Goal: Task Accomplishment & Management: Use online tool/utility

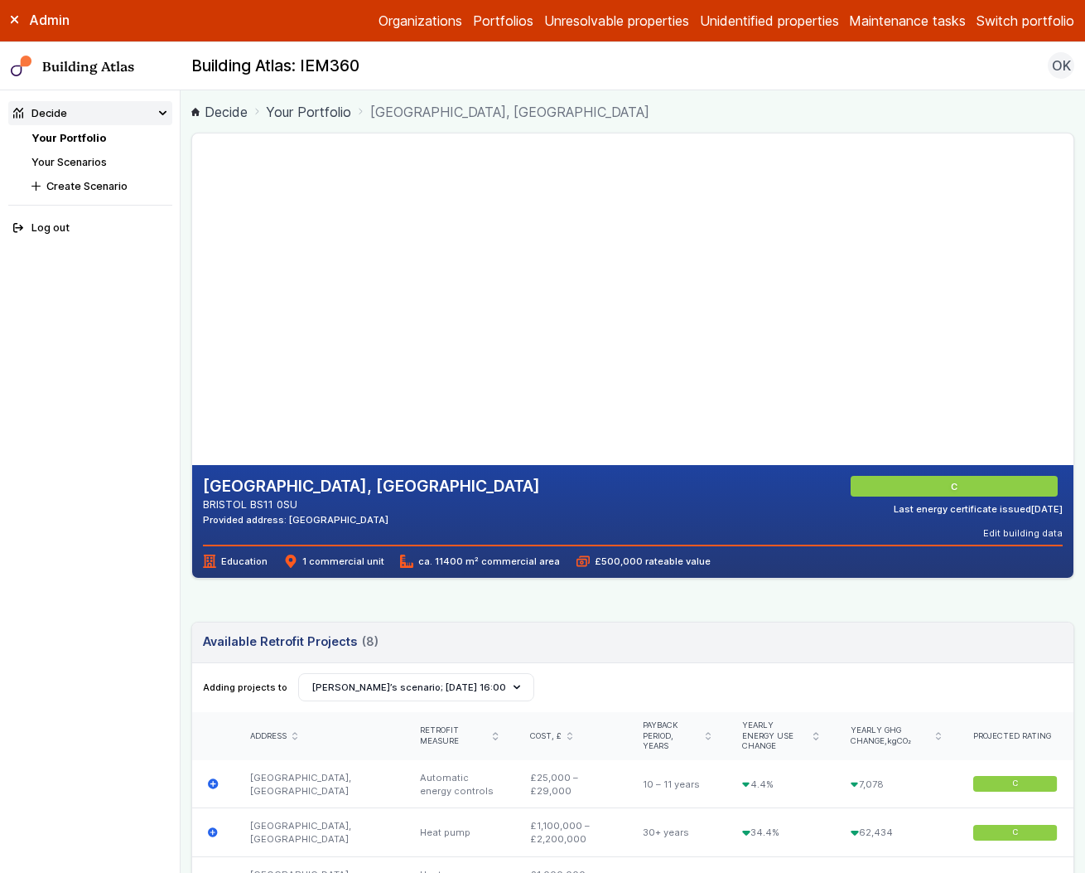
scroll to position [195, 0]
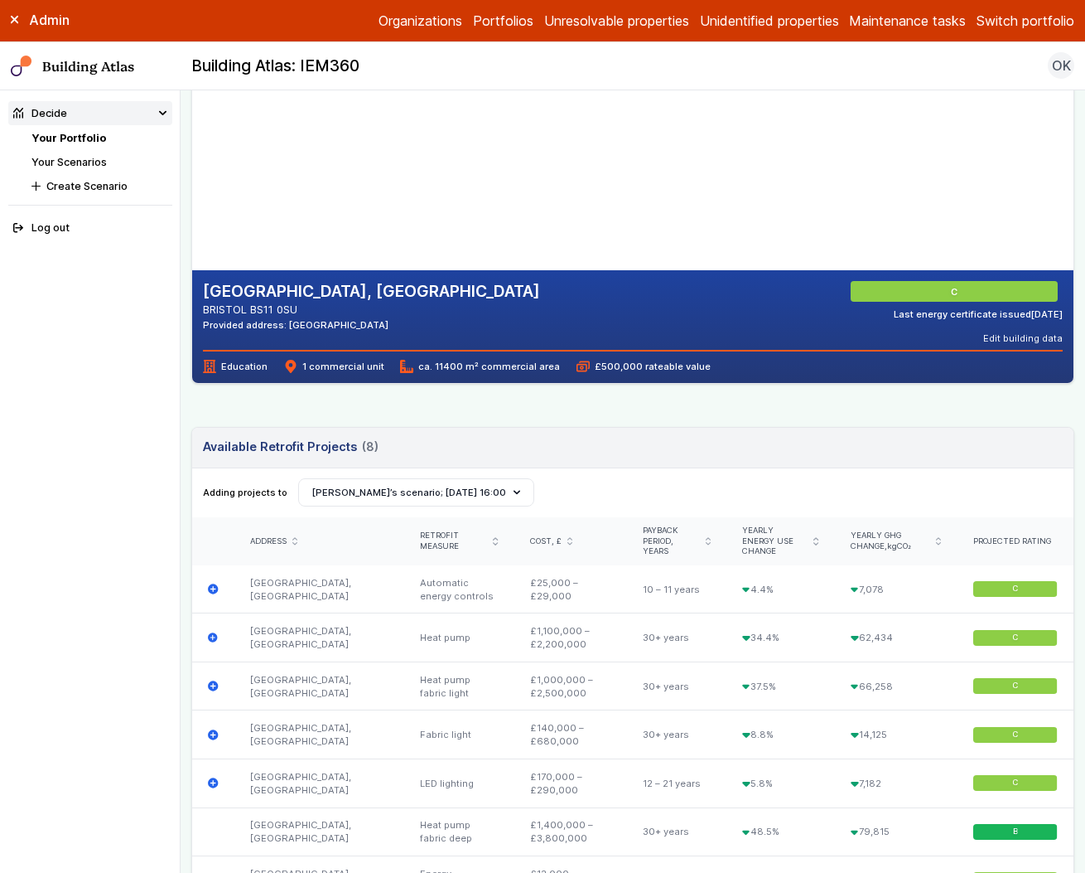
click at [1010, 14] on button "Switch portfolio" at bounding box center [1026, 21] width 98 height 20
click at [0, 0] on button "PwC - Pilot portfolio" at bounding box center [0, 0] width 0 height 0
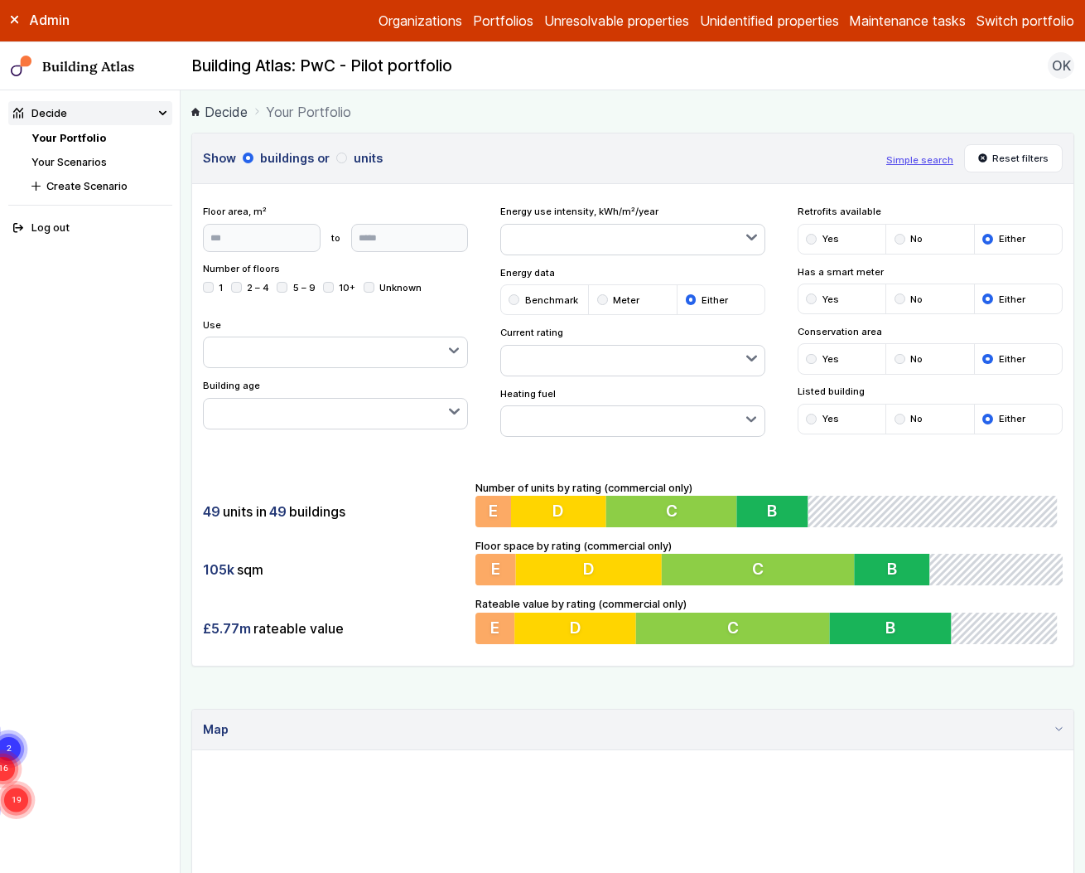
click at [906, 159] on button "Simple search" at bounding box center [920, 159] width 67 height 13
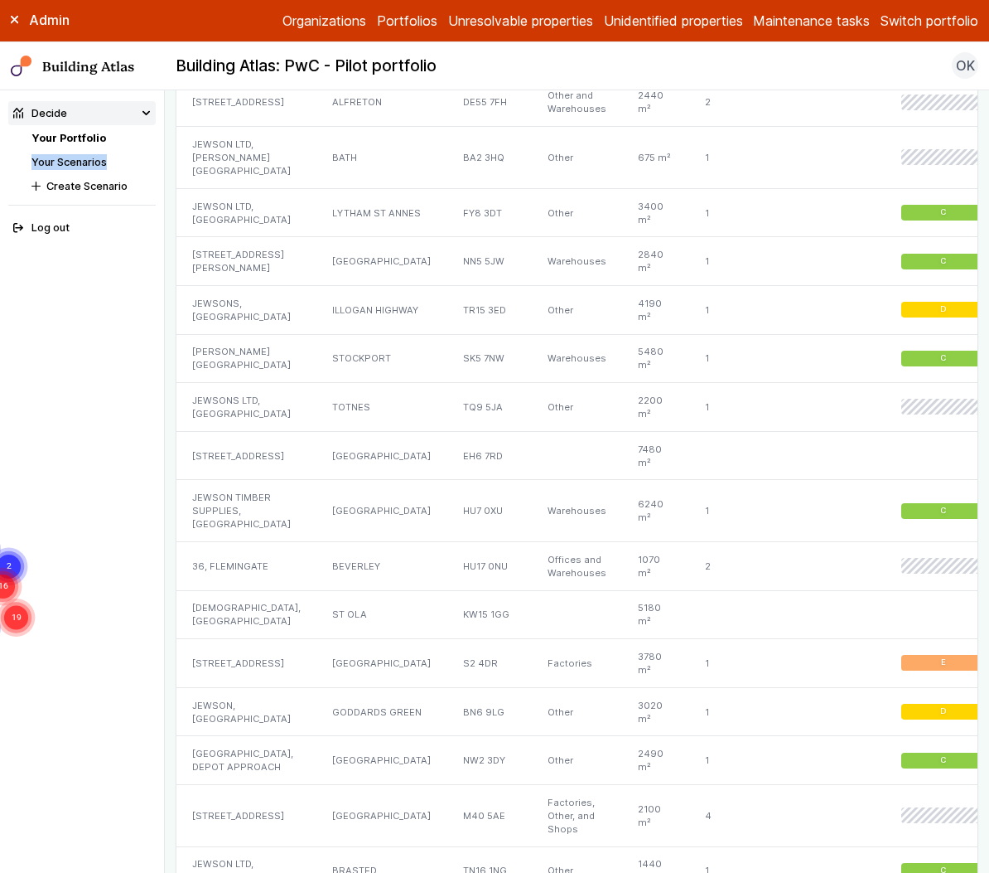
scroll to position [1163, 0]
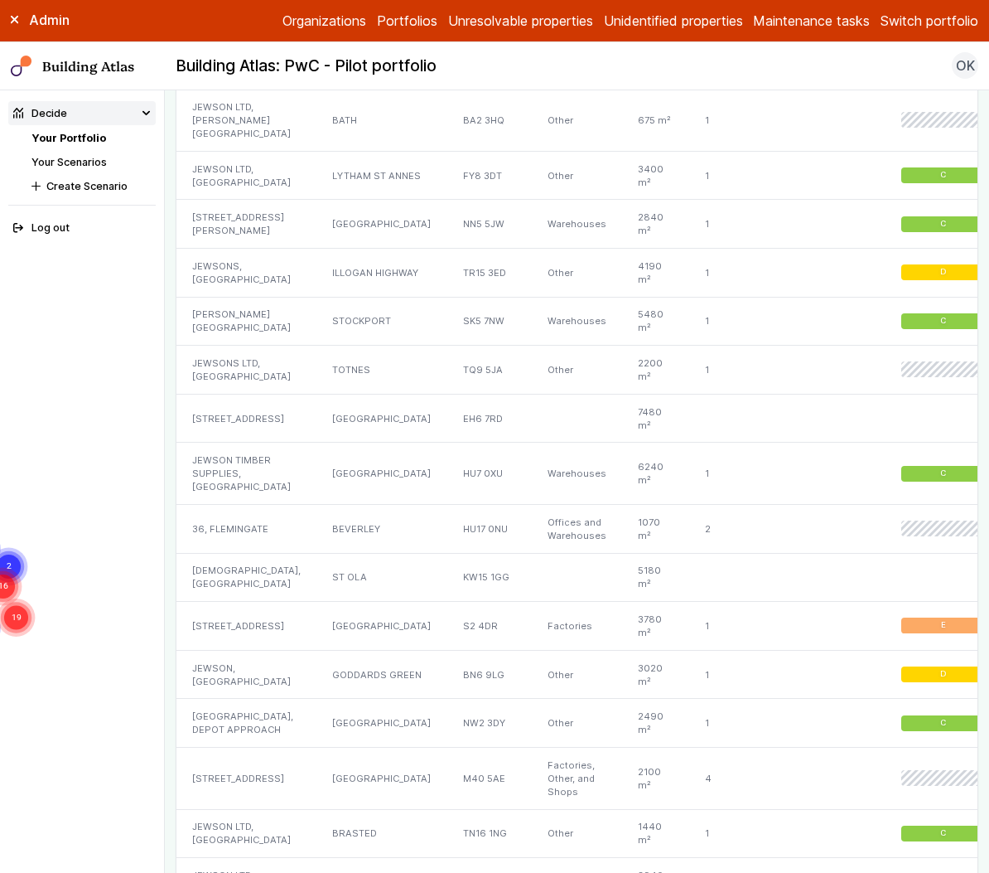
click at [12, 24] on div "Admin" at bounding box center [82, 20] width 165 height 18
click at [14, 17] on icon at bounding box center [15, 20] width 8 height 8
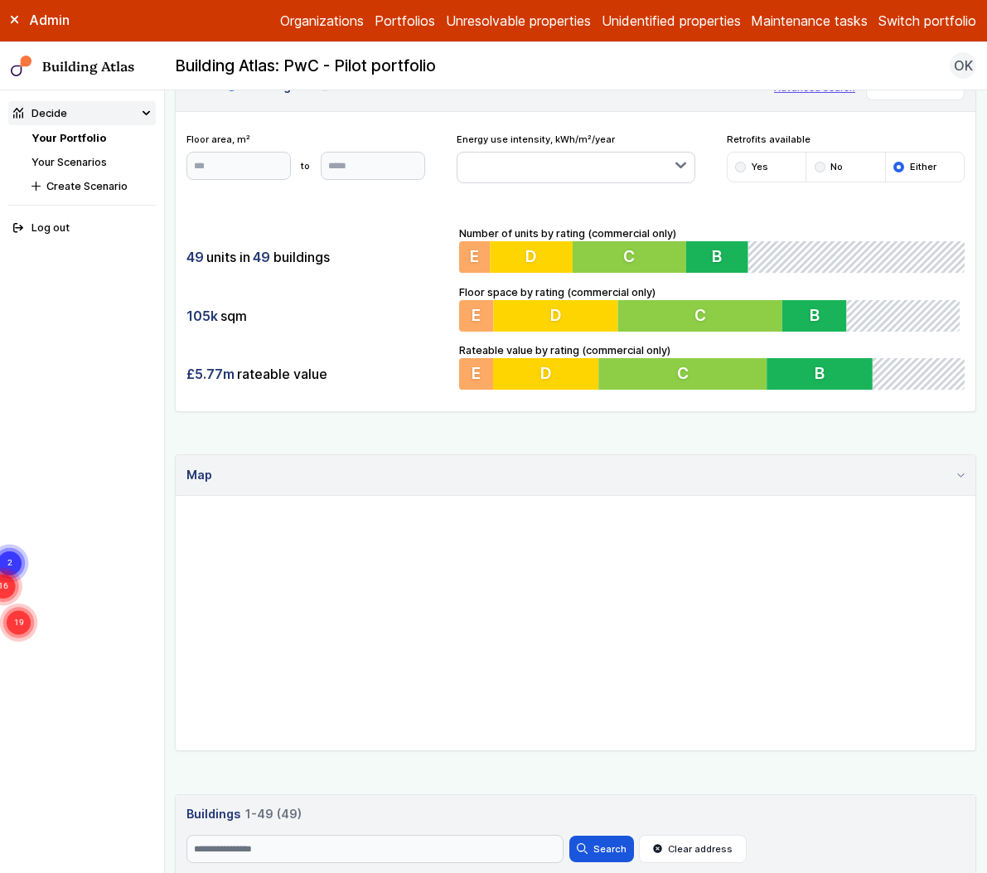
scroll to position [243, 0]
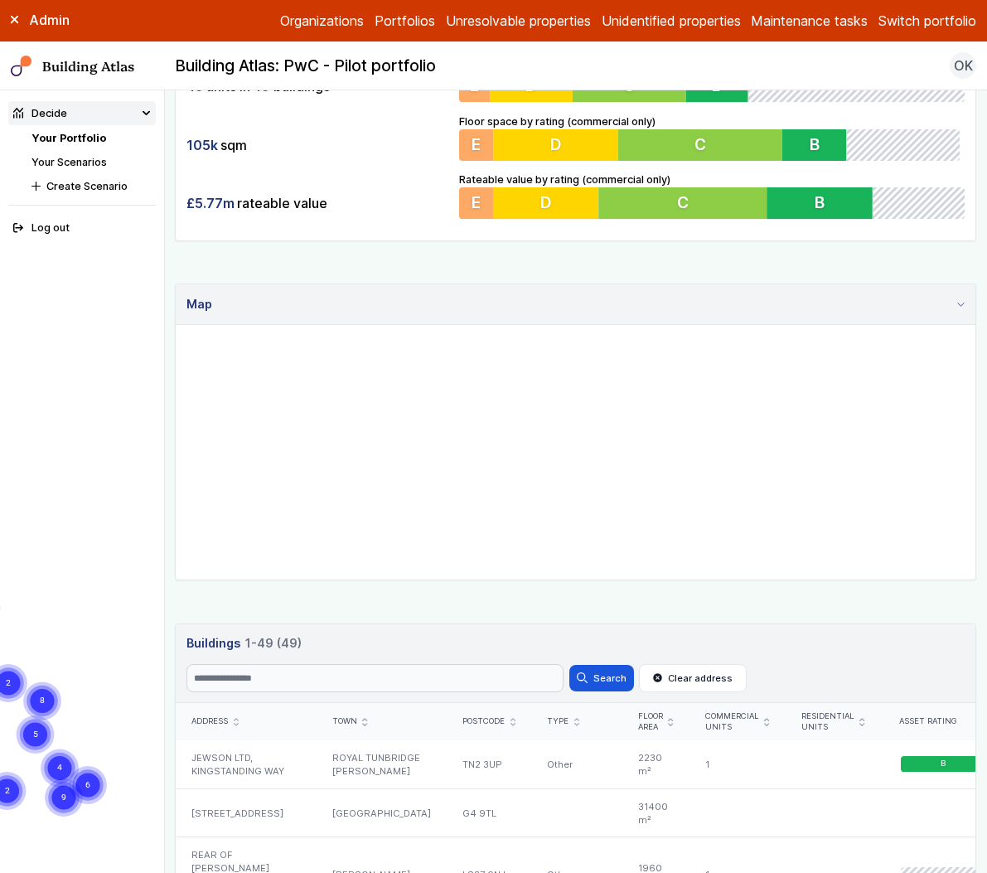
drag, startPoint x: 627, startPoint y: 396, endPoint x: 597, endPoint y: 425, distance: 41.6
click at [176, 325] on gmp-map "4 9 2 6 4 5 8 2 4" at bounding box center [176, 325] width 0 height 0
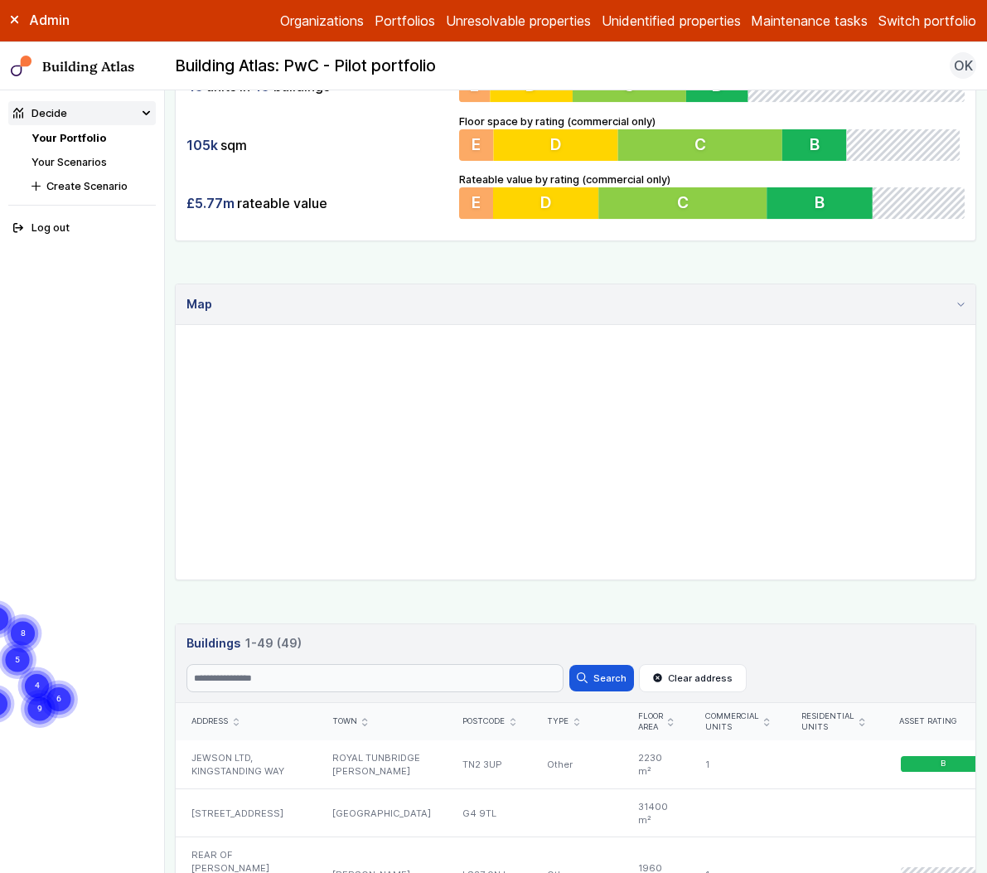
drag, startPoint x: 545, startPoint y: 522, endPoint x: 550, endPoint y: 424, distance: 97.9
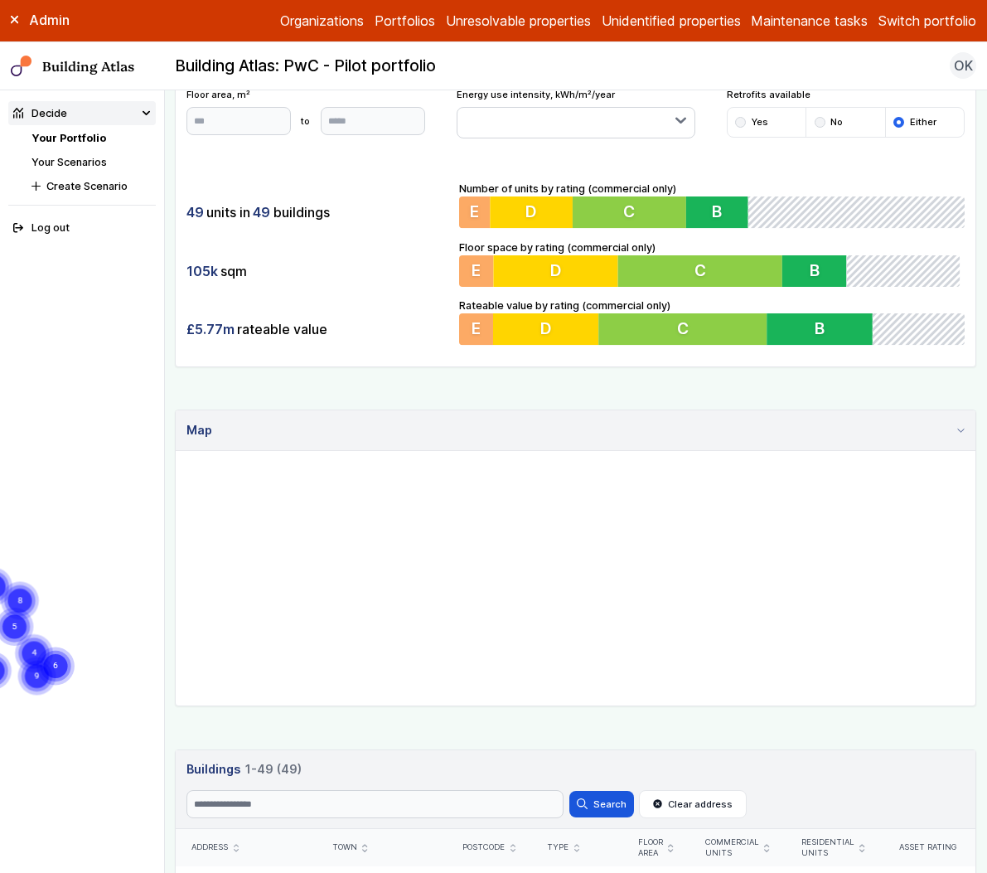
scroll to position [0, 0]
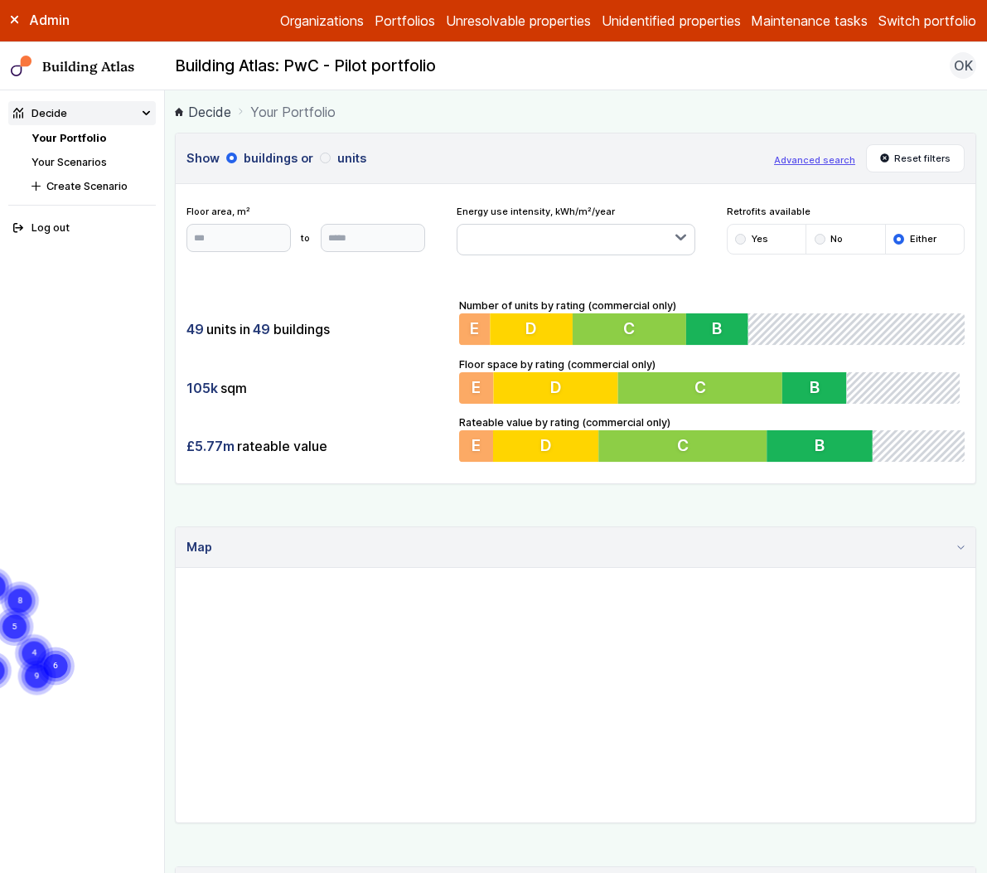
click at [815, 160] on button "Advanced search" at bounding box center [814, 159] width 81 height 13
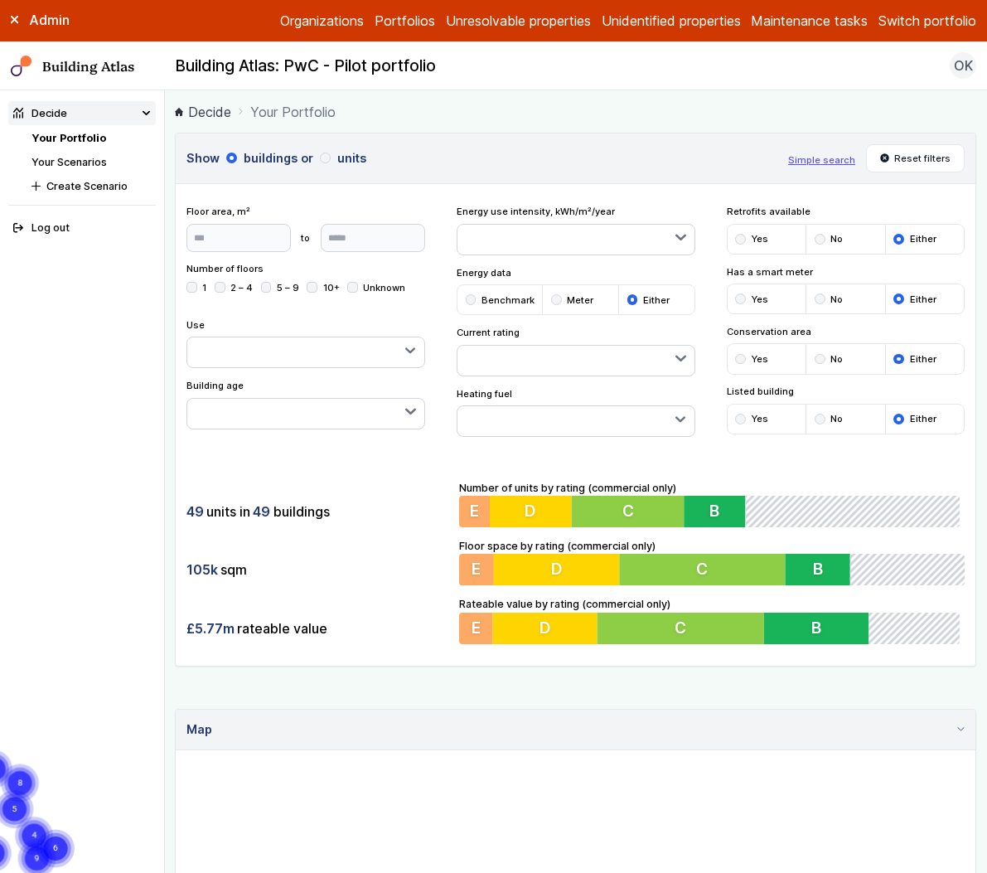
click at [735, 357] on div "submit" at bounding box center [740, 359] width 11 height 11
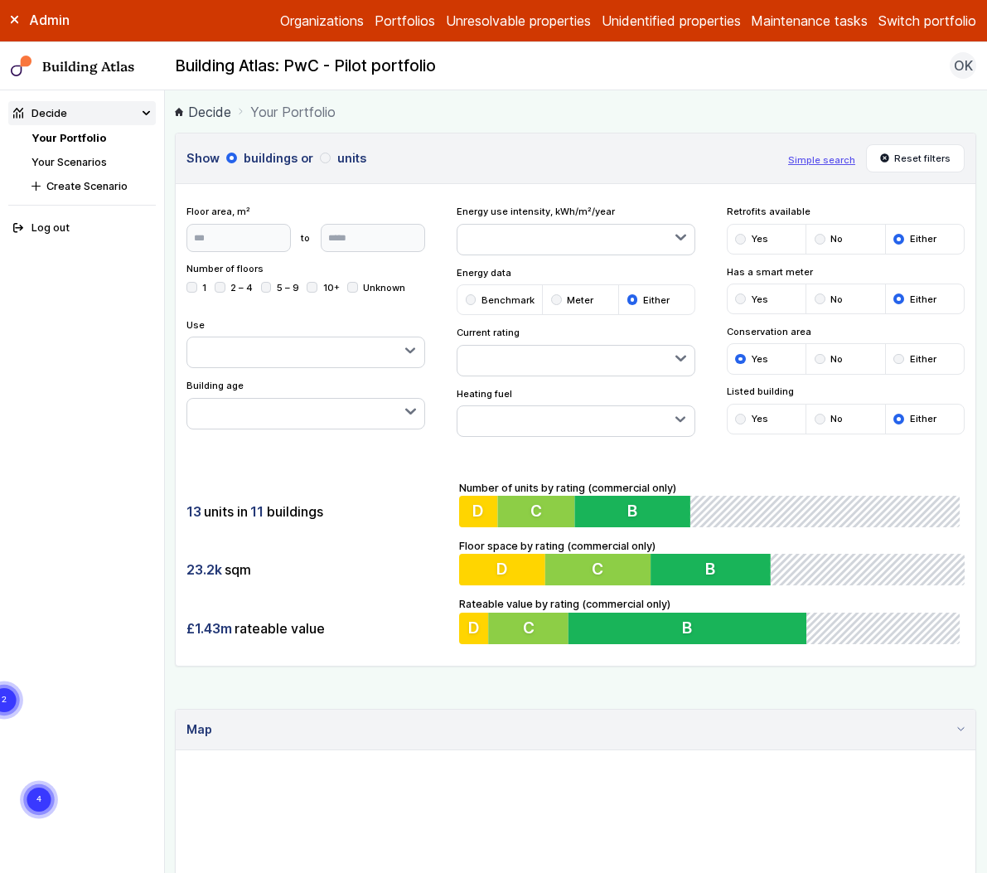
click at [556, 413] on button "button" at bounding box center [575, 421] width 237 height 30
click at [893, 360] on div "submit" at bounding box center [898, 359] width 11 height 11
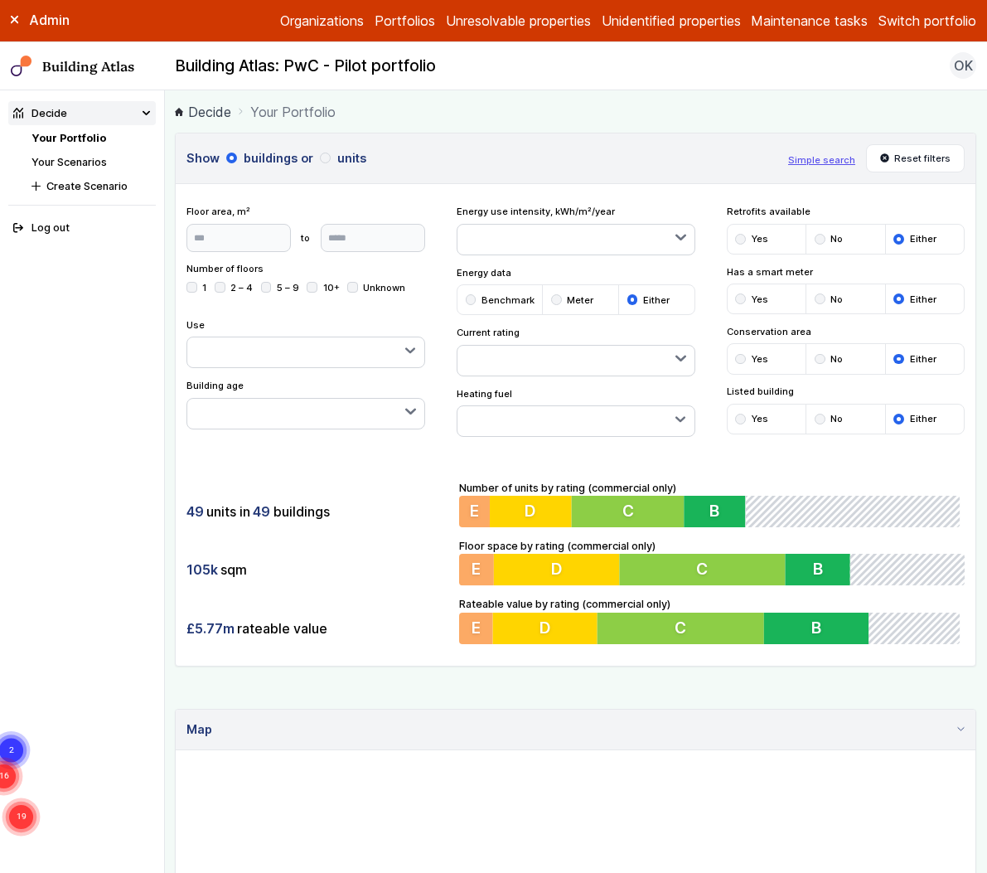
click at [543, 417] on button "button" at bounding box center [575, 421] width 237 height 30
click at [0, 0] on div "submit" at bounding box center [0, 0] width 0 height 0
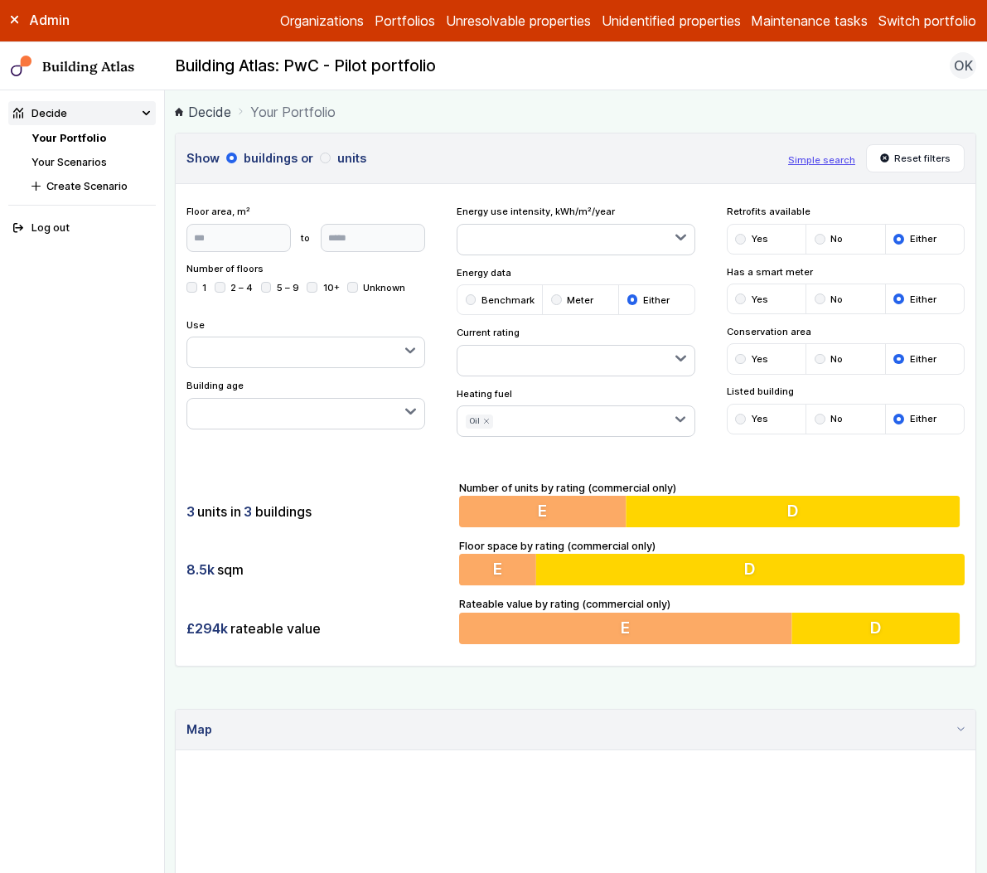
click at [826, 461] on div "3 units in 3 buildings 8.5k sqm £294k rateable value Number of units by rating …" at bounding box center [576, 561] width 800 height 207
click at [483, 421] on icon "submit" at bounding box center [486, 421] width 7 height 7
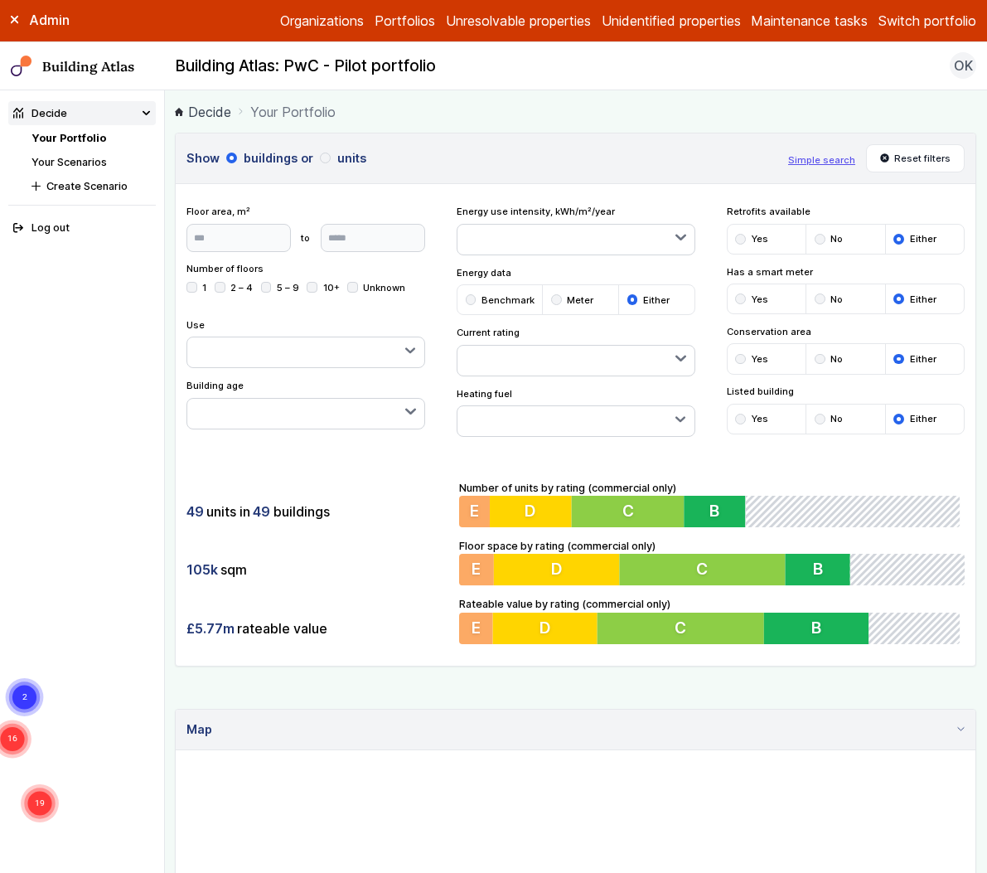
click at [309, 350] on button "button" at bounding box center [305, 352] width 237 height 30
click at [366, 409] on button "button" at bounding box center [305, 414] width 237 height 30
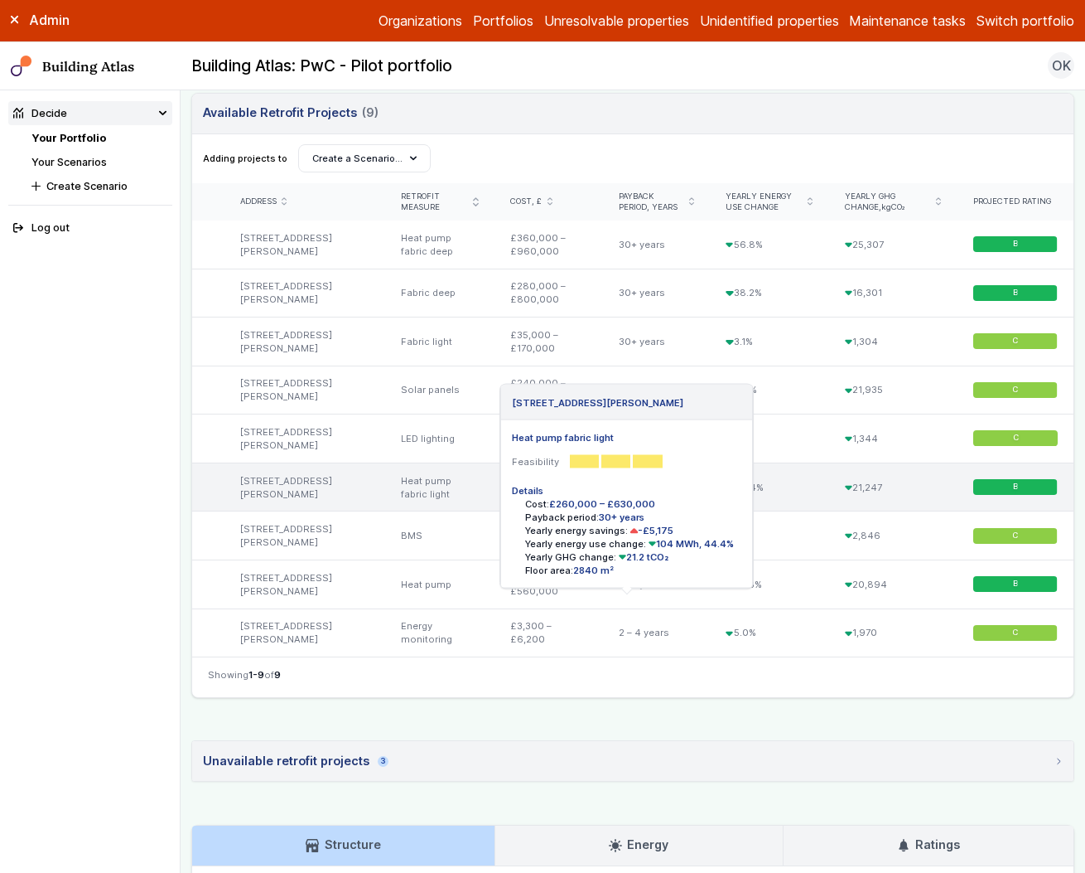
scroll to position [548, 0]
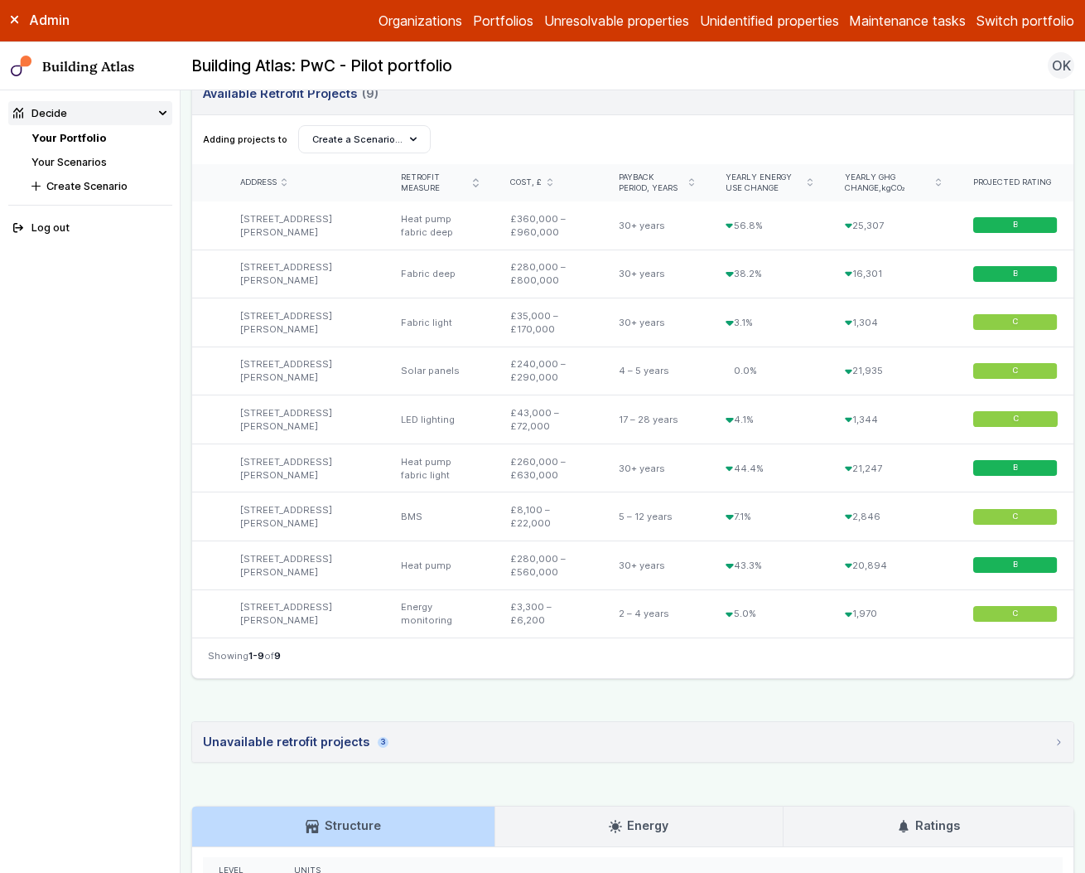
click at [386, 737] on summary "Unavailable retrofit projects 3" at bounding box center [633, 742] width 882 height 40
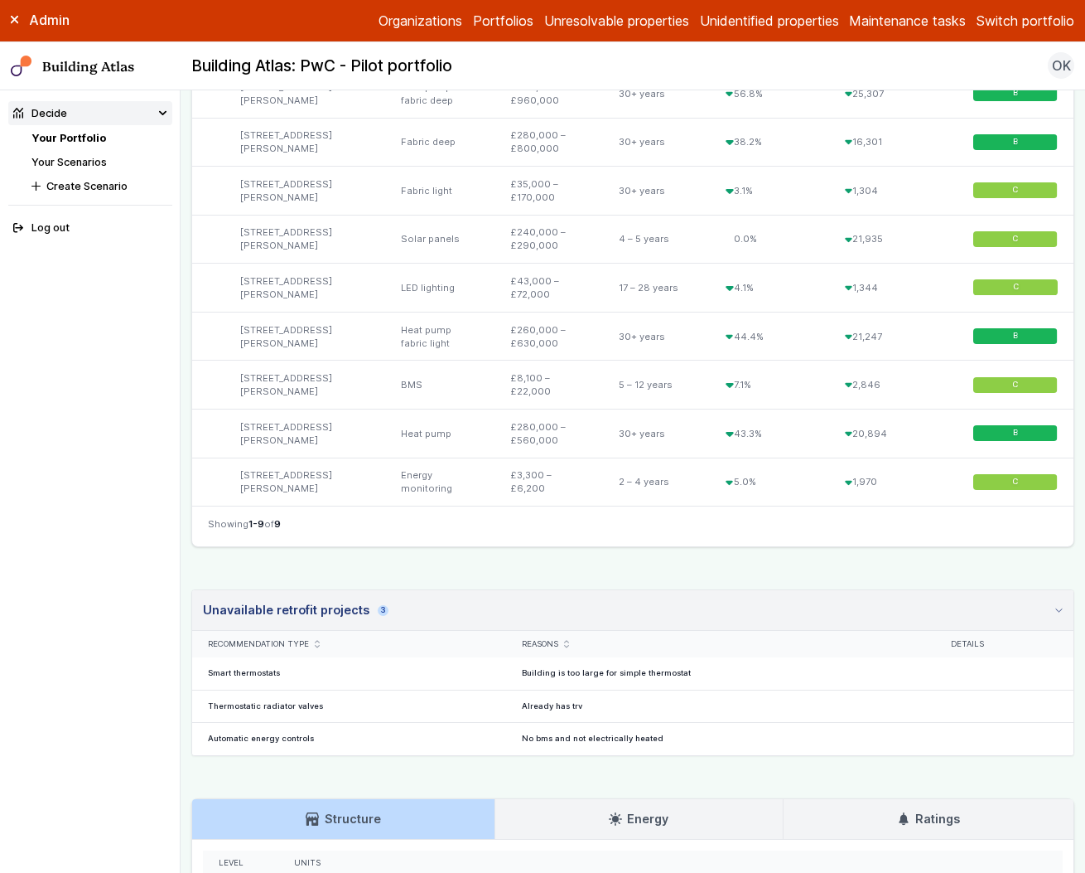
scroll to position [714, 0]
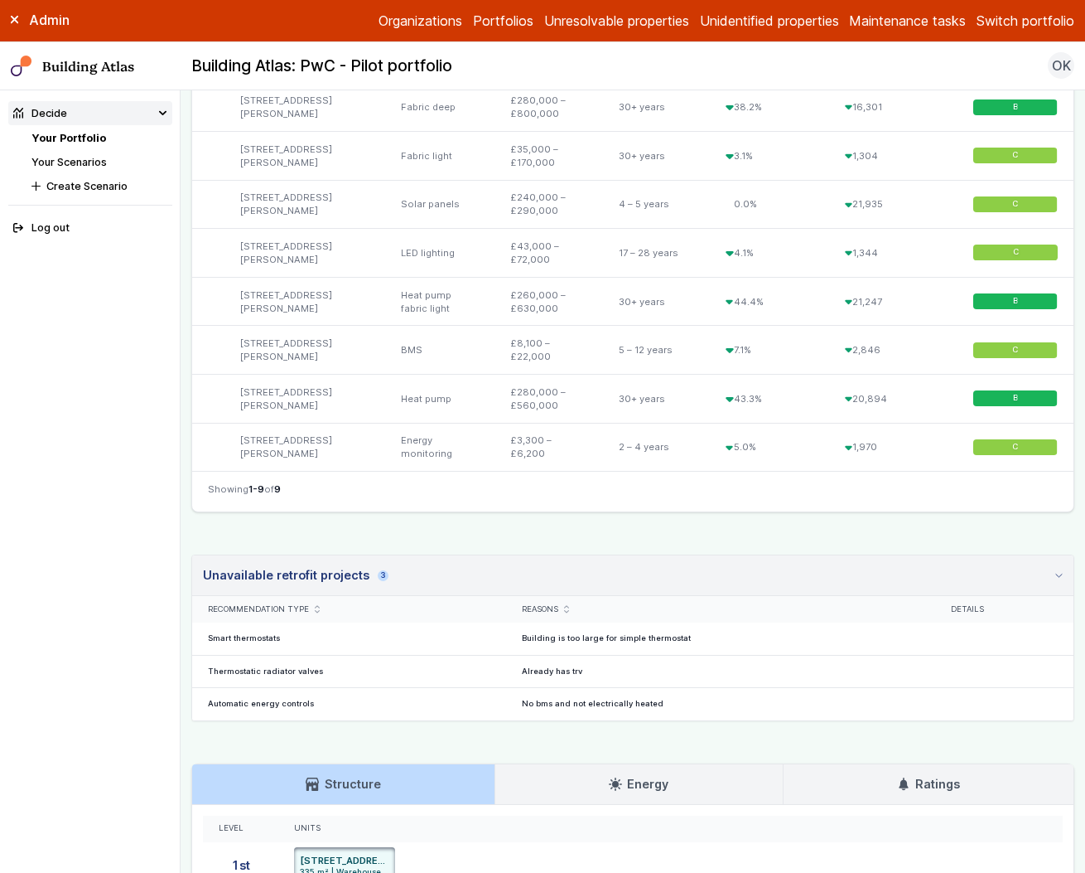
click at [378, 575] on span "3" at bounding box center [383, 575] width 11 height 11
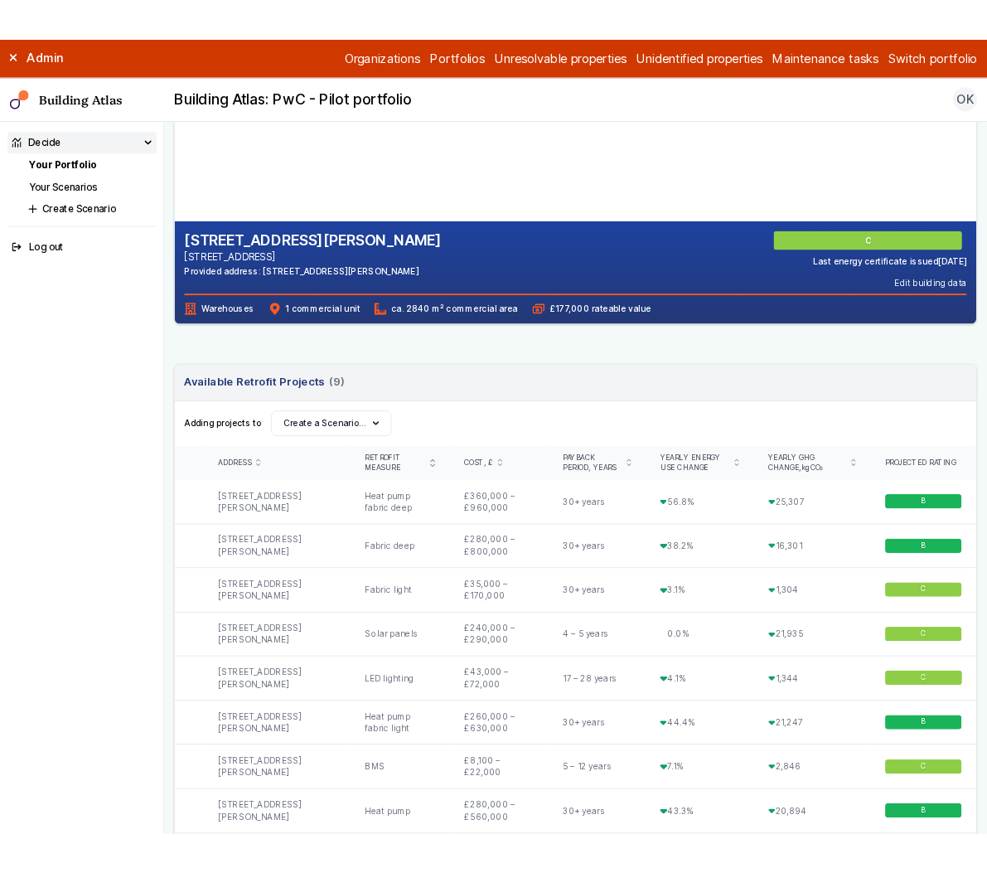
scroll to position [263, 0]
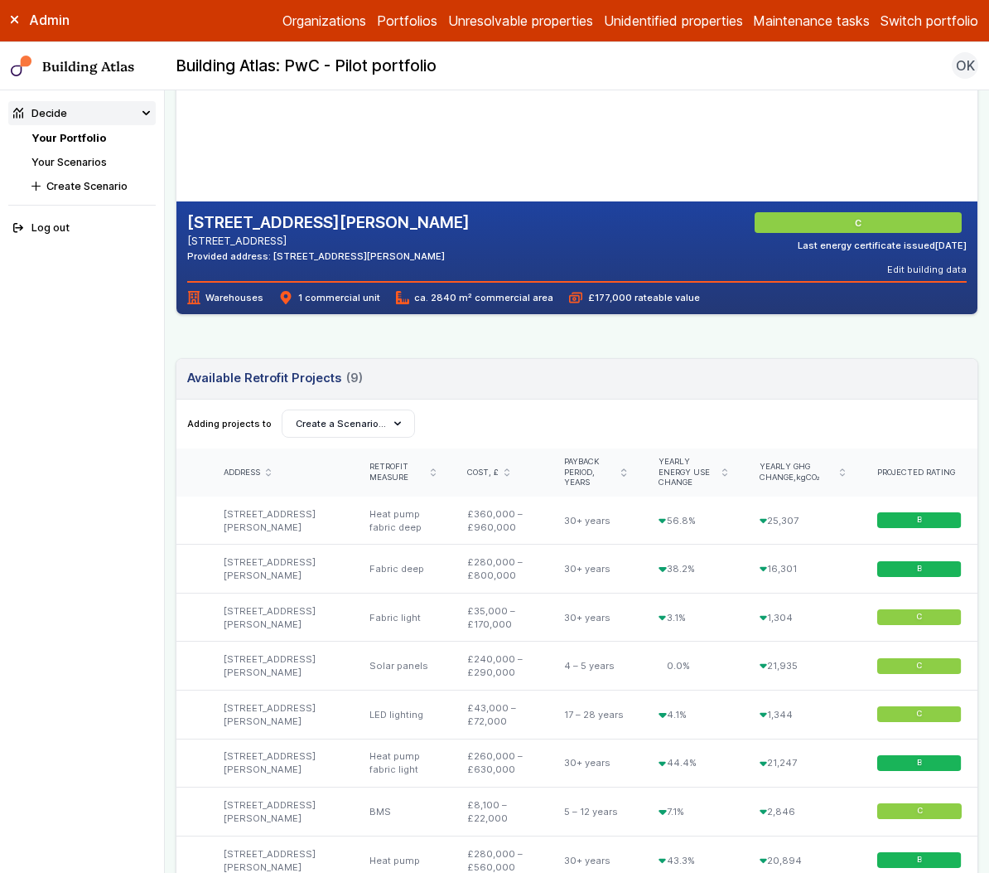
drag, startPoint x: 17, startPoint y: 10, endPoint x: 17, endPoint y: 22, distance: 12.4
click at [17, 12] on div "Admin" at bounding box center [82, 20] width 165 height 18
click at [17, 22] on icon at bounding box center [14, 20] width 7 height 7
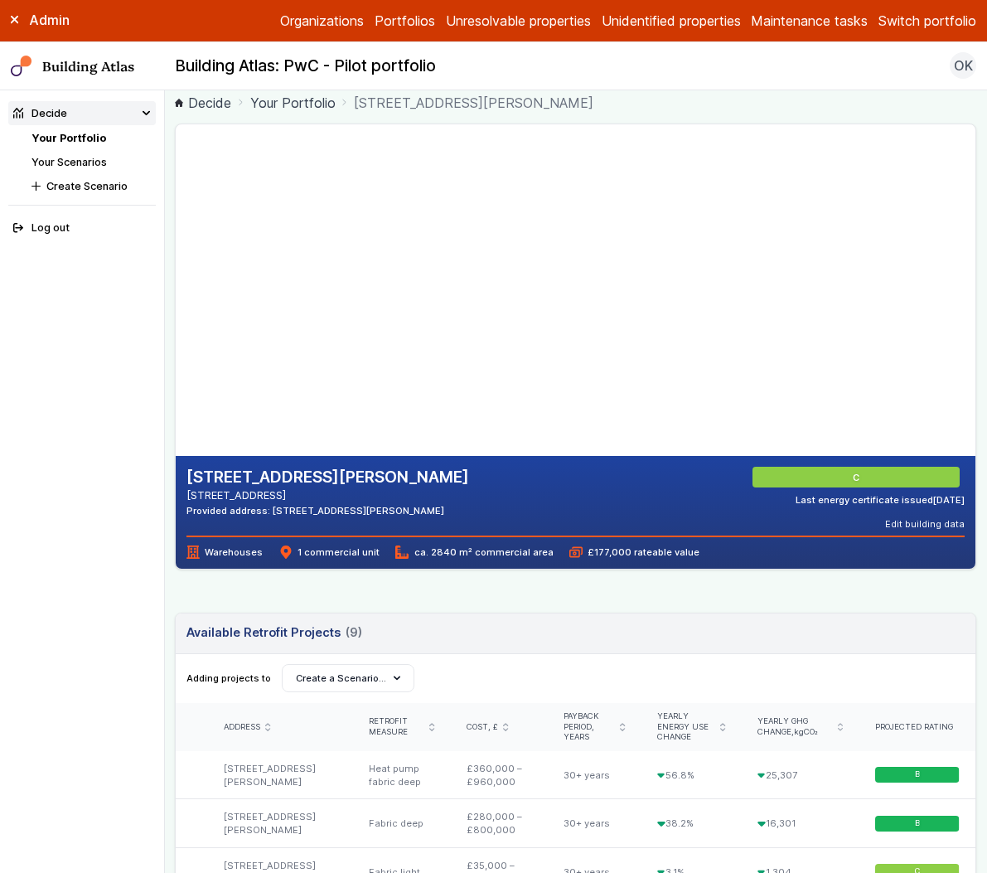
scroll to position [0, 0]
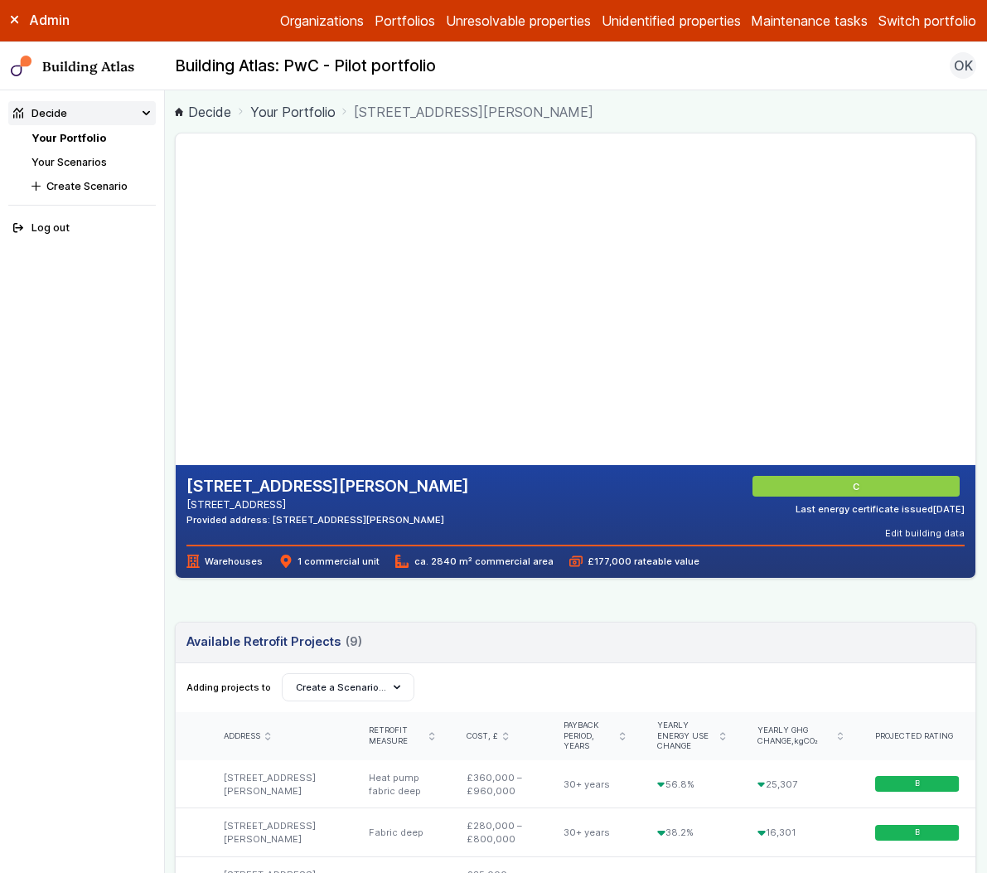
drag, startPoint x: 364, startPoint y: 380, endPoint x: 451, endPoint y: 351, distance: 91.7
click at [176, 351] on gmp-map-3d at bounding box center [176, 298] width 0 height 331
drag, startPoint x: 238, startPoint y: 426, endPoint x: 364, endPoint y: 364, distance: 140.4
click at [176, 364] on gmp-map-3d at bounding box center [176, 298] width 0 height 331
drag, startPoint x: 314, startPoint y: 370, endPoint x: 352, endPoint y: 320, distance: 62.6
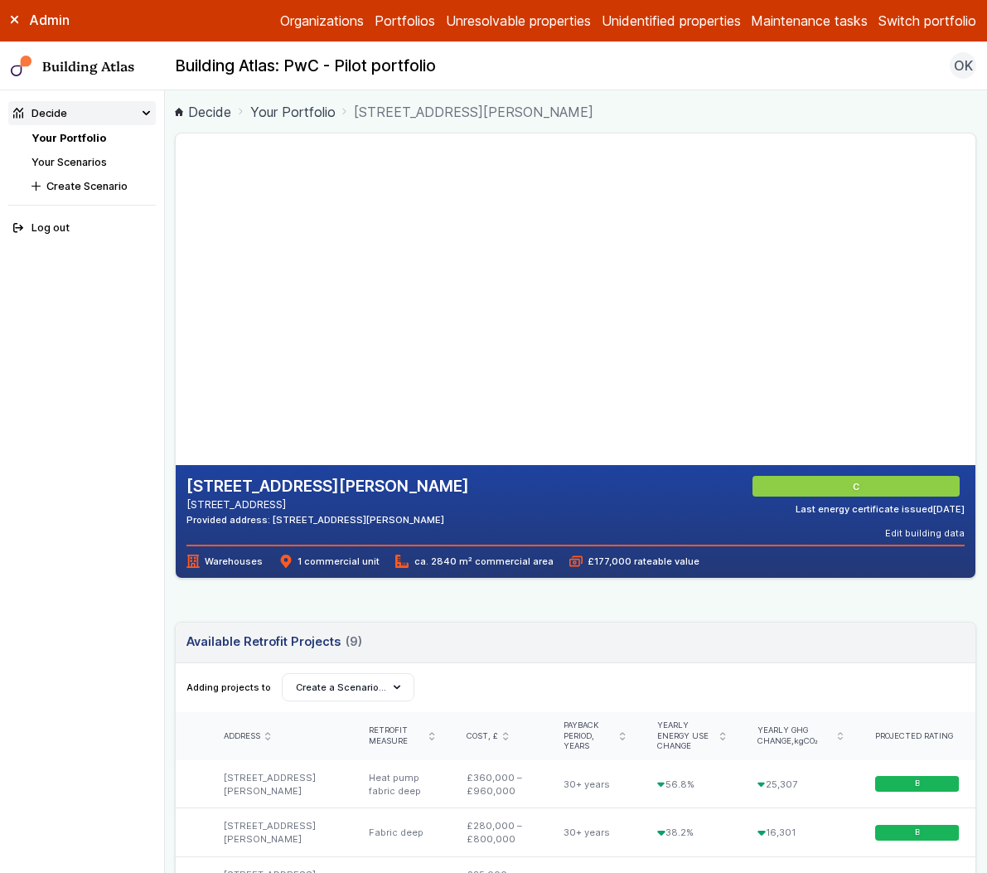
click at [176, 320] on gmp-map-3d at bounding box center [176, 298] width 0 height 331
drag, startPoint x: 381, startPoint y: 261, endPoint x: 388, endPoint y: 327, distance: 66.6
click at [176, 328] on gmp-map-3d at bounding box center [176, 298] width 0 height 331
drag, startPoint x: 428, startPoint y: 392, endPoint x: 448, endPoint y: 358, distance: 39.4
click at [176, 358] on gmp-map-3d at bounding box center [176, 298] width 0 height 331
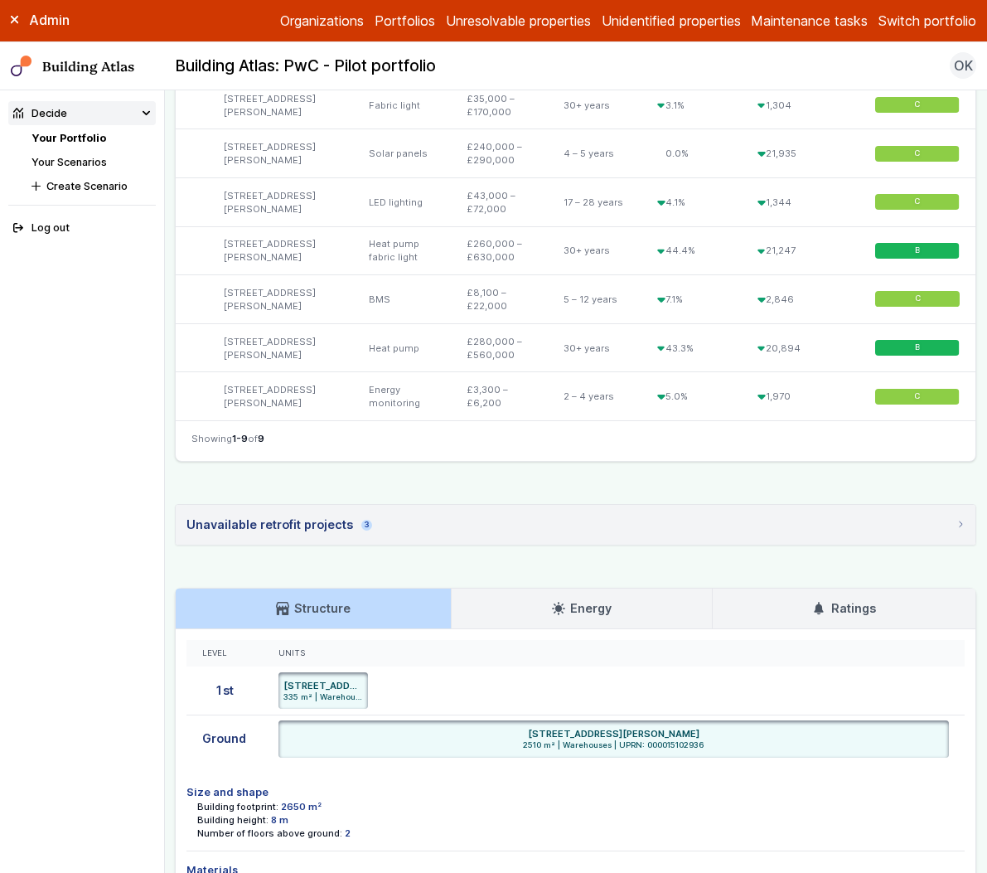
scroll to position [898, 0]
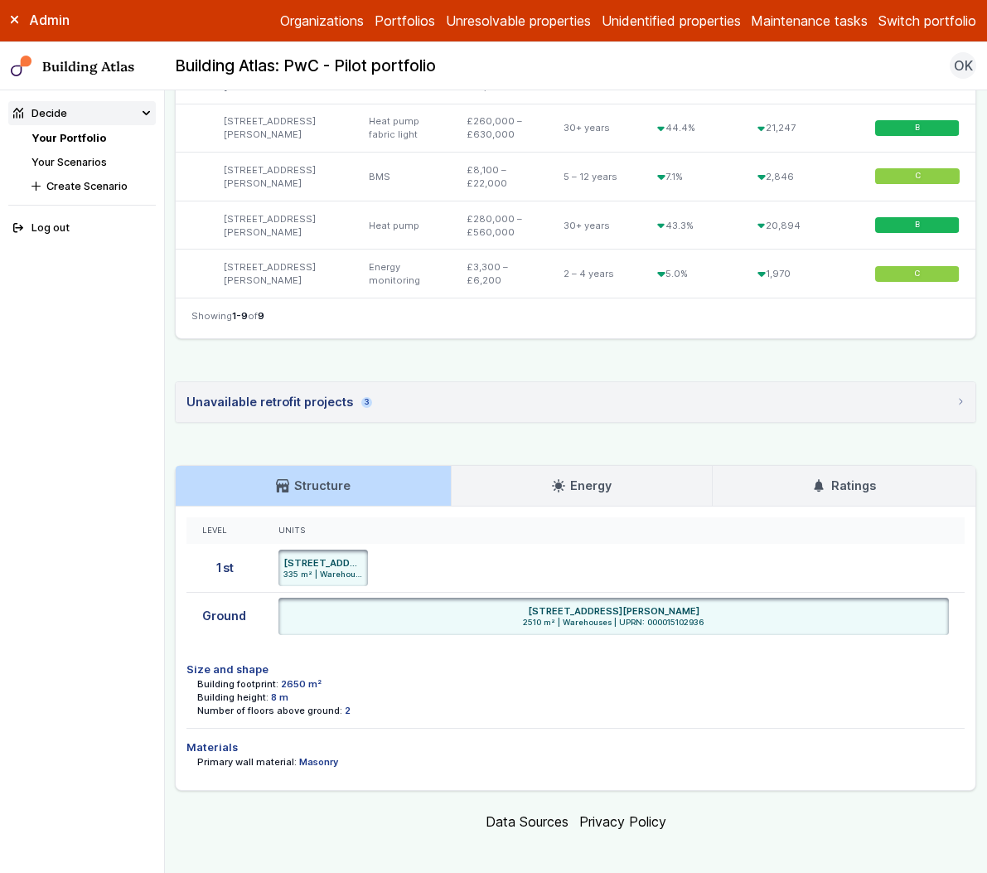
drag, startPoint x: 297, startPoint y: 748, endPoint x: 325, endPoint y: 752, distance: 27.7
click at [325, 755] on dd "Masonry" at bounding box center [318, 761] width 39 height 13
click at [601, 476] on h3 "Energy" at bounding box center [582, 485] width 60 height 18
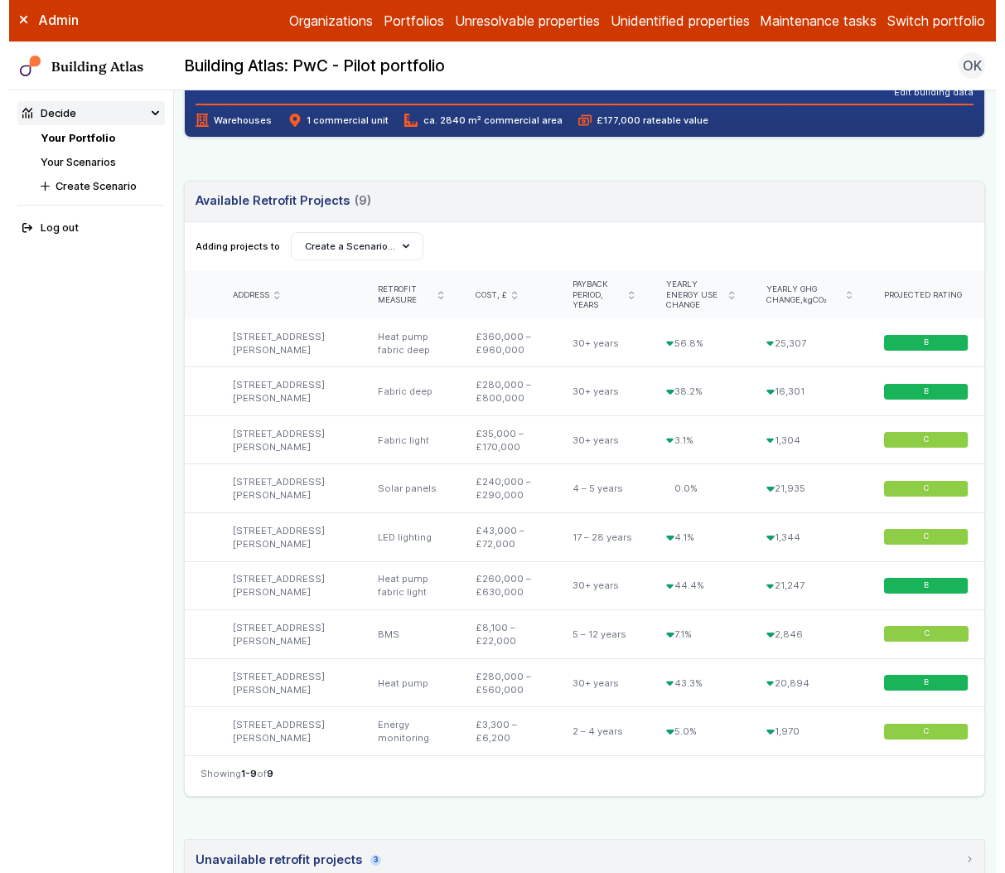
scroll to position [439, 0]
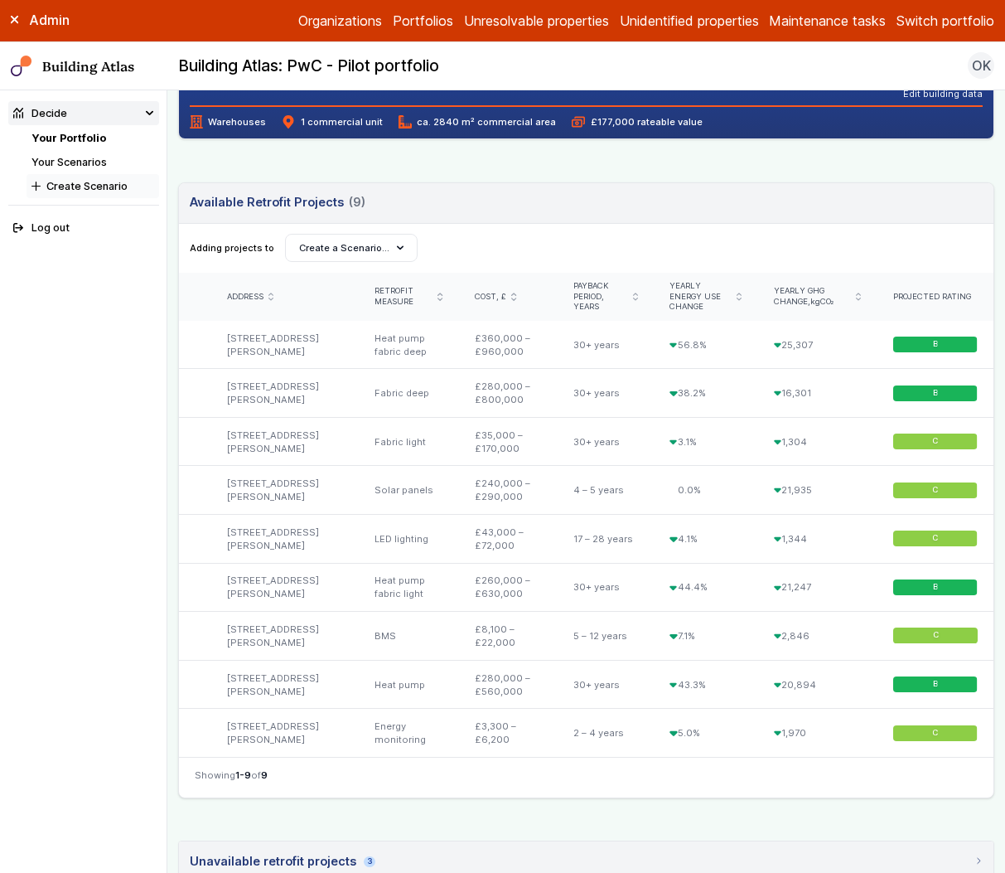
click at [95, 192] on button "Create Scenario" at bounding box center [93, 186] width 133 height 24
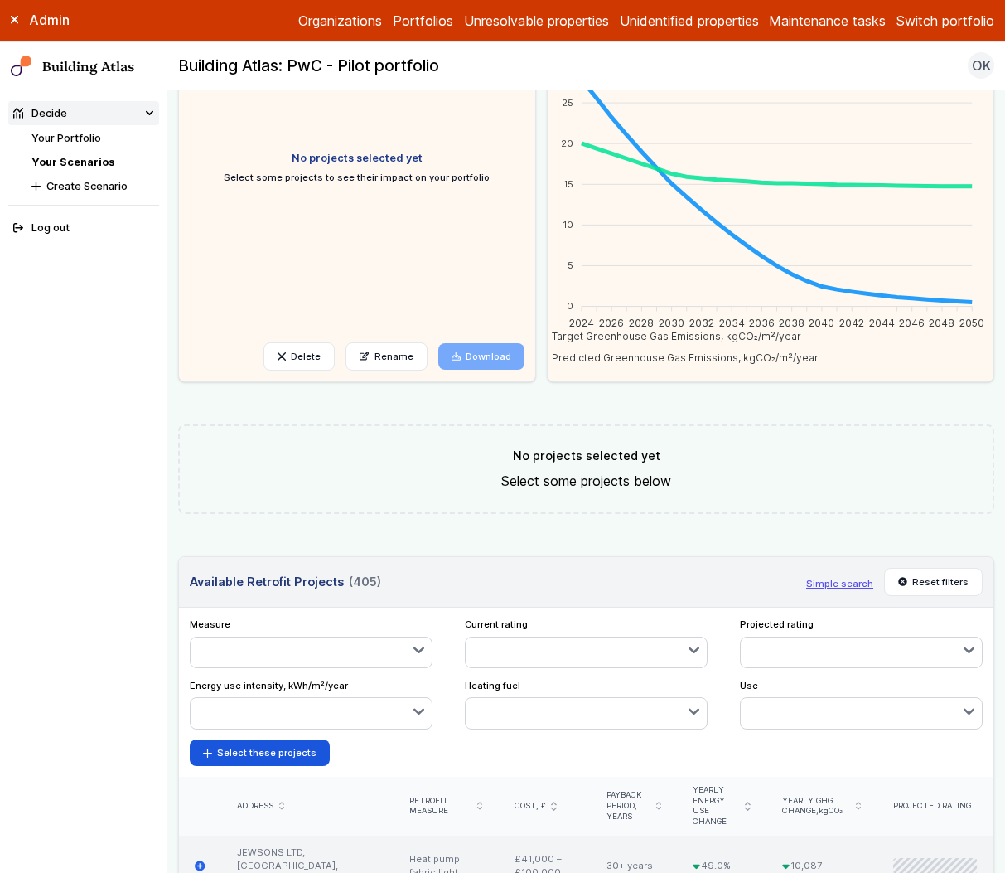
scroll to position [308, 0]
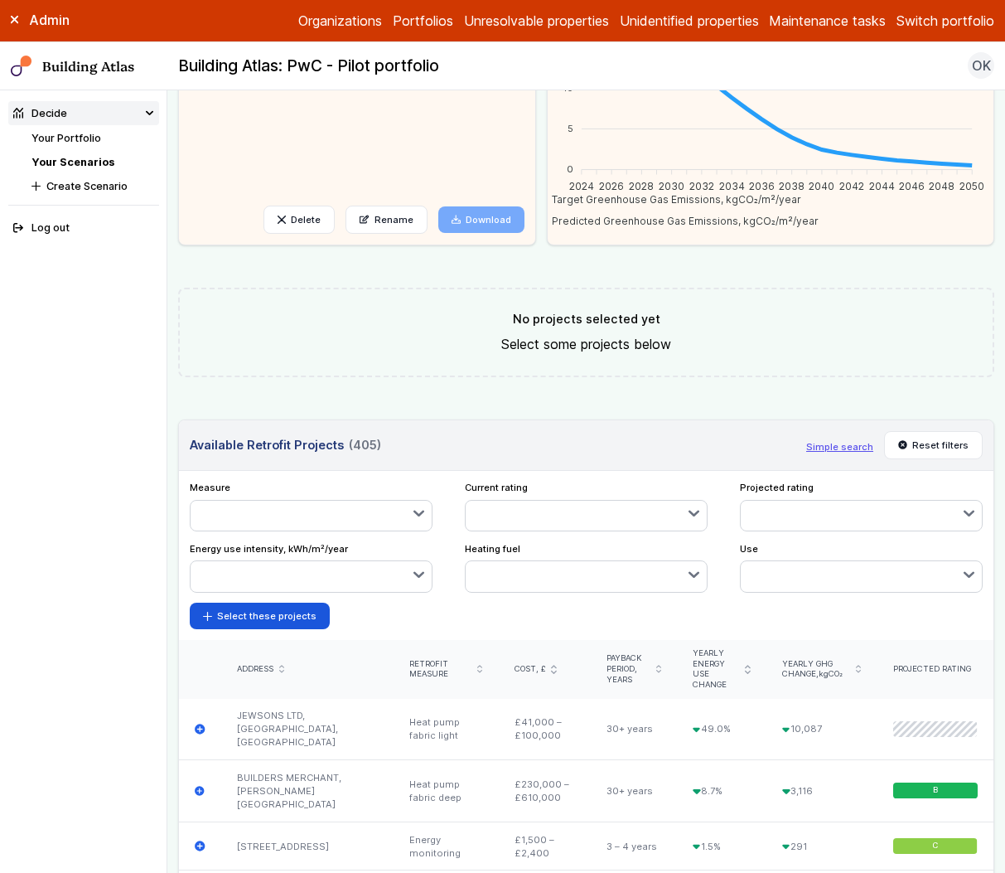
click at [295, 512] on button "button" at bounding box center [312, 515] width 242 height 30
click at [0, 0] on span "LED lighting" at bounding box center [0, 0] width 0 height 0
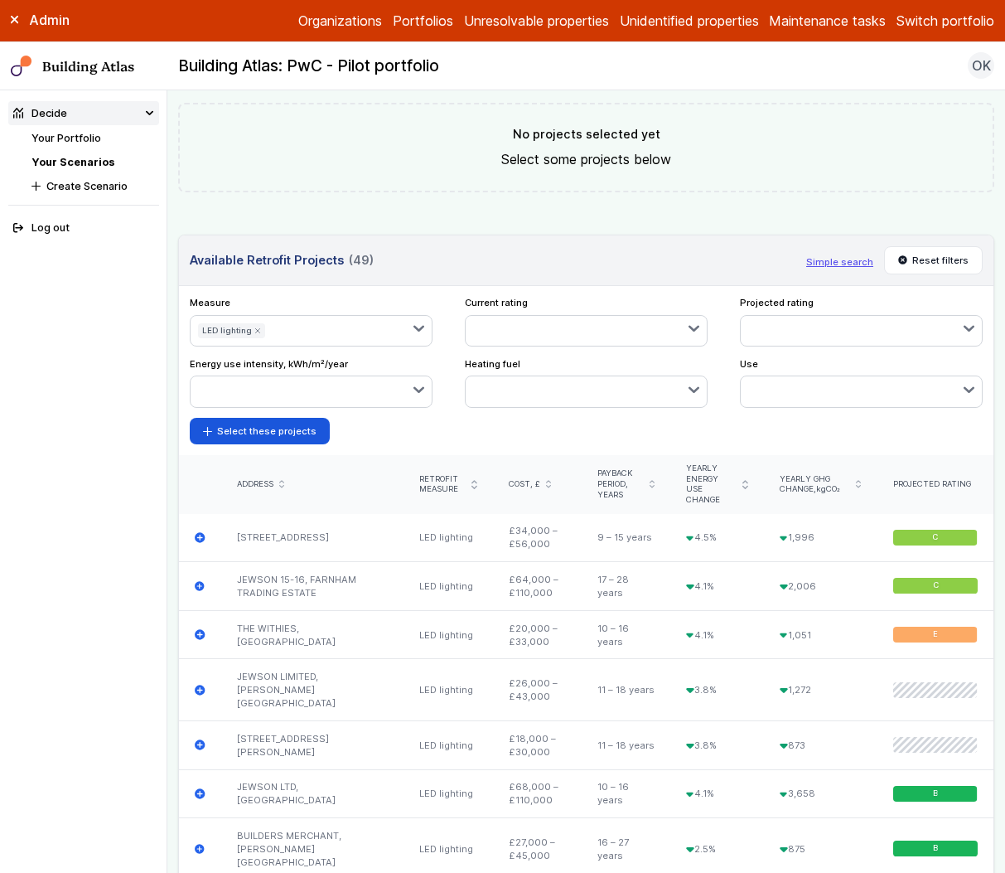
scroll to position [0, 0]
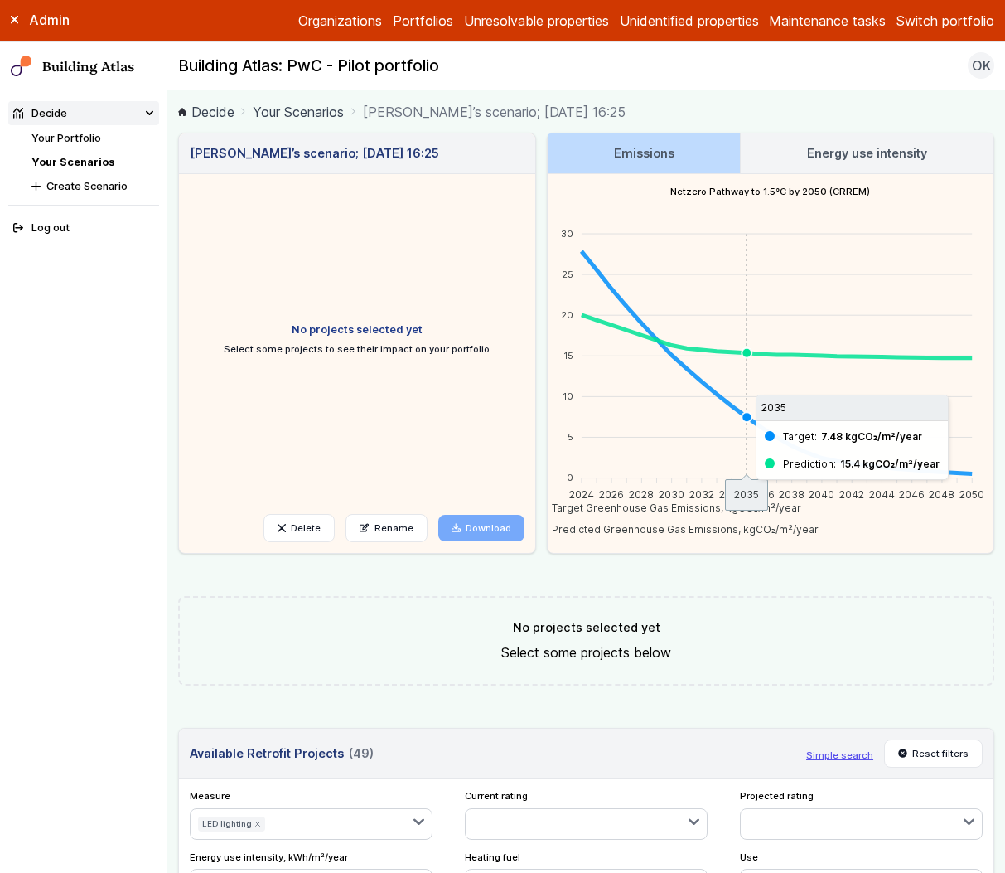
click at [61, 156] on link "Your Scenarios" at bounding box center [72, 162] width 83 height 12
click at [84, 133] on link "Your Portfolio" at bounding box center [66, 138] width 70 height 12
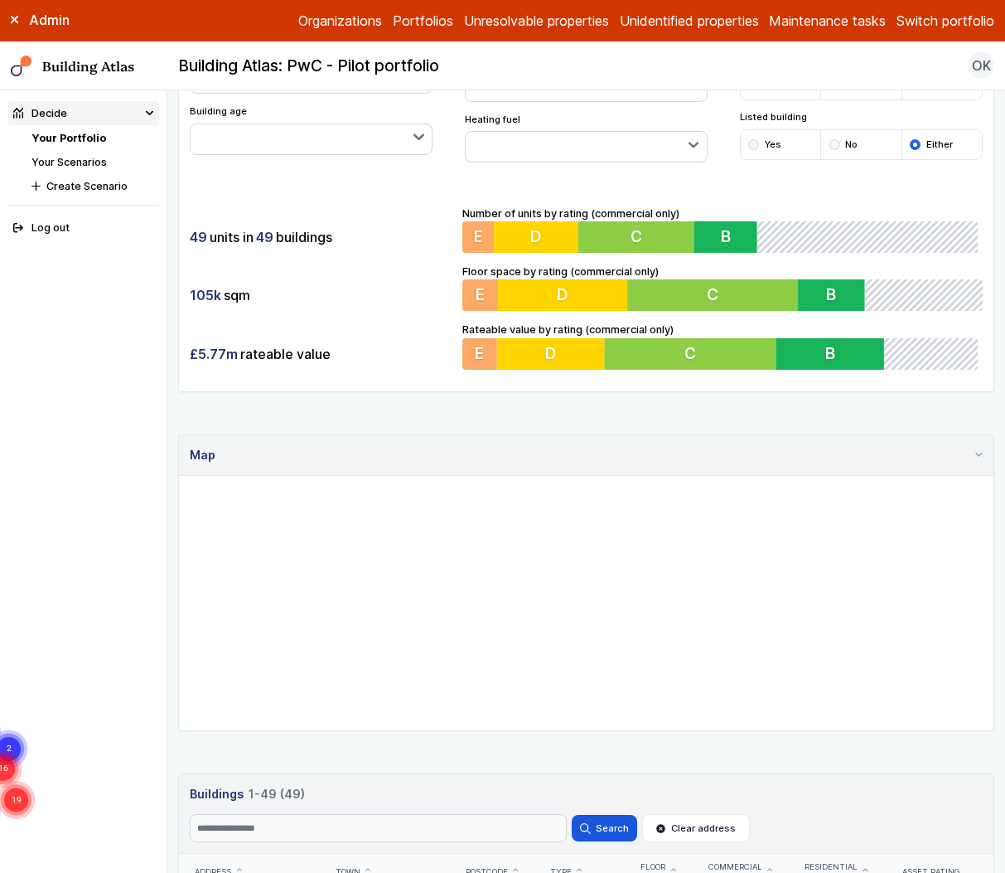
scroll to position [281, 0]
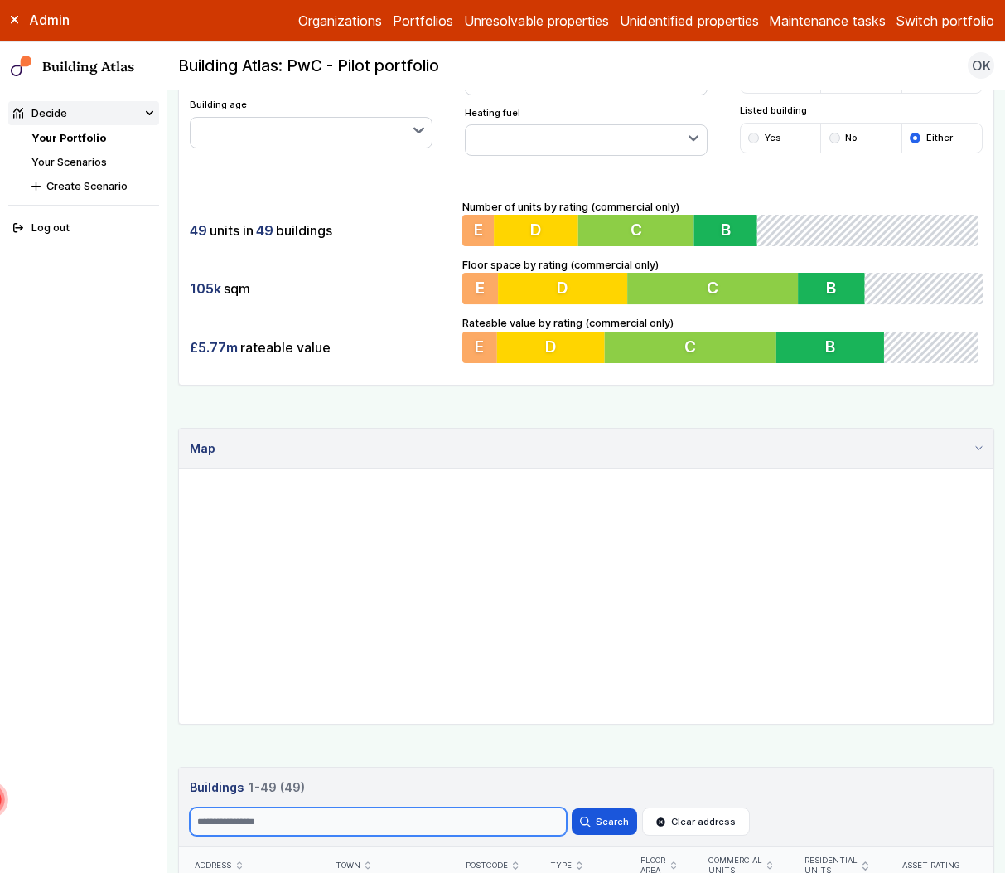
click at [409, 815] on input "Search" at bounding box center [378, 821] width 377 height 28
click at [572, 808] on button "Search" at bounding box center [604, 821] width 65 height 27
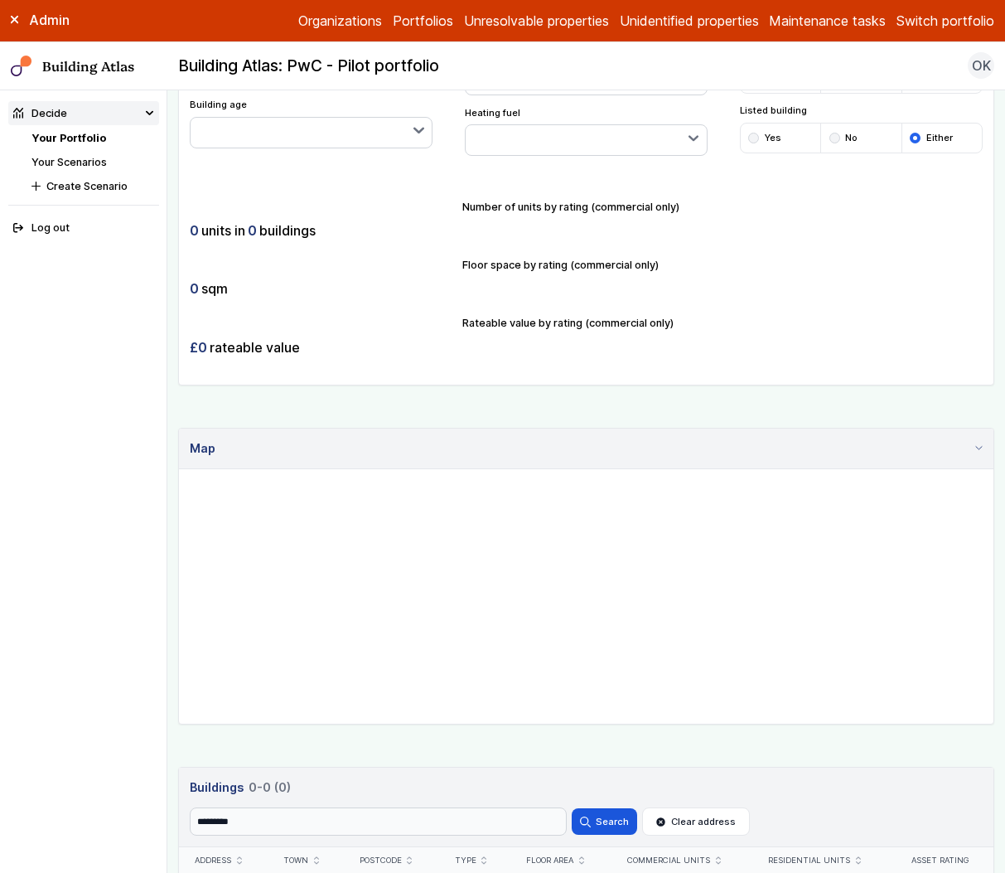
click at [237, 842] on header "Buildings 0 0-0 (0) Buildings 0 0-0 (0) Search ********* Search Clear address" at bounding box center [586, 807] width 815 height 80
click at [234, 829] on input "*********" at bounding box center [378, 821] width 377 height 28
type input "*********"
click at [572, 808] on button "Search" at bounding box center [604, 821] width 65 height 27
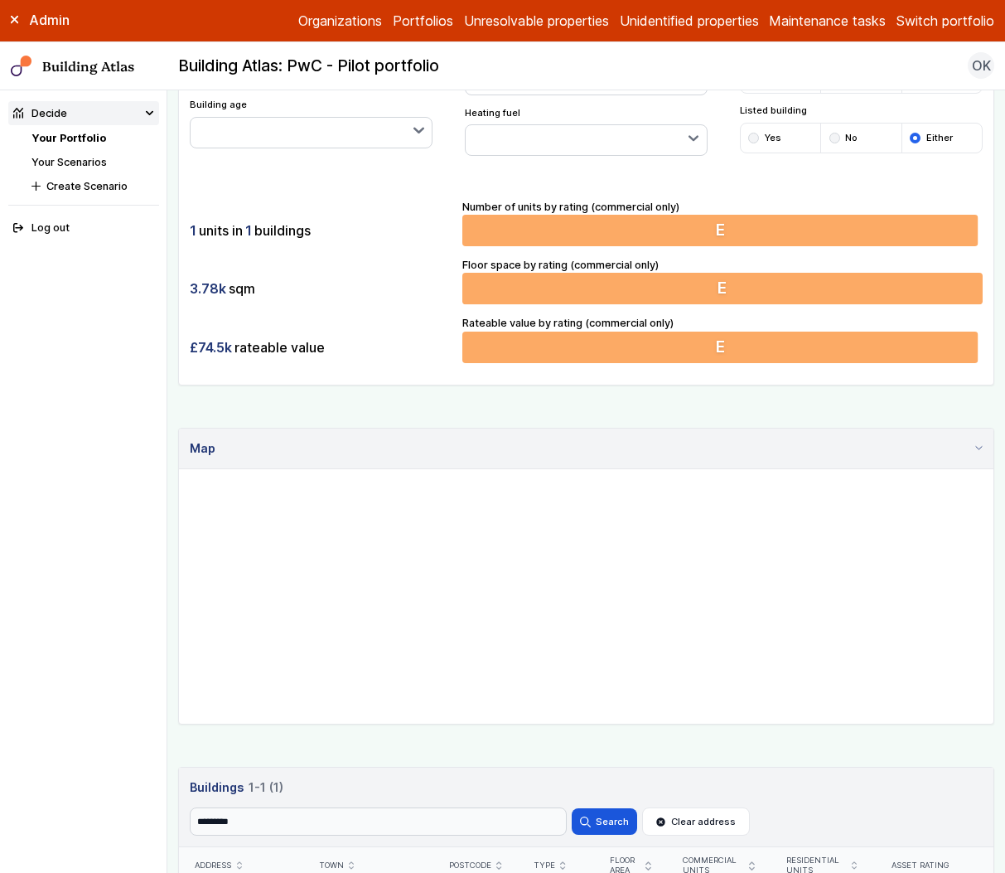
drag, startPoint x: 713, startPoint y: 624, endPoint x: 629, endPoint y: 597, distance: 88.6
click at [179, 469] on gmp-map at bounding box center [179, 469] width 0 height 0
click at [494, 778] on h3 "Buildings 1 1-1 (1)" at bounding box center [587, 787] width 794 height 18
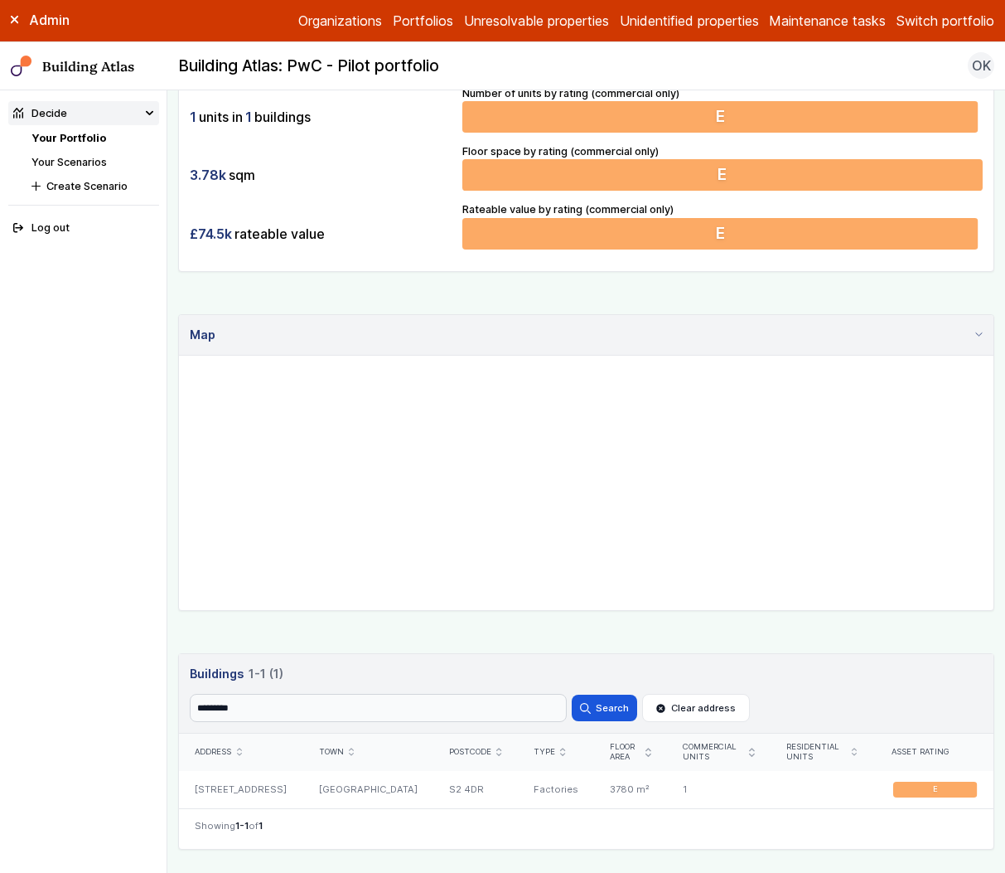
scroll to position [475, 0]
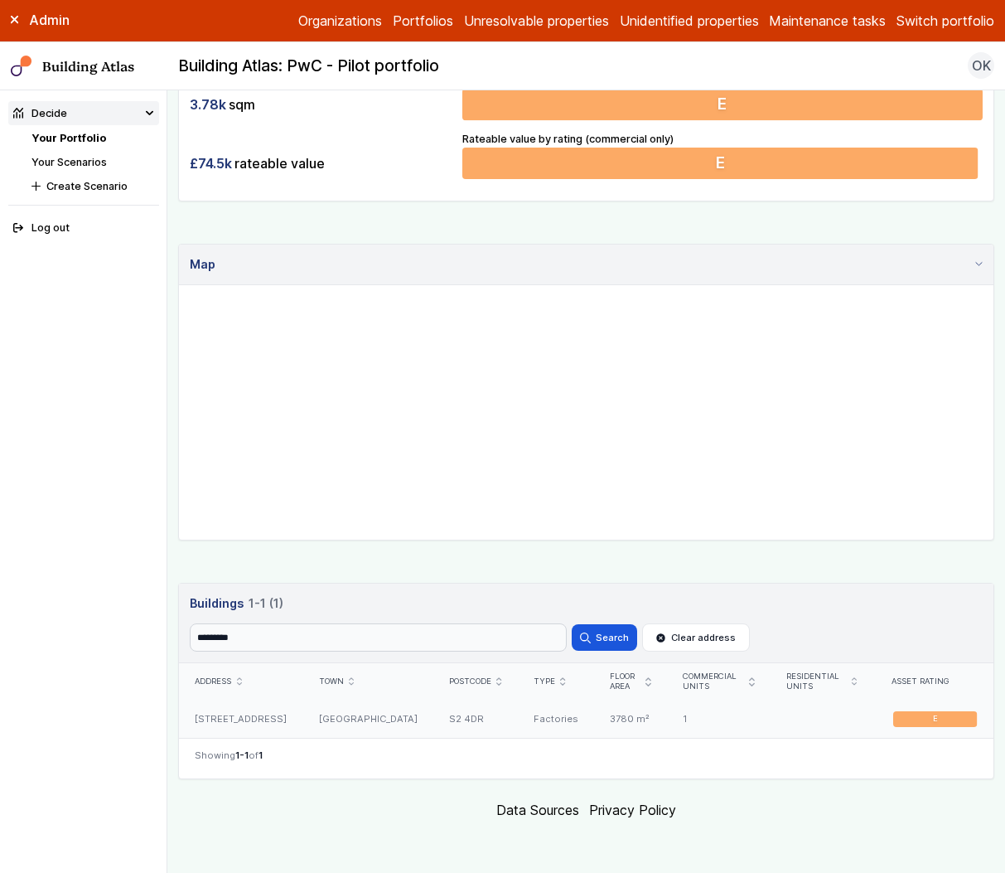
click at [433, 712] on div "S2 4DR" at bounding box center [475, 718] width 85 height 37
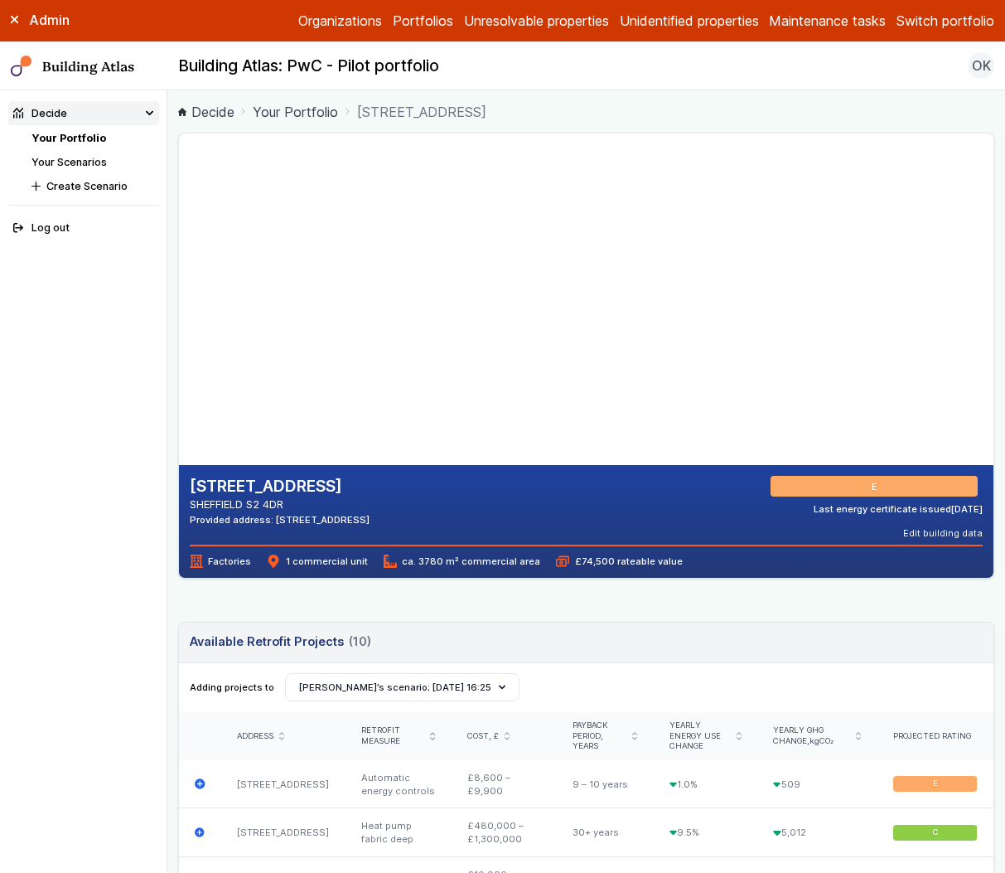
drag, startPoint x: 369, startPoint y: 298, endPoint x: 400, endPoint y: 333, distance: 46.9
click at [179, 333] on gmp-map-3d at bounding box center [179, 298] width 0 height 331
drag, startPoint x: 488, startPoint y: 402, endPoint x: 416, endPoint y: 327, distance: 103.7
click at [179, 327] on gmp-map-3d at bounding box center [179, 298] width 0 height 331
drag, startPoint x: 458, startPoint y: 370, endPoint x: 488, endPoint y: 229, distance: 144.8
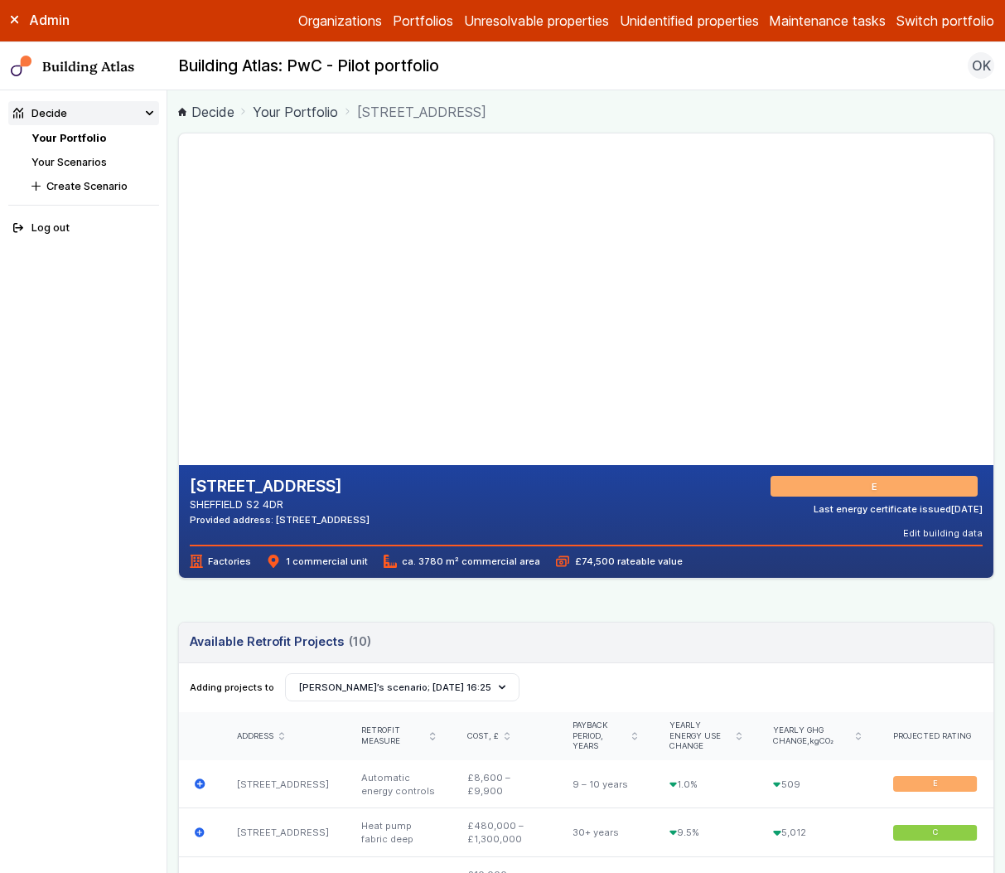
click at [179, 229] on gmp-map-3d at bounding box center [179, 298] width 0 height 331
drag, startPoint x: 437, startPoint y: 330, endPoint x: 408, endPoint y: 299, distance: 41.6
click at [179, 299] on gmp-map-3d at bounding box center [179, 298] width 0 height 331
drag, startPoint x: 359, startPoint y: 361, endPoint x: 479, endPoint y: 274, distance: 148.3
click at [179, 274] on gmp-map-3d at bounding box center [179, 298] width 0 height 331
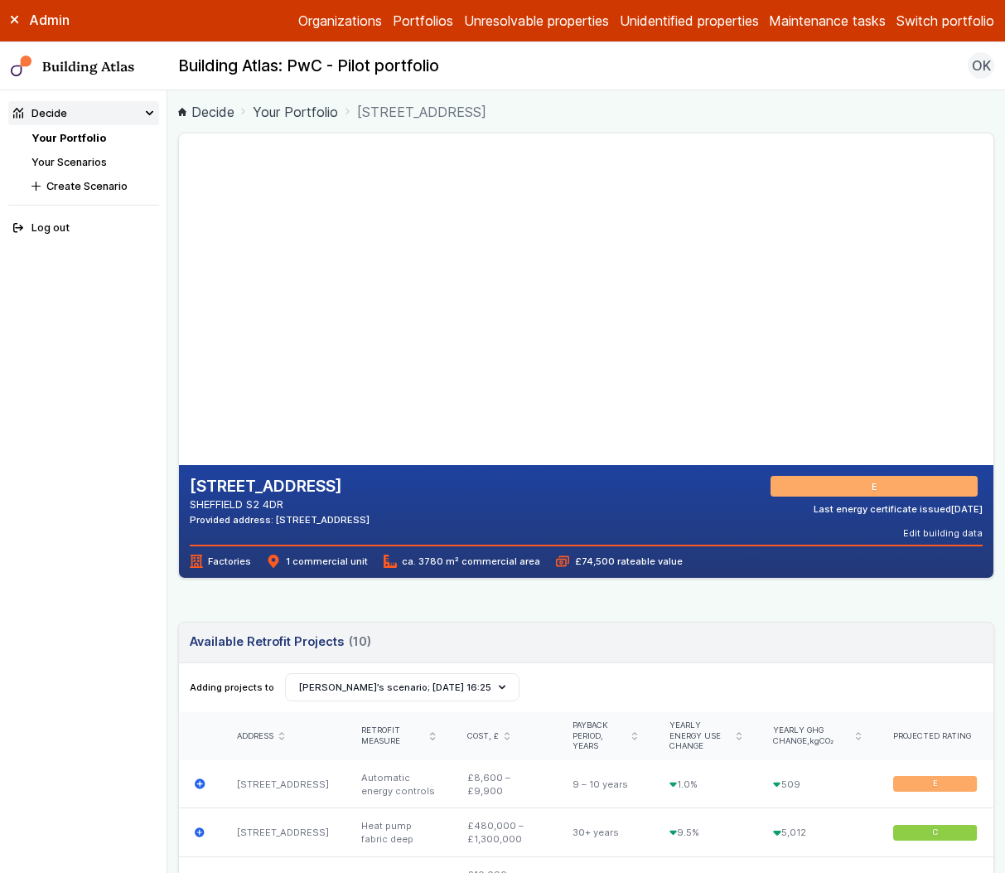
drag, startPoint x: 301, startPoint y: 366, endPoint x: 288, endPoint y: 403, distance: 38.5
click at [179, 403] on gmp-map-3d at bounding box center [179, 298] width 0 height 331
drag, startPoint x: 252, startPoint y: 365, endPoint x: 373, endPoint y: 297, distance: 138.7
click at [179, 297] on gmp-map-3d at bounding box center [179, 298] width 0 height 331
drag, startPoint x: 235, startPoint y: 342, endPoint x: 344, endPoint y: 304, distance: 115.0
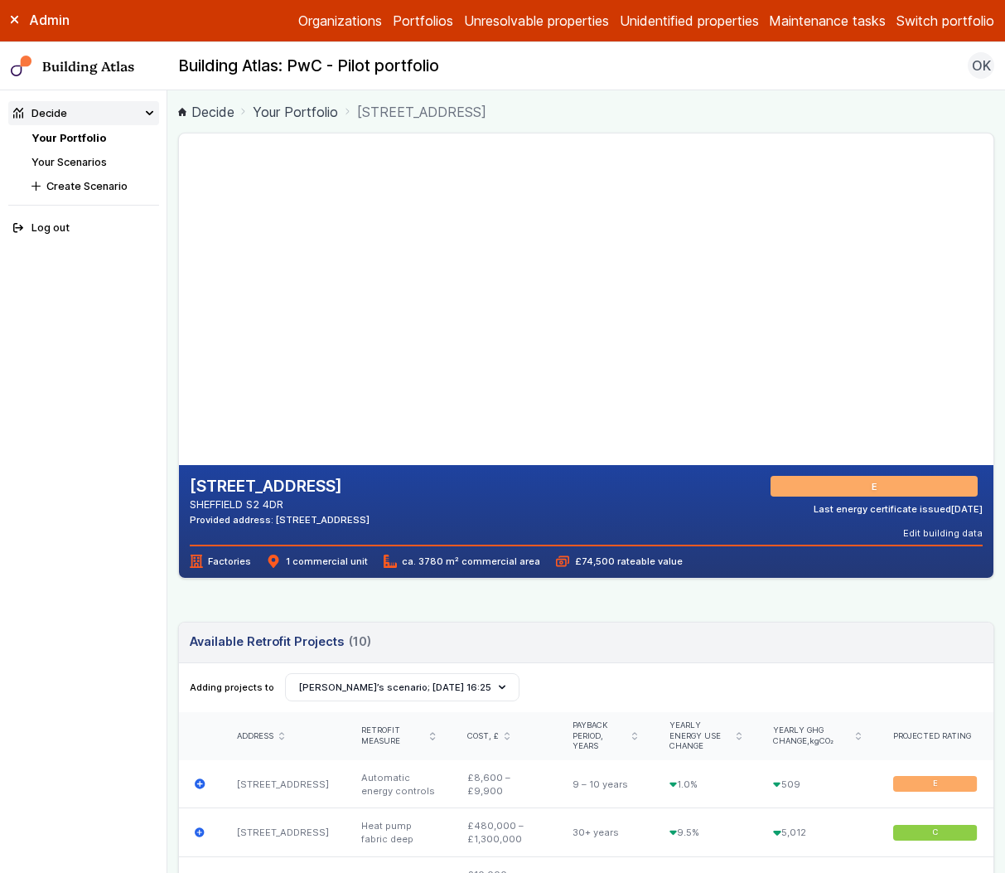
click at [179, 304] on gmp-map-3d at bounding box center [179, 298] width 0 height 331
drag, startPoint x: 218, startPoint y: 354, endPoint x: 383, endPoint y: 332, distance: 166.3
click at [179, 332] on gmp-map-3d at bounding box center [179, 298] width 0 height 331
drag, startPoint x: 247, startPoint y: 355, endPoint x: 160, endPoint y: 333, distance: 89.6
click at [179, 333] on gmp-map-3d at bounding box center [179, 298] width 0 height 331
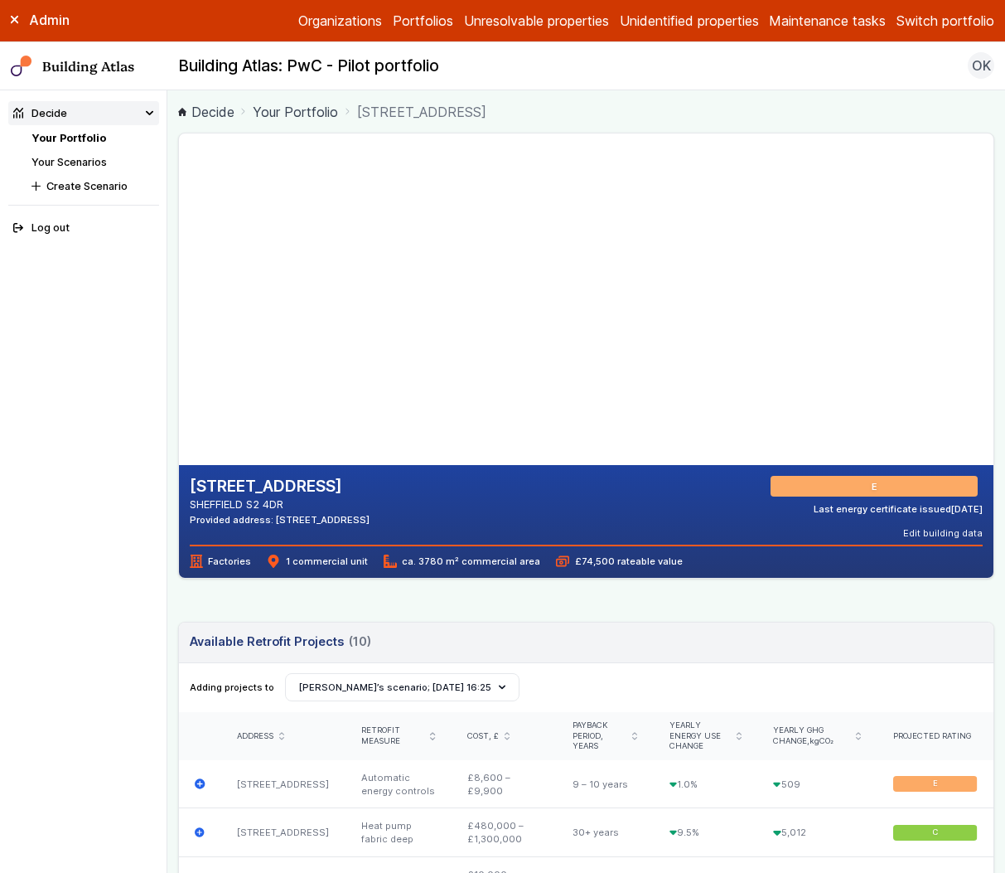
drag, startPoint x: 423, startPoint y: 404, endPoint x: 337, endPoint y: 391, distance: 87.2
click at [179, 391] on gmp-map-3d at bounding box center [179, 298] width 0 height 331
drag, startPoint x: 408, startPoint y: 321, endPoint x: 343, endPoint y: 350, distance: 70.5
click at [179, 350] on gmp-map-3d at bounding box center [179, 298] width 0 height 331
drag, startPoint x: 330, startPoint y: 269, endPoint x: 321, endPoint y: 342, distance: 73.4
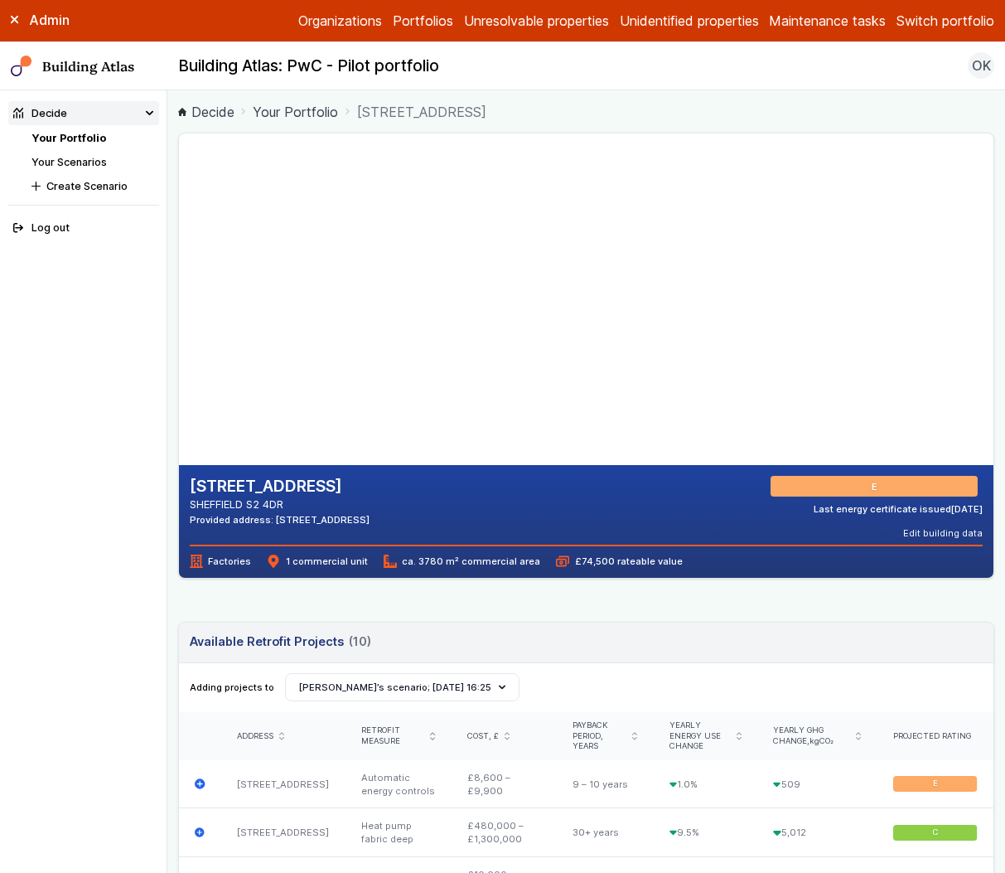
click at [179, 400] on gmp-map-3d at bounding box center [179, 298] width 0 height 331
drag, startPoint x: 293, startPoint y: 360, endPoint x: 438, endPoint y: 358, distance: 145.0
click at [179, 358] on gmp-map-3d at bounding box center [179, 298] width 0 height 331
drag, startPoint x: 240, startPoint y: 351, endPoint x: 287, endPoint y: 368, distance: 49.3
click at [179, 368] on gmp-map-3d at bounding box center [179, 298] width 0 height 331
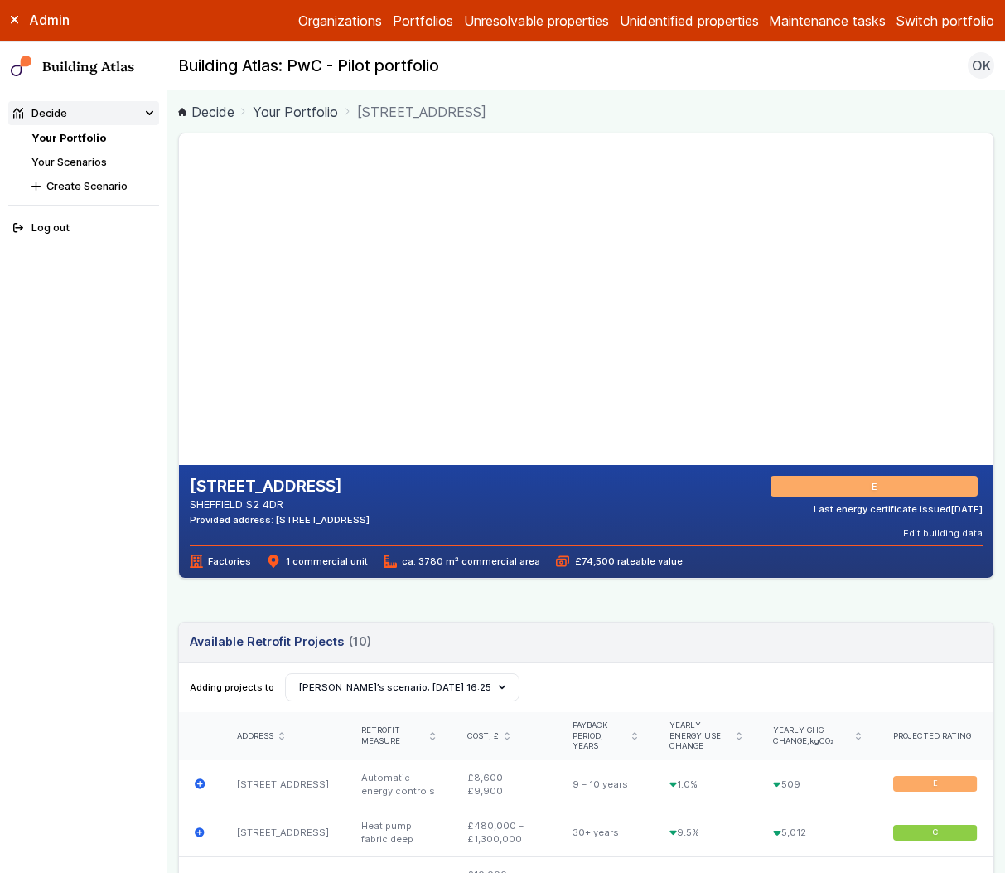
drag, startPoint x: 207, startPoint y: 334, endPoint x: 249, endPoint y: 269, distance: 76.8
click at [179, 269] on gmp-map-3d at bounding box center [179, 298] width 0 height 331
drag, startPoint x: 456, startPoint y: 272, endPoint x: 446, endPoint y: 364, distance: 92.5
click at [179, 364] on gmp-map-3d at bounding box center [179, 298] width 0 height 331
drag, startPoint x: 238, startPoint y: 341, endPoint x: 382, endPoint y: 359, distance: 145.3
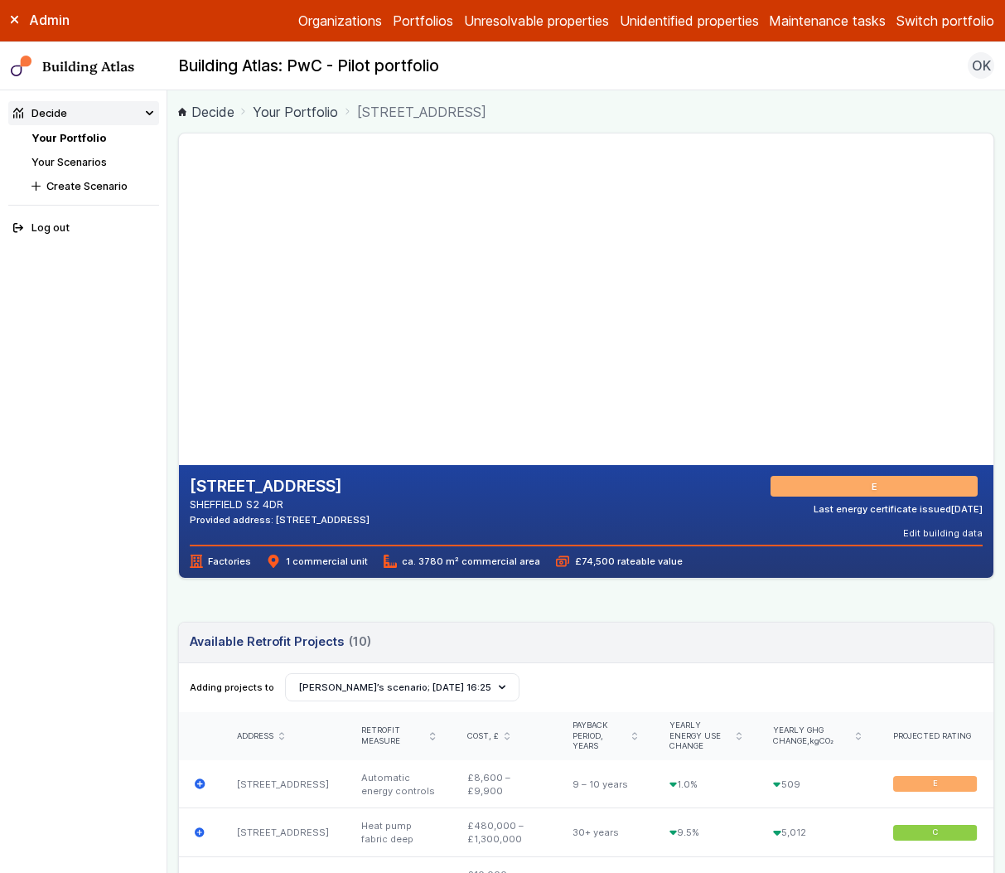
click at [179, 359] on gmp-map-3d at bounding box center [179, 298] width 0 height 331
drag, startPoint x: 333, startPoint y: 375, endPoint x: 385, endPoint y: 326, distance: 71.5
click at [179, 326] on gmp-map-3d at bounding box center [179, 298] width 0 height 331
drag, startPoint x: 315, startPoint y: 324, endPoint x: 364, endPoint y: 373, distance: 69.1
click at [179, 373] on gmp-map-3d at bounding box center [179, 298] width 0 height 331
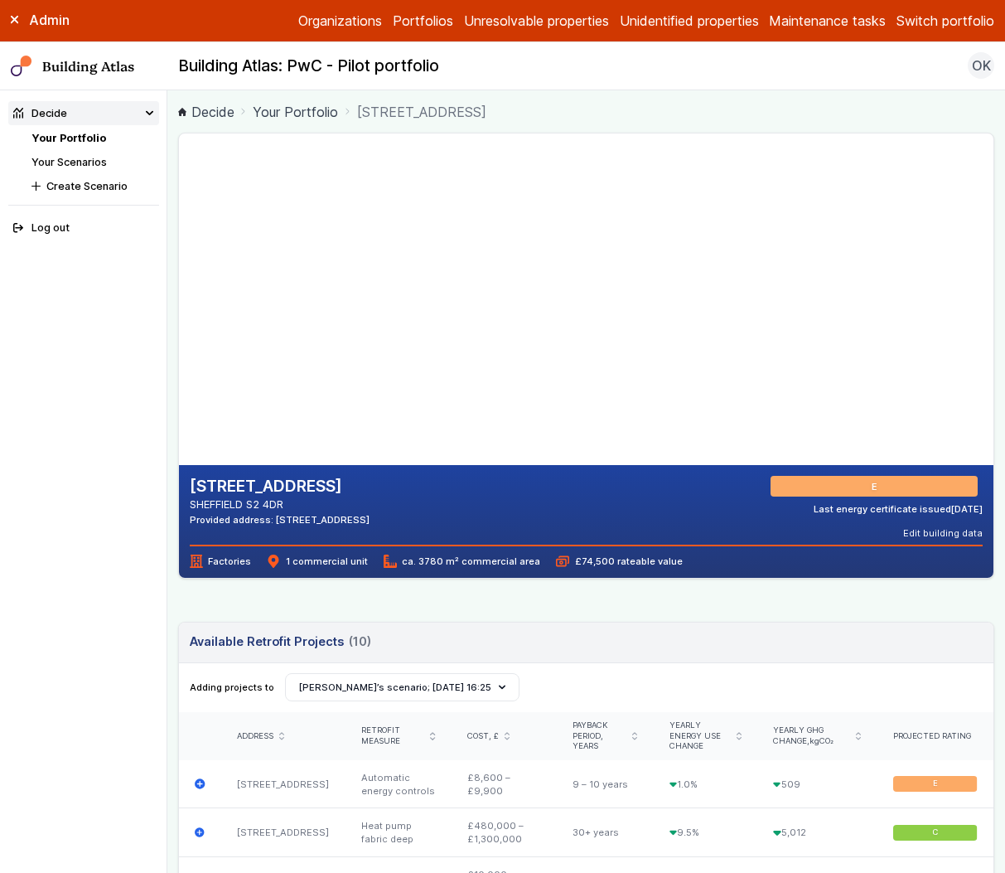
drag, startPoint x: 290, startPoint y: 341, endPoint x: 388, endPoint y: 335, distance: 97.9
click at [179, 335] on gmp-map-3d at bounding box center [179, 298] width 0 height 331
drag, startPoint x: 527, startPoint y: 393, endPoint x: 442, endPoint y: 398, distance: 84.7
click at [179, 409] on gmp-map-3d at bounding box center [179, 298] width 0 height 331
drag, startPoint x: 467, startPoint y: 330, endPoint x: 315, endPoint y: 303, distance: 154.7
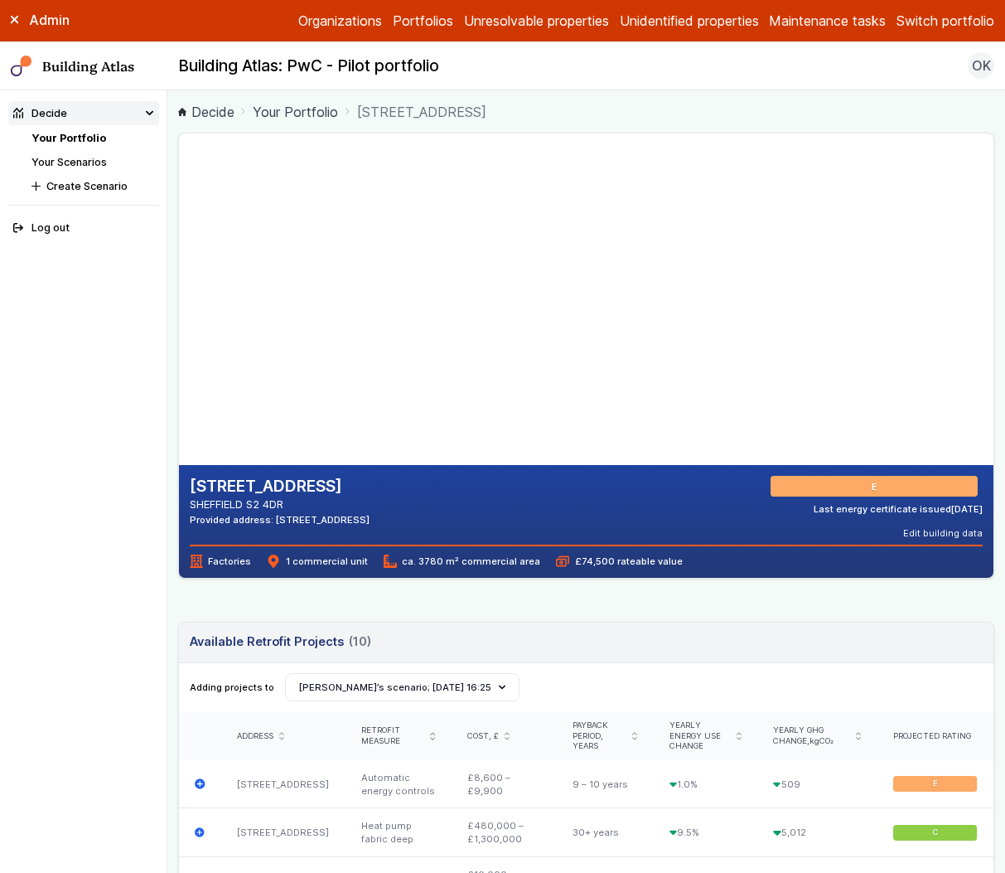
click at [179, 303] on gmp-map-3d at bounding box center [179, 298] width 0 height 331
drag, startPoint x: 527, startPoint y: 336, endPoint x: 331, endPoint y: 378, distance: 199.9
click at [179, 378] on gmp-map-3d at bounding box center [179, 298] width 0 height 331
drag, startPoint x: 449, startPoint y: 305, endPoint x: 417, endPoint y: 356, distance: 60.7
click at [179, 356] on gmp-map-3d at bounding box center [179, 298] width 0 height 331
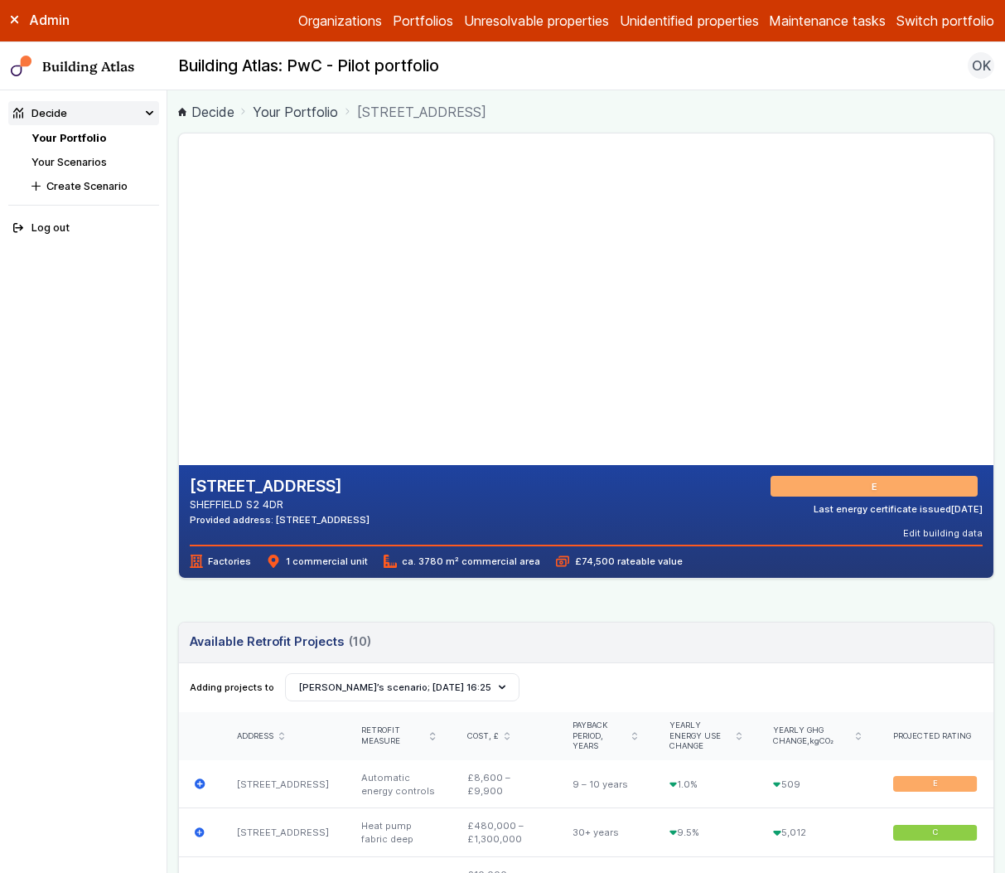
drag, startPoint x: 433, startPoint y: 351, endPoint x: 331, endPoint y: 312, distance: 109.1
click at [179, 312] on gmp-map-3d at bounding box center [179, 298] width 0 height 331
drag, startPoint x: 368, startPoint y: 284, endPoint x: 439, endPoint y: 296, distance: 72.2
click at [179, 296] on gmp-map-3d at bounding box center [179, 298] width 0 height 331
drag, startPoint x: 430, startPoint y: 331, endPoint x: 391, endPoint y: 392, distance: 72.6
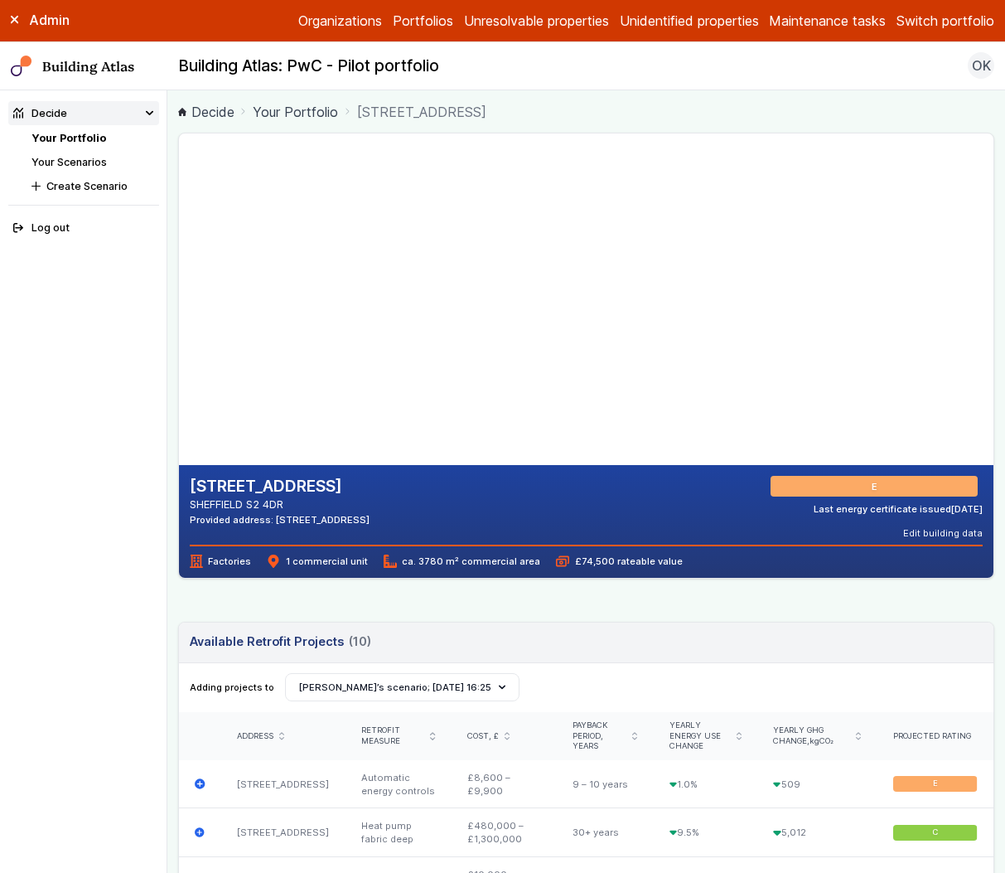
click at [179, 392] on gmp-map-3d at bounding box center [179, 298] width 0 height 331
drag, startPoint x: 353, startPoint y: 387, endPoint x: 457, endPoint y: 381, distance: 103.7
click at [179, 381] on gmp-map-3d at bounding box center [179, 298] width 0 height 331
drag, startPoint x: 394, startPoint y: 337, endPoint x: 383, endPoint y: 365, distance: 29.7
click at [179, 365] on gmp-map-3d at bounding box center [179, 298] width 0 height 331
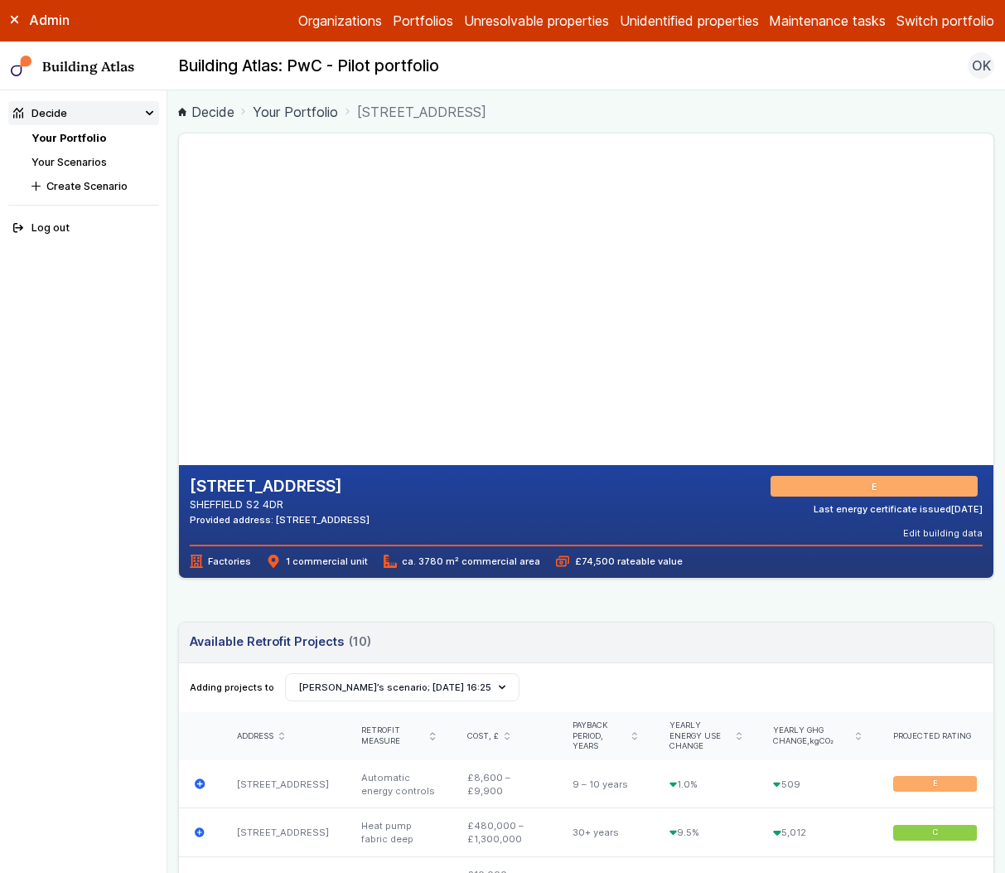
drag, startPoint x: 329, startPoint y: 359, endPoint x: 355, endPoint y: 360, distance: 25.7
click at [179, 360] on gmp-map-3d at bounding box center [179, 298] width 0 height 331
drag, startPoint x: 415, startPoint y: 420, endPoint x: 348, endPoint y: 413, distance: 67.5
click at [179, 413] on gmp-map-3d at bounding box center [179, 298] width 0 height 331
drag, startPoint x: 360, startPoint y: 372, endPoint x: 354, endPoint y: 399, distance: 28.0
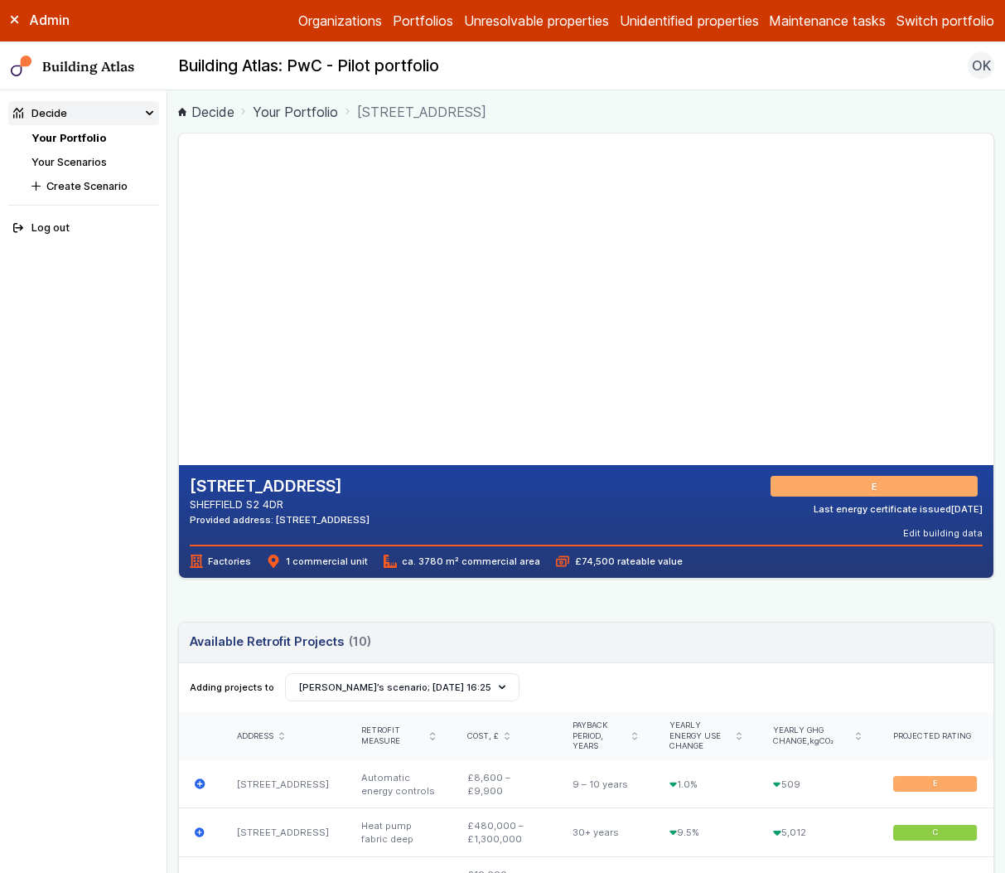
click at [179, 399] on gmp-map-3d at bounding box center [179, 298] width 0 height 331
drag, startPoint x: 263, startPoint y: 377, endPoint x: 298, endPoint y: 379, distance: 35.7
click at [179, 379] on gmp-map-3d at bounding box center [179, 298] width 0 height 331
drag, startPoint x: 342, startPoint y: 384, endPoint x: 395, endPoint y: 384, distance: 53.0
click at [179, 384] on gmp-map-3d at bounding box center [179, 298] width 0 height 331
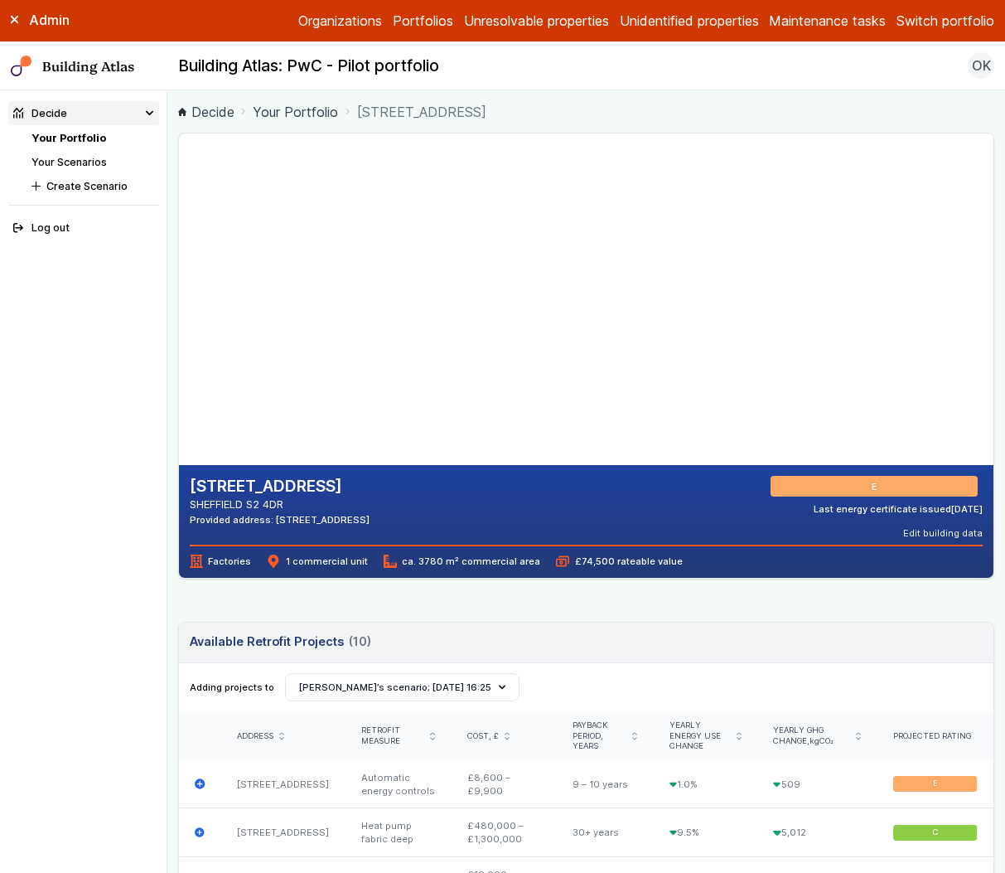
click at [88, 134] on link "Your Portfolio" at bounding box center [68, 138] width 75 height 12
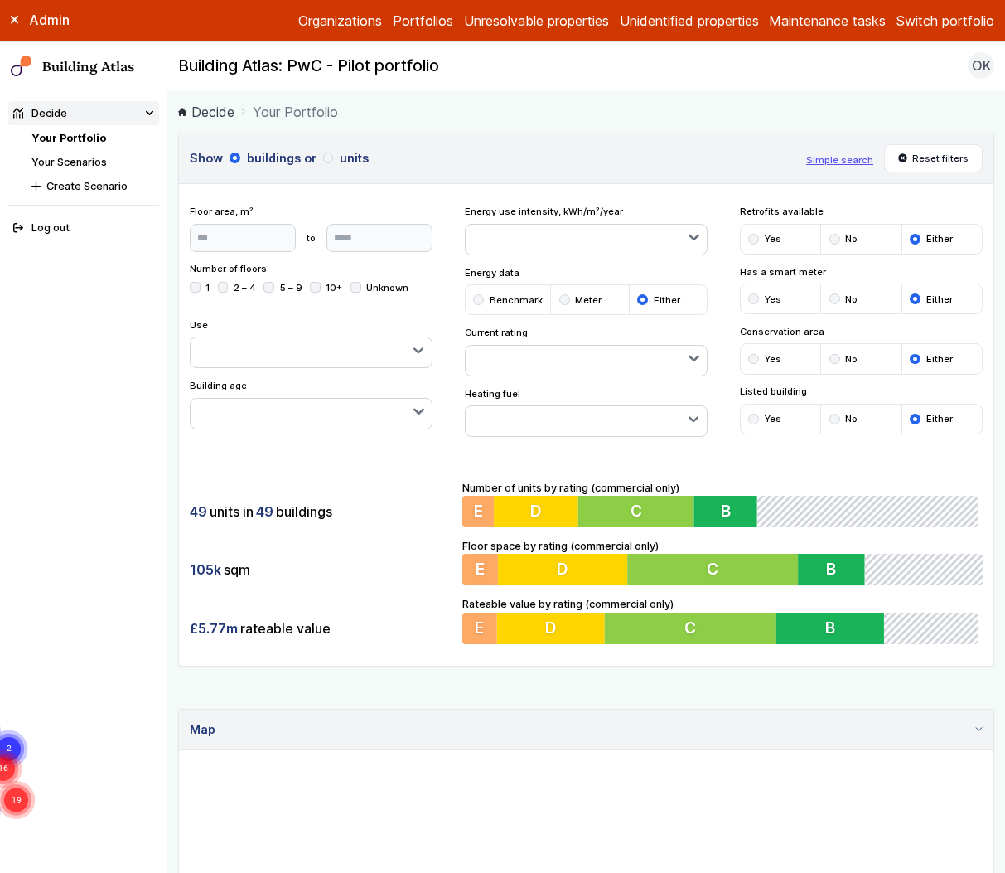
click at [824, 157] on button "Simple search" at bounding box center [839, 159] width 67 height 13
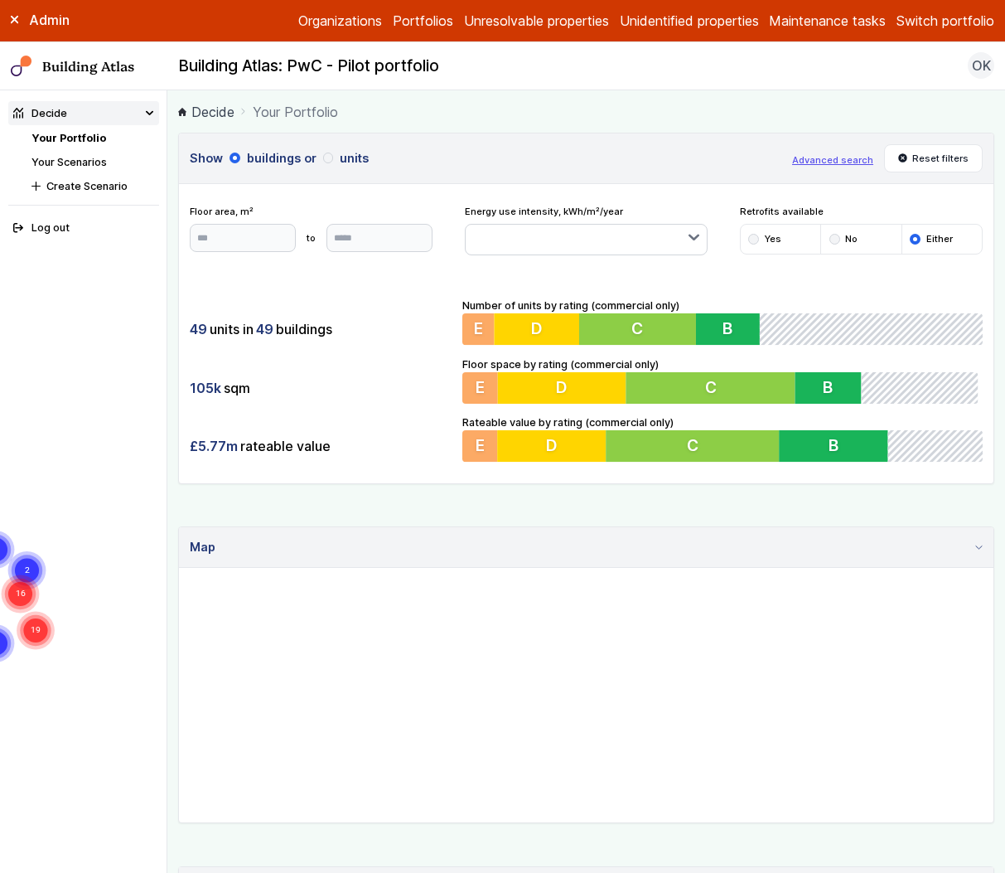
drag, startPoint x: 718, startPoint y: 647, endPoint x: 732, endPoint y: 694, distance: 49.3
click at [179, 568] on gmp-map "6 19 16 2 5" at bounding box center [179, 568] width 0 height 0
click at [788, 535] on summary "Map" at bounding box center [586, 547] width 815 height 41
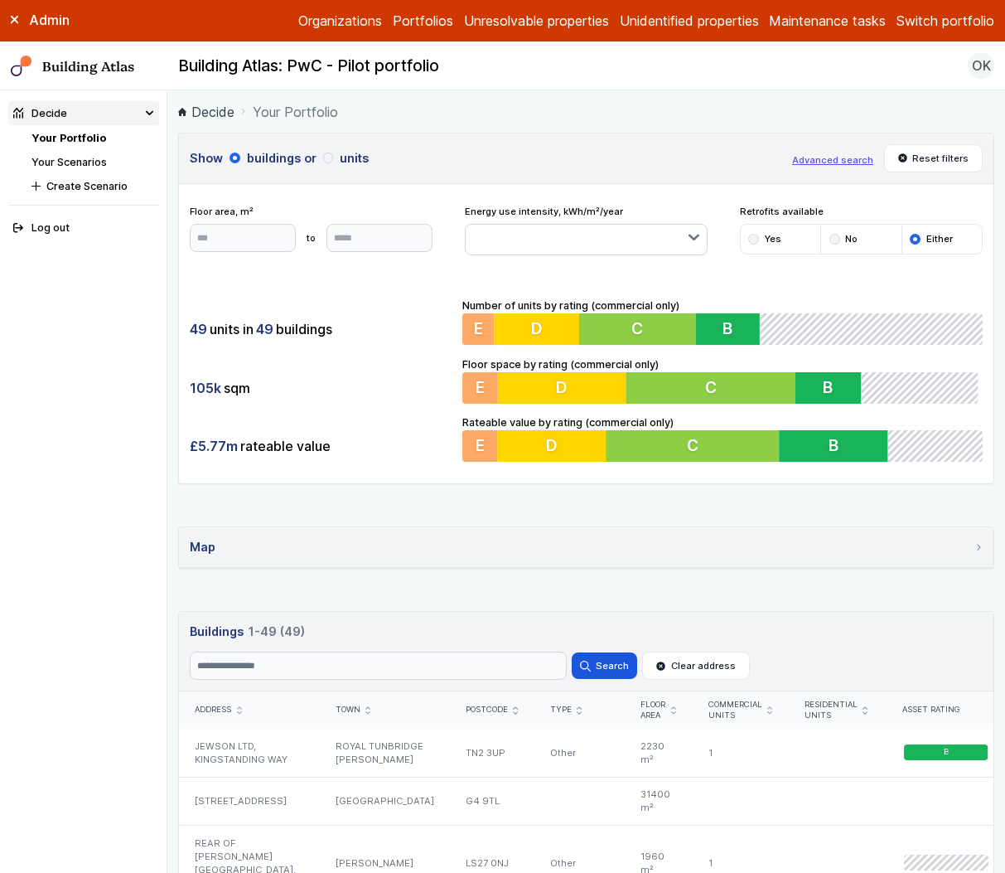
click at [792, 550] on summary "Map" at bounding box center [586, 547] width 815 height 41
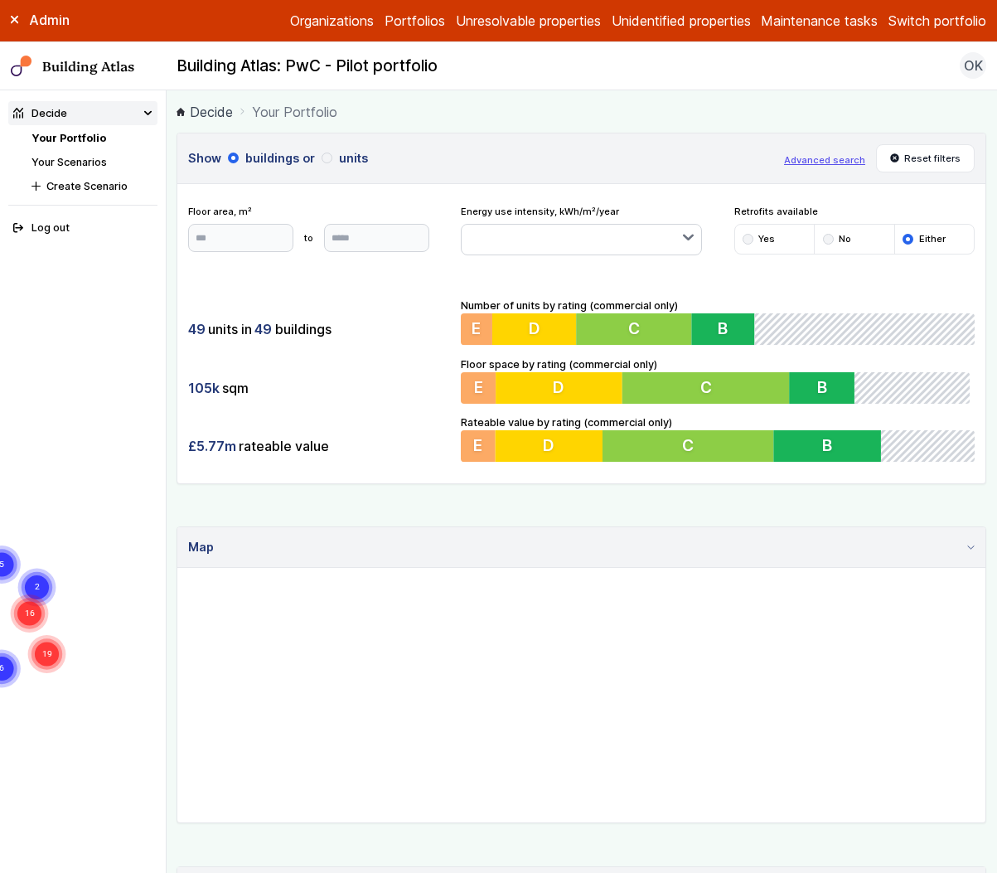
click at [742, 183] on div "Show buildings or units Advanced search Reset filters Floor area, m² to Update …" at bounding box center [581, 308] width 810 height 351
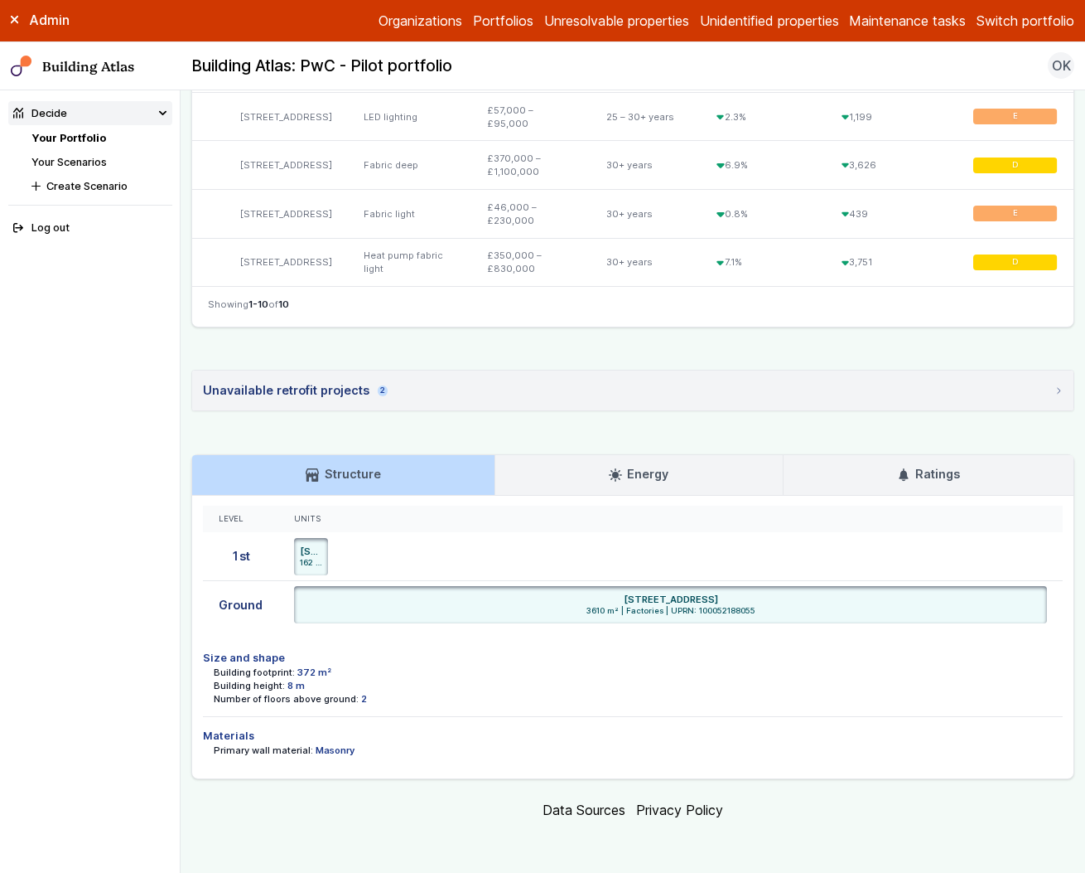
scroll to position [947, 0]
click at [533, 473] on link "Energy" at bounding box center [639, 475] width 288 height 40
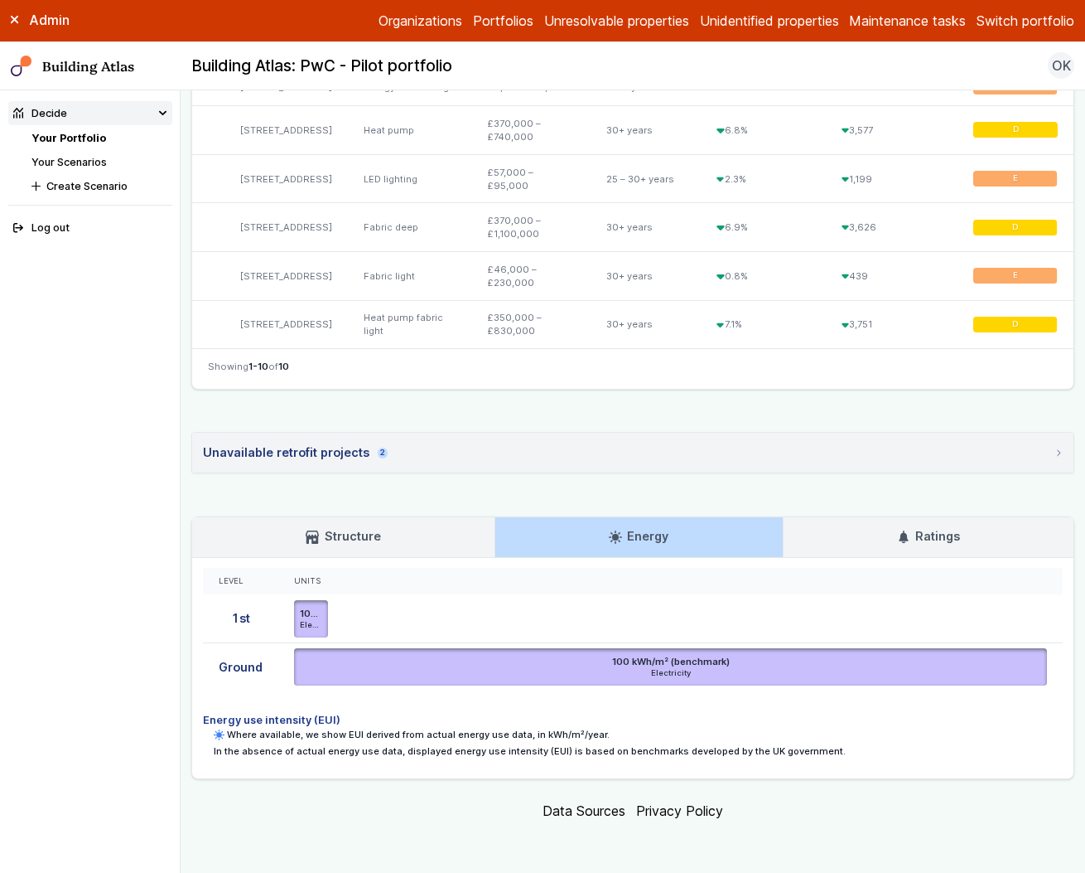
click at [902, 527] on h3 "Ratings" at bounding box center [928, 536] width 63 height 18
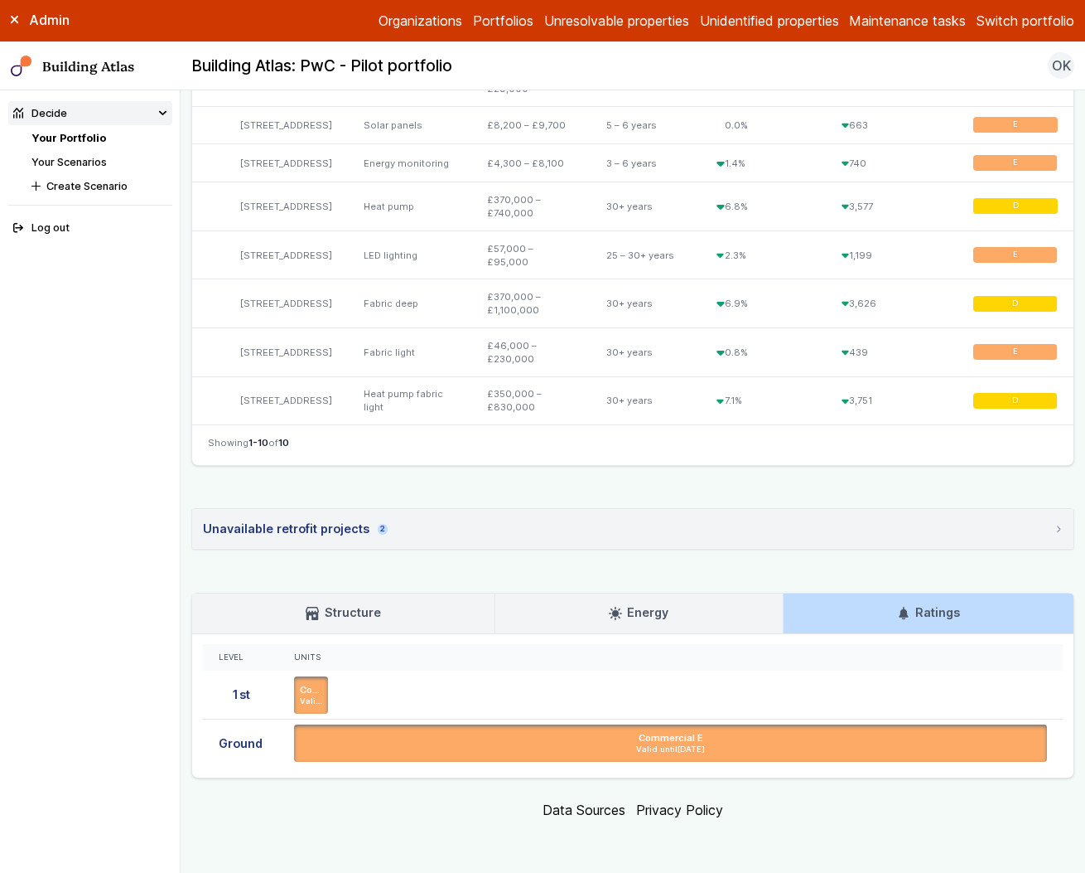
click at [623, 613] on h3 "Energy" at bounding box center [639, 612] width 60 height 18
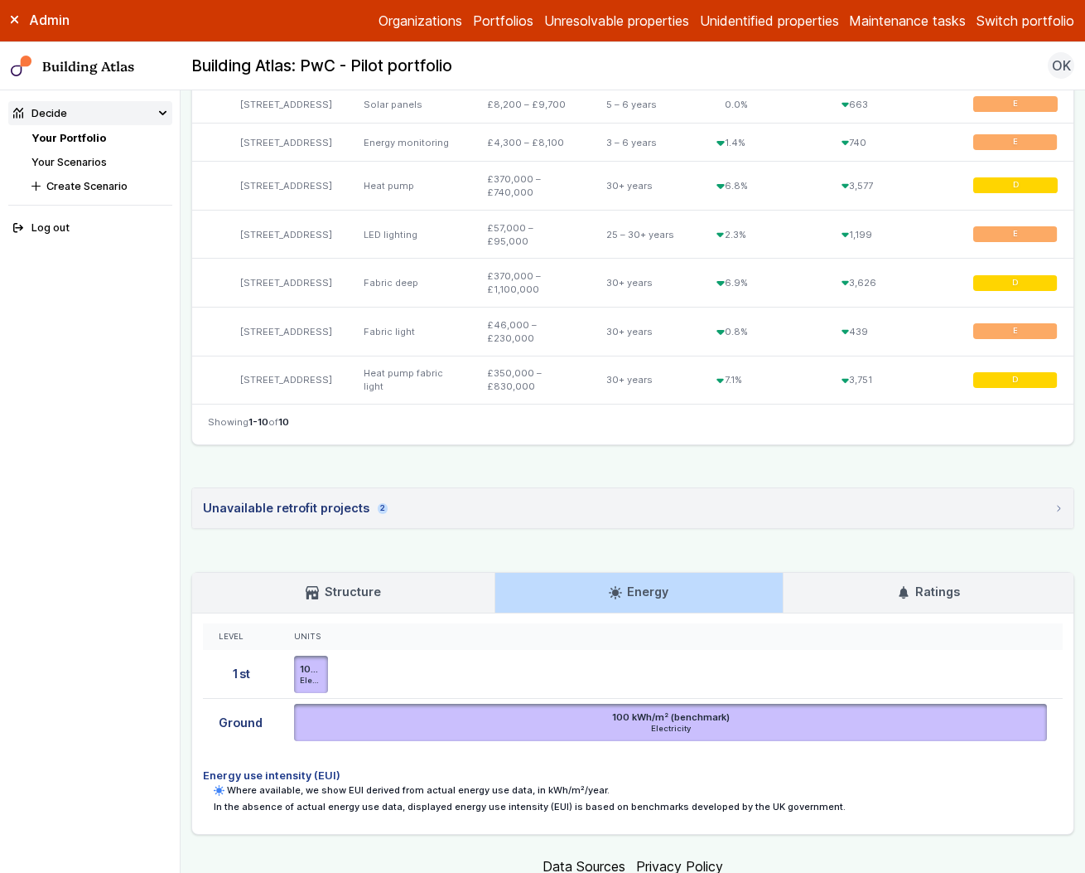
click at [357, 601] on h3 "Structure" at bounding box center [343, 591] width 75 height 18
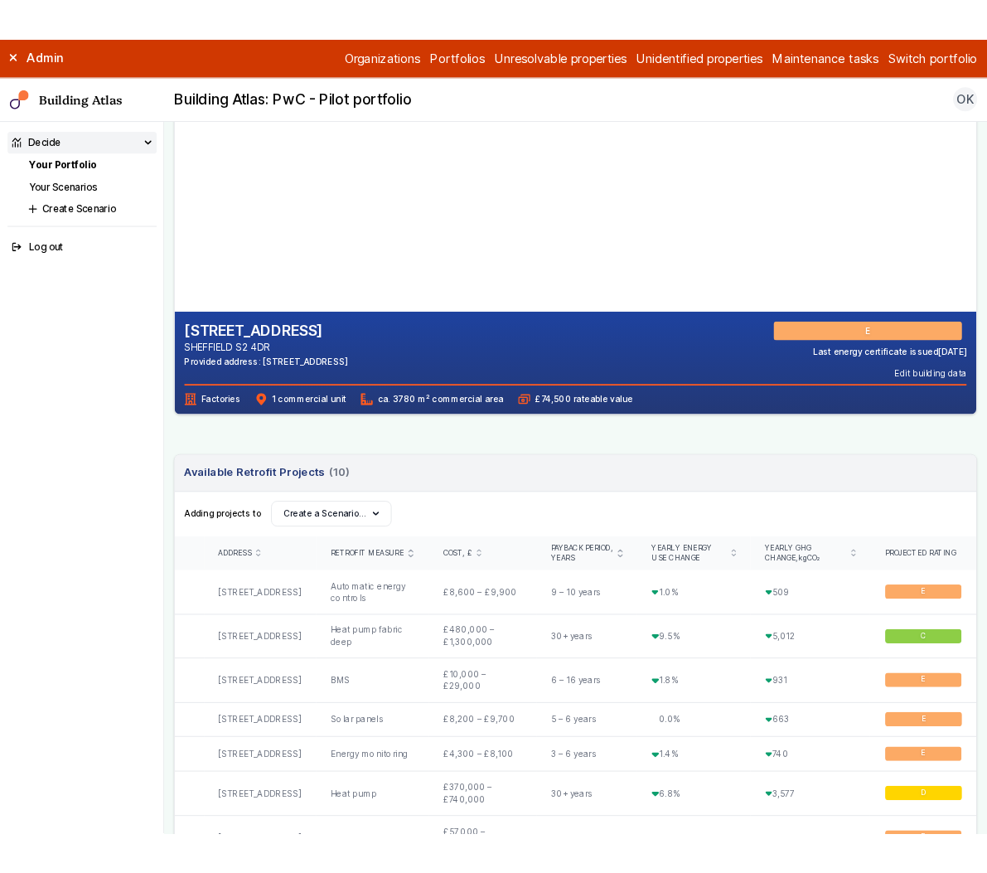
scroll to position [162, 0]
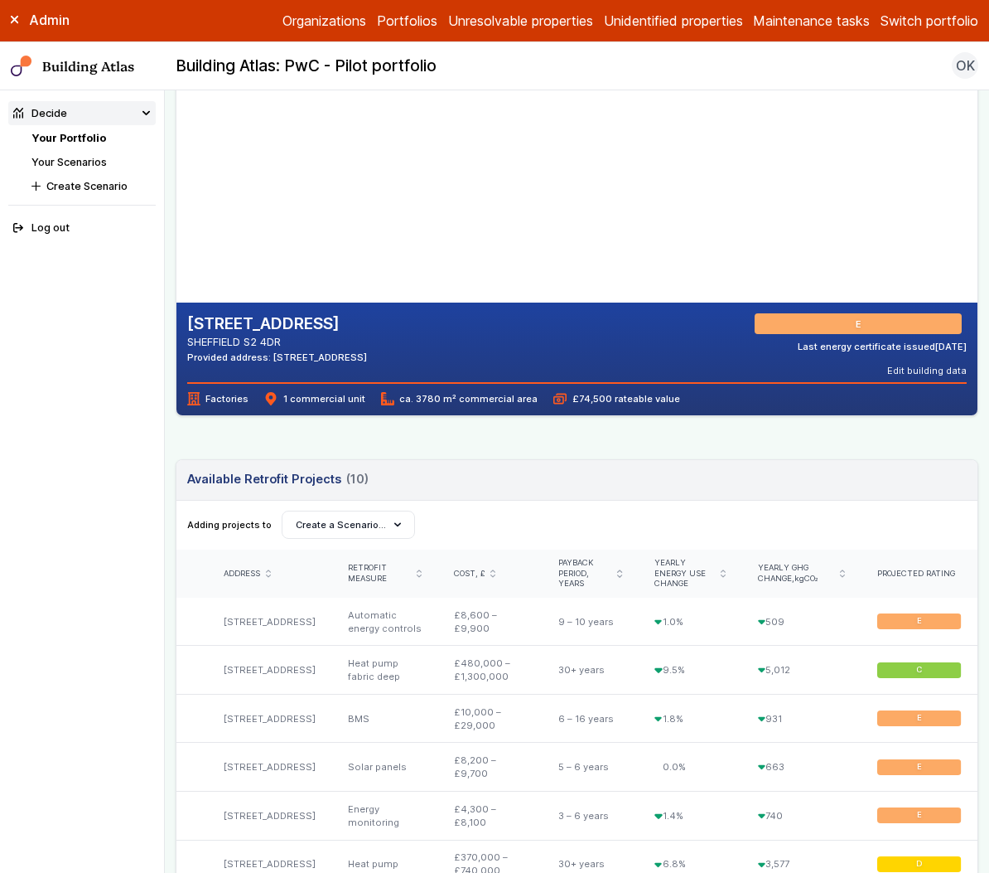
click at [12, 20] on icon at bounding box center [15, 20] width 8 height 8
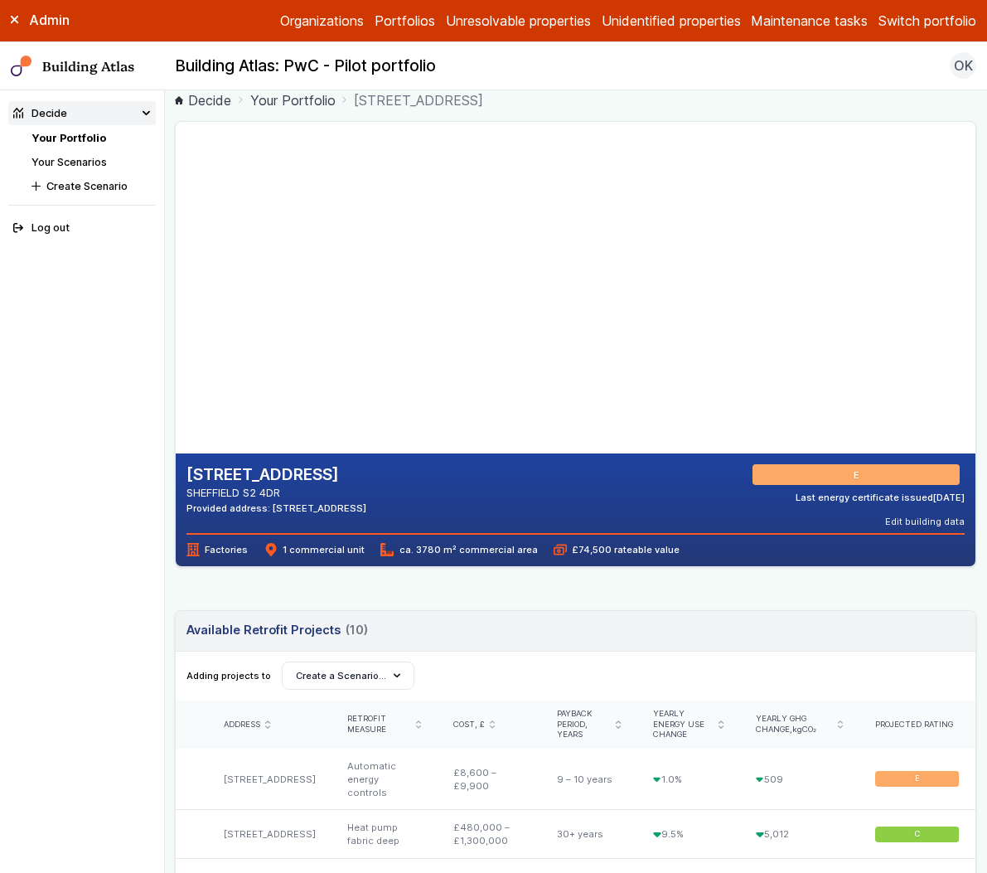
scroll to position [0, 0]
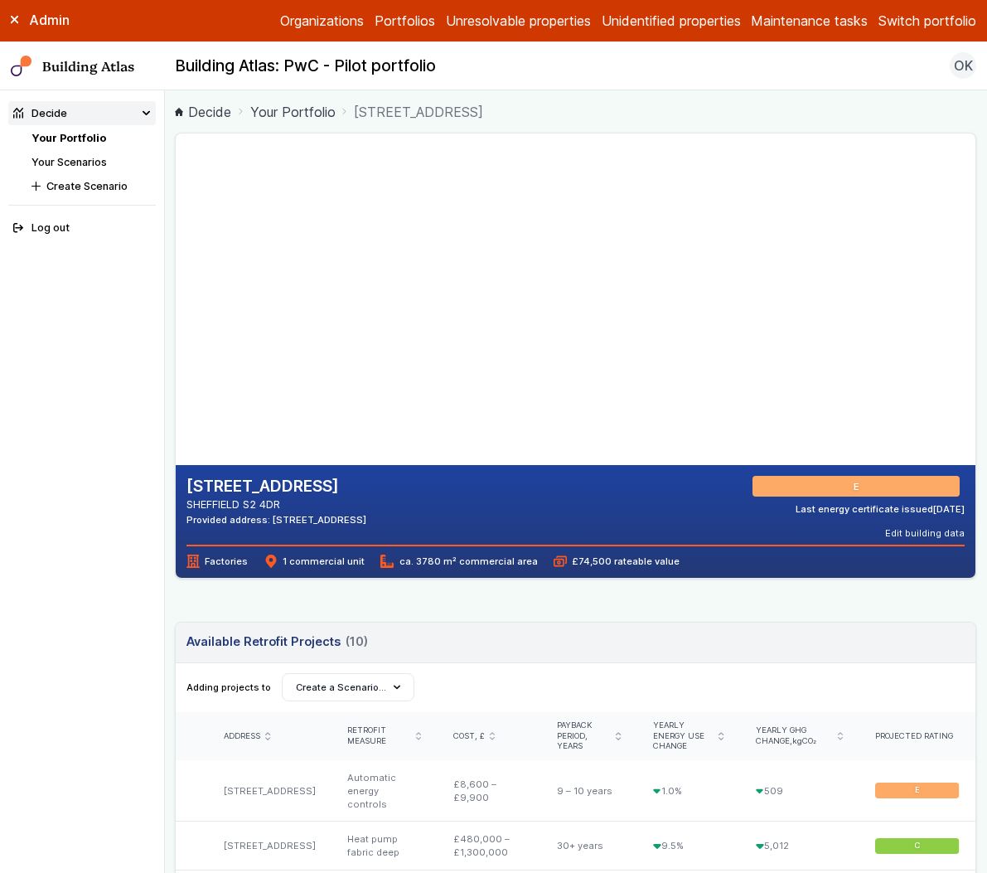
drag, startPoint x: 477, startPoint y: 360, endPoint x: 427, endPoint y: 331, distance: 57.9
click at [176, 335] on gmp-map-3d at bounding box center [176, 298] width 0 height 331
drag, startPoint x: 430, startPoint y: 409, endPoint x: 391, endPoint y: 391, distance: 43.0
click at [176, 393] on gmp-map-3d at bounding box center [176, 298] width 0 height 331
drag, startPoint x: 313, startPoint y: 395, endPoint x: 311, endPoint y: 316, distance: 79.6
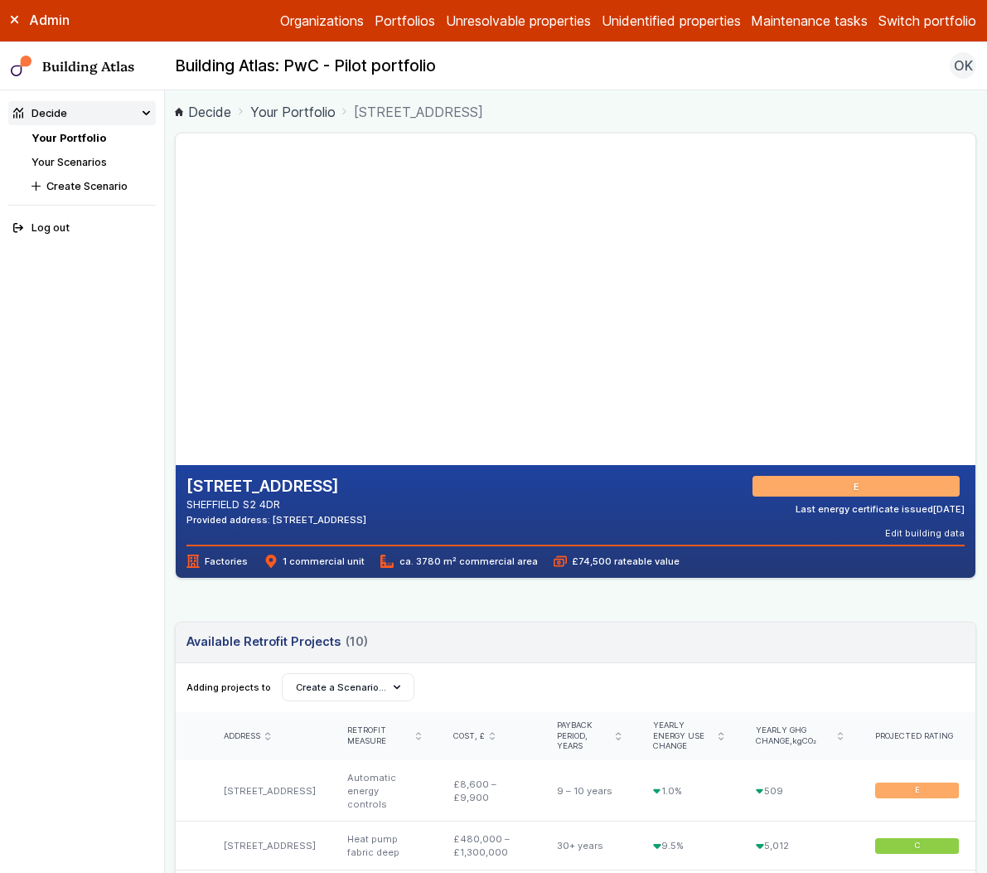
click at [176, 316] on gmp-map-3d at bounding box center [176, 298] width 0 height 331
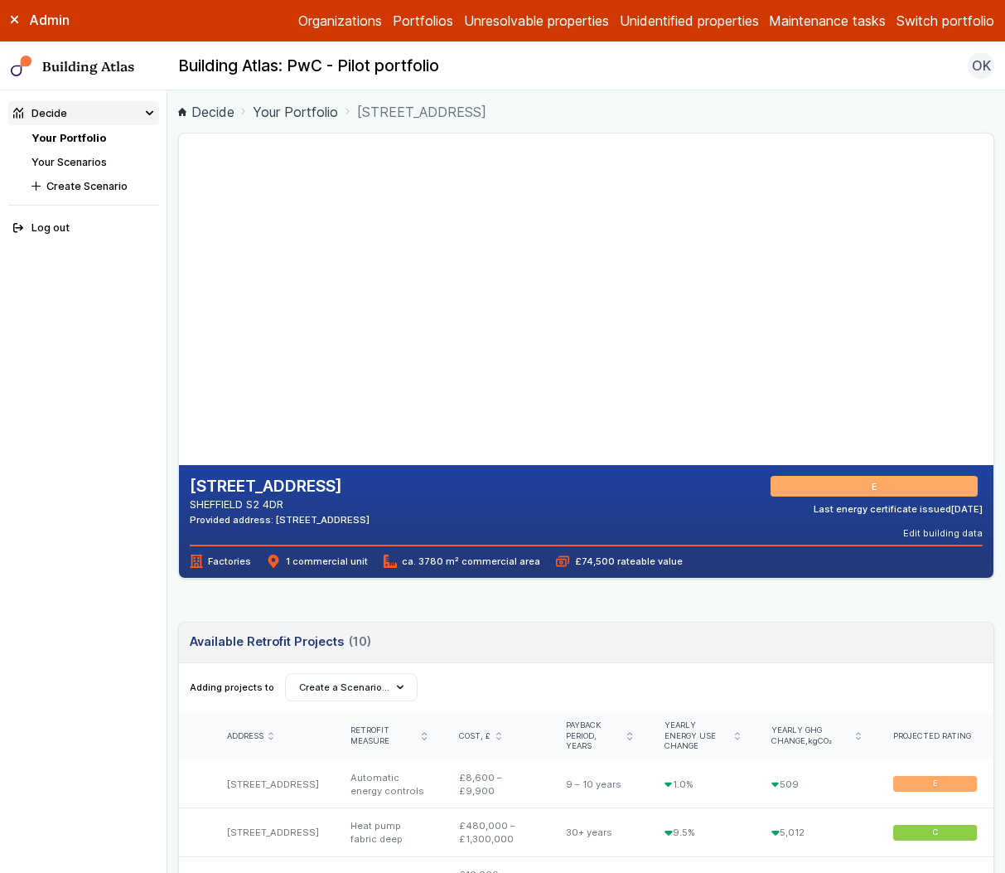
drag, startPoint x: 707, startPoint y: 309, endPoint x: 746, endPoint y: 318, distance: 40.0
click at [179, 318] on gmp-map at bounding box center [179, 298] width 0 height 331
drag, startPoint x: 451, startPoint y: 395, endPoint x: 477, endPoint y: 394, distance: 26.6
click at [179, 394] on gmp-map-3d at bounding box center [179, 298] width 0 height 331
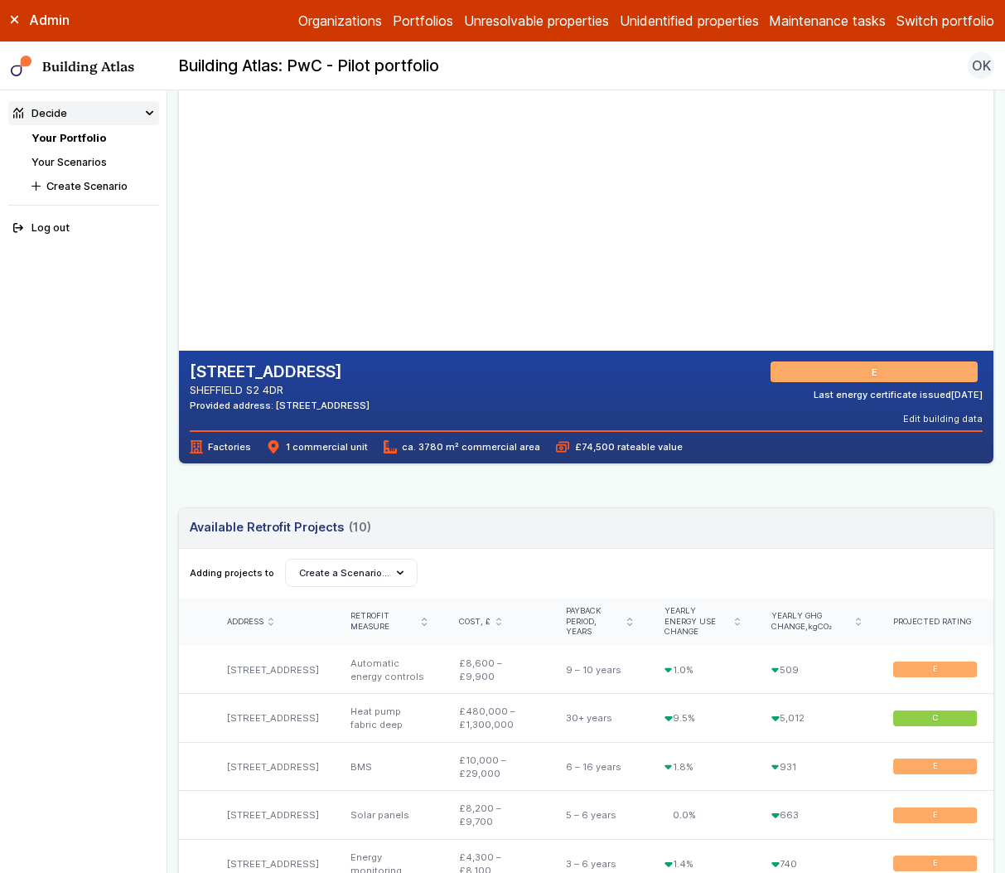
scroll to position [121, 0]
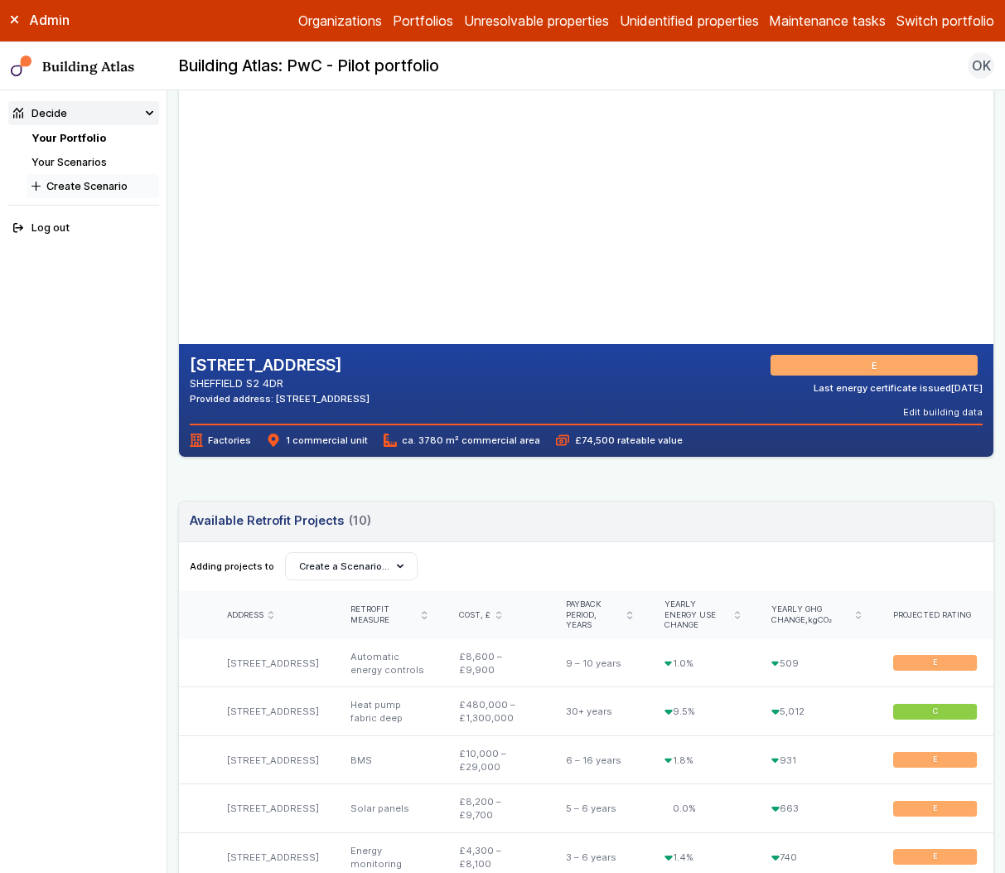
click at [94, 191] on button "Create Scenario" at bounding box center [93, 186] width 133 height 24
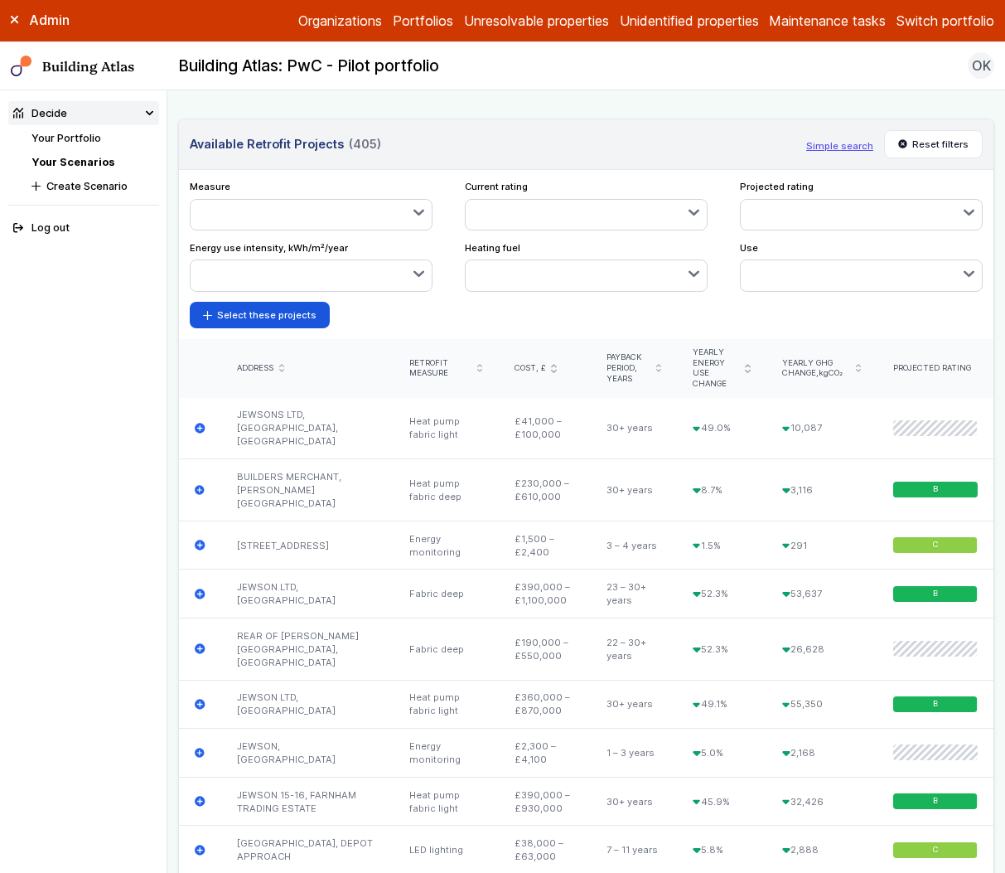
scroll to position [615, 0]
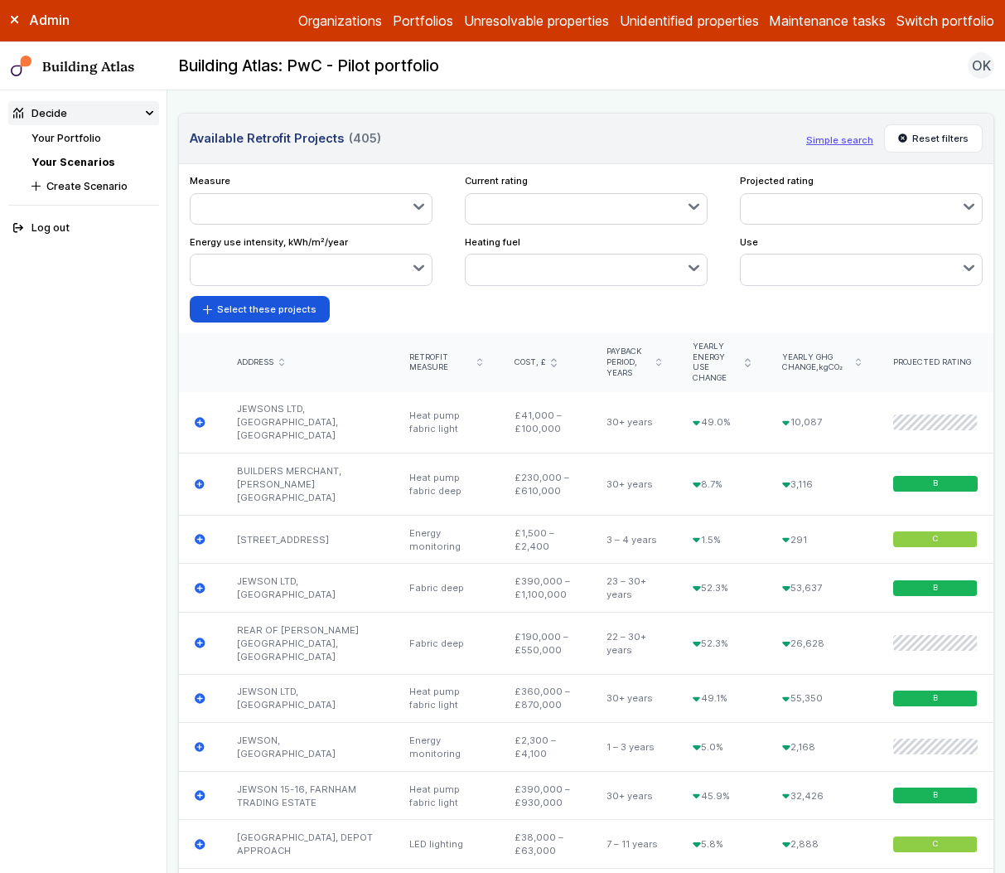
click at [643, 360] on div "Payback period, years" at bounding box center [634, 361] width 55 height 31
click at [641, 354] on div "Payback period, years" at bounding box center [634, 361] width 55 height 31
click at [656, 358] on icon "submit" at bounding box center [658, 362] width 5 height 8
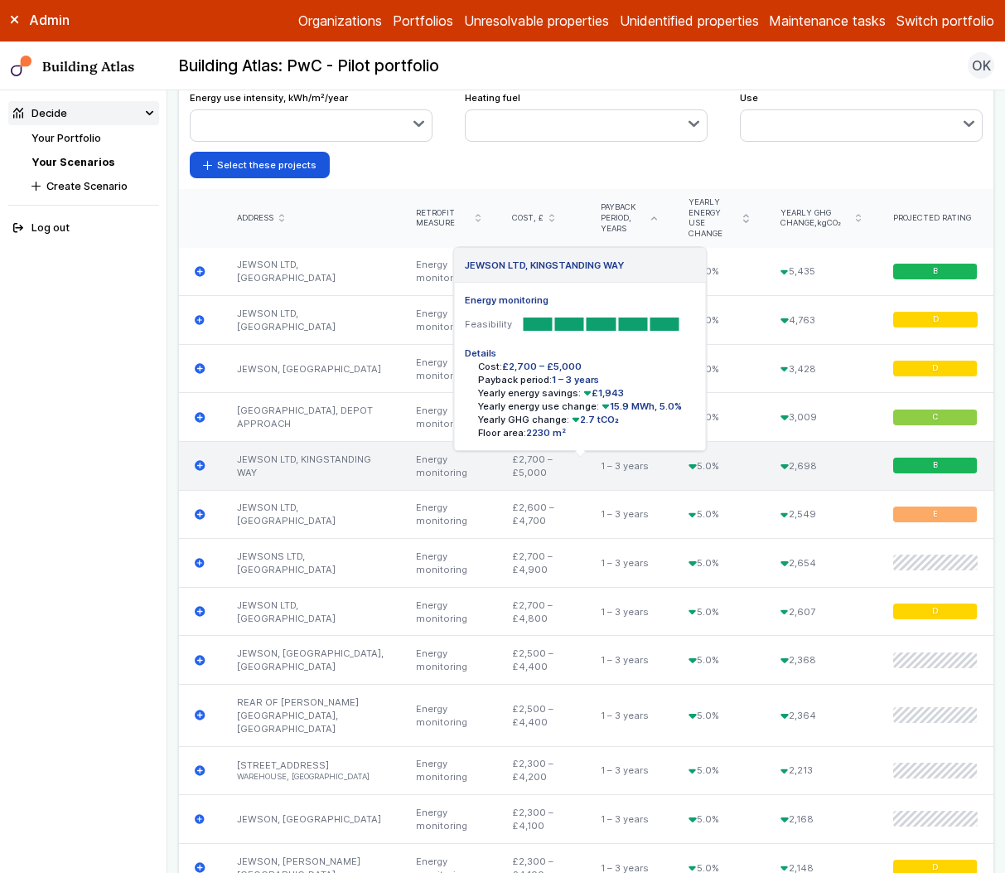
scroll to position [761, 0]
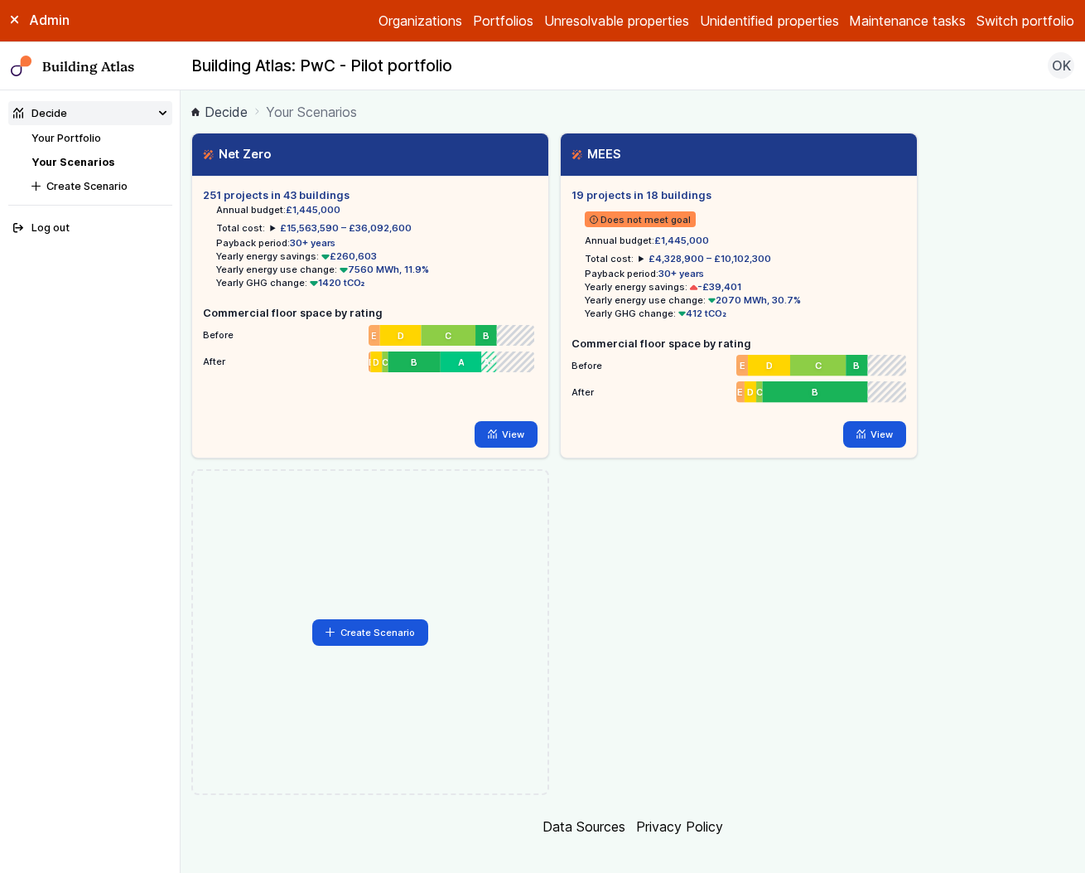
click at [671, 558] on div "Net Zero Loading 251 projects in 43 buildings Annual budget: £1,445,000 Total c…" at bounding box center [632, 464] width 883 height 662
click at [395, 633] on button "Create Scenario" at bounding box center [370, 632] width 116 height 27
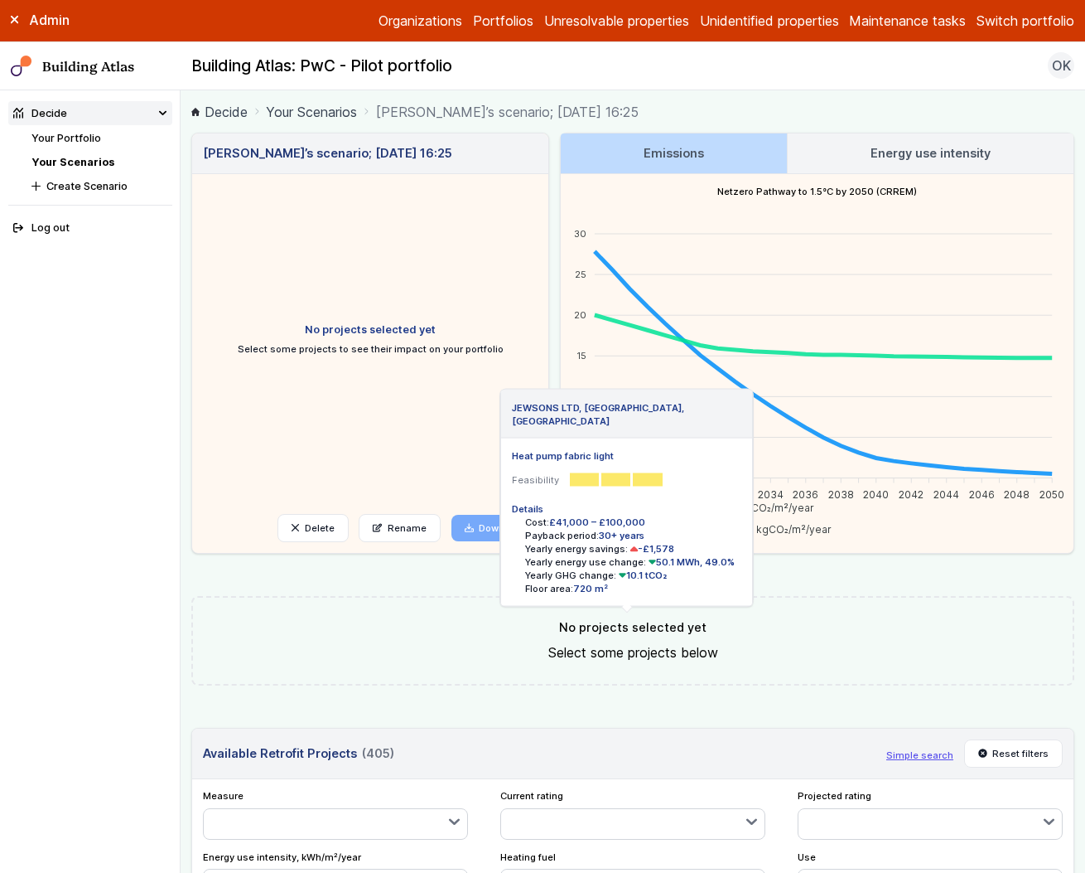
scroll to position [463, 0]
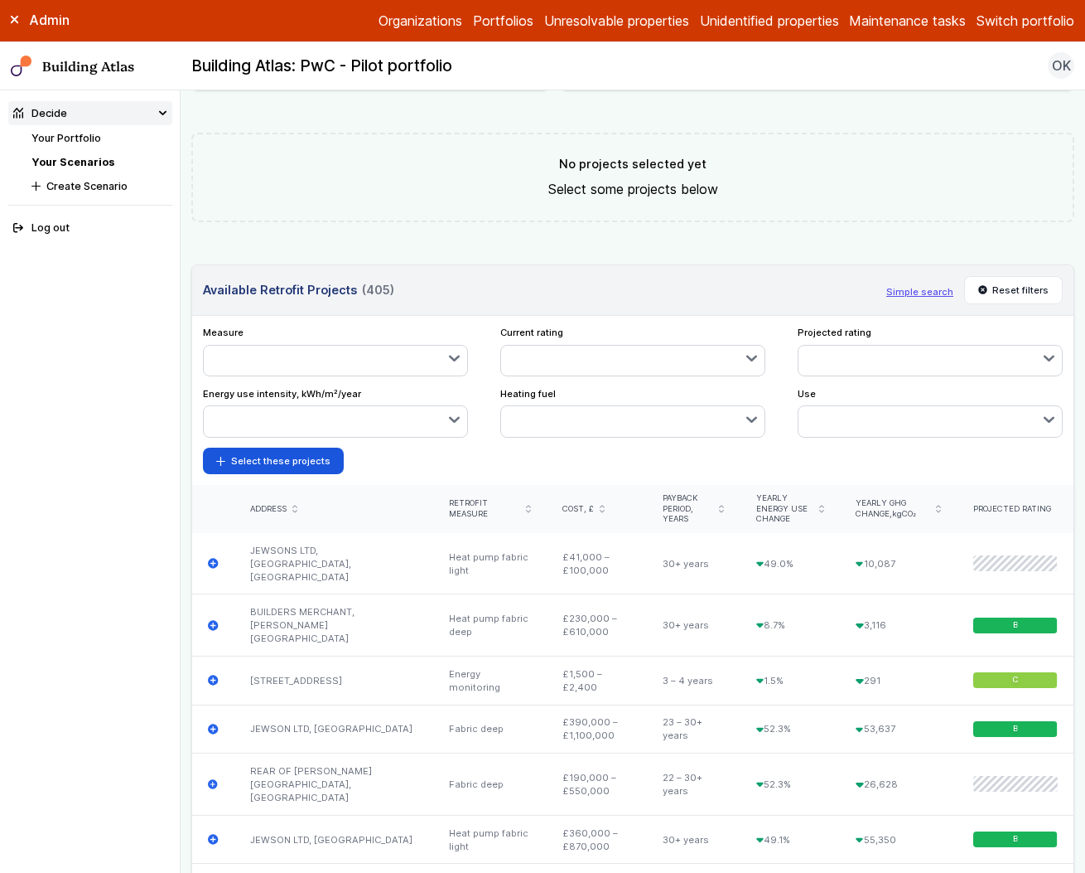
click at [418, 356] on button "button" at bounding box center [336, 361] width 264 height 30
click at [0, 0] on span "Heat pump" at bounding box center [0, 0] width 0 height 0
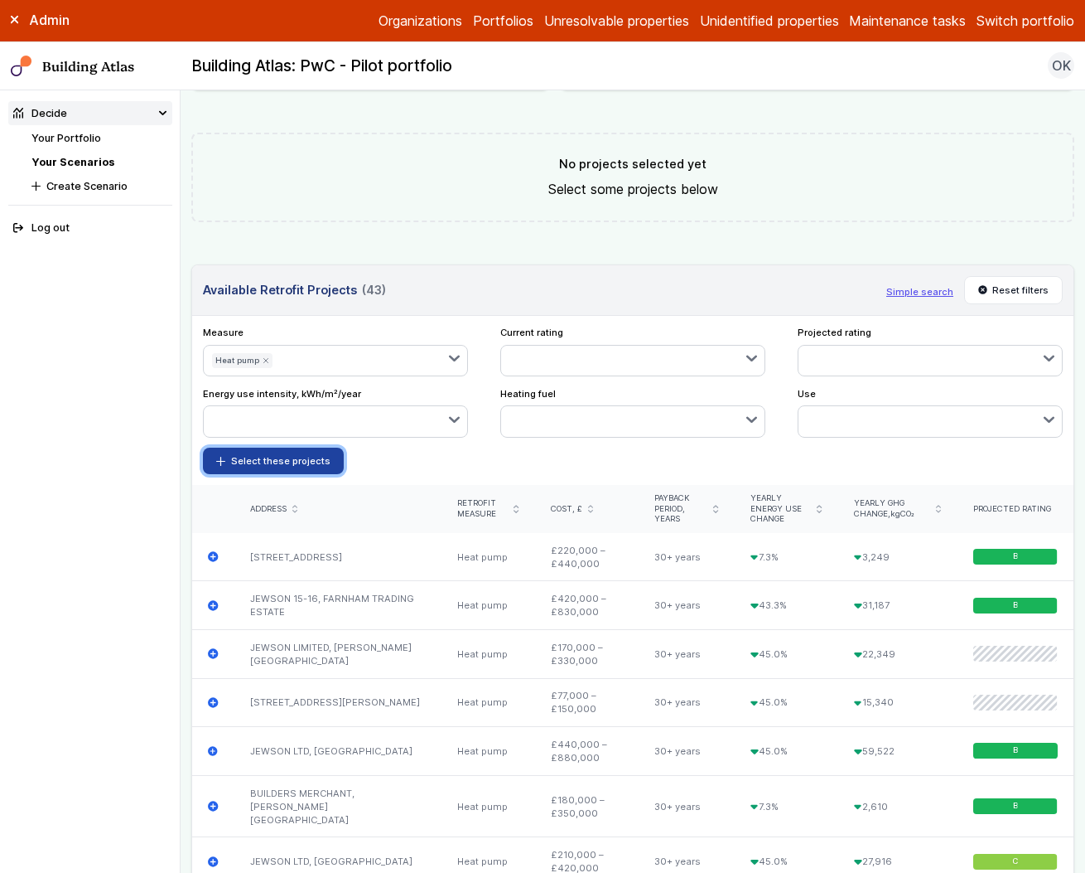
click at [302, 464] on button "Select these projects" at bounding box center [273, 460] width 141 height 27
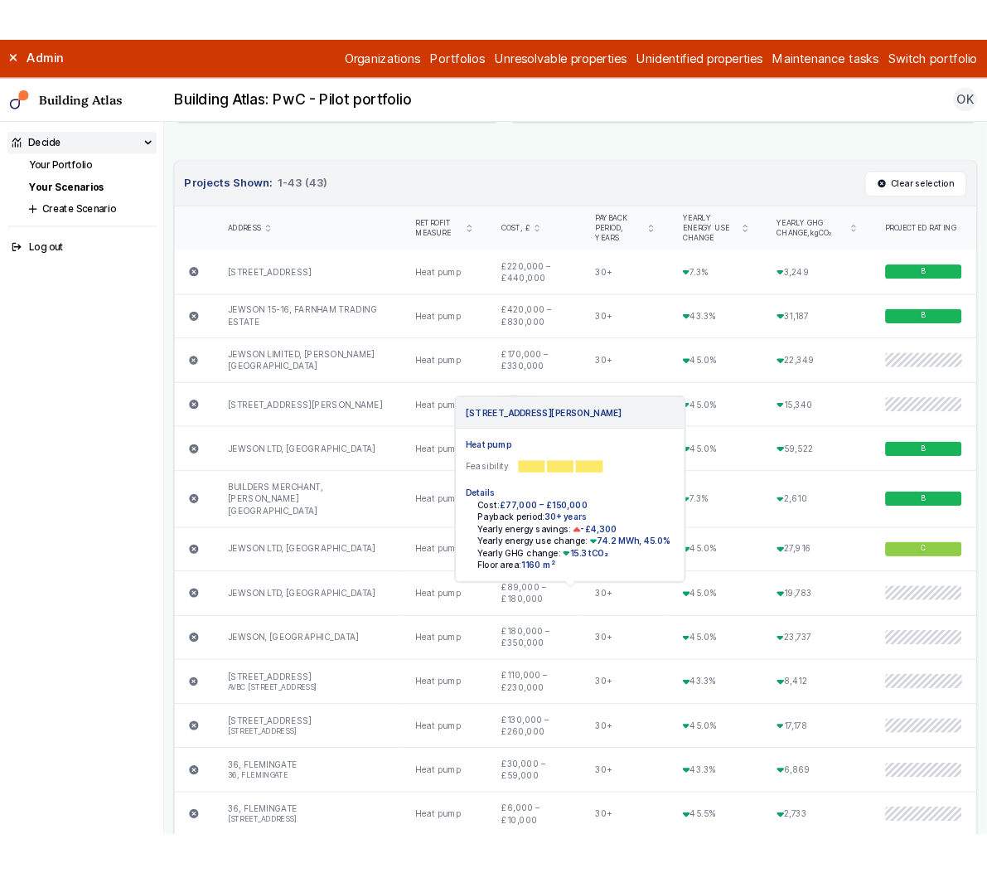
scroll to position [0, 0]
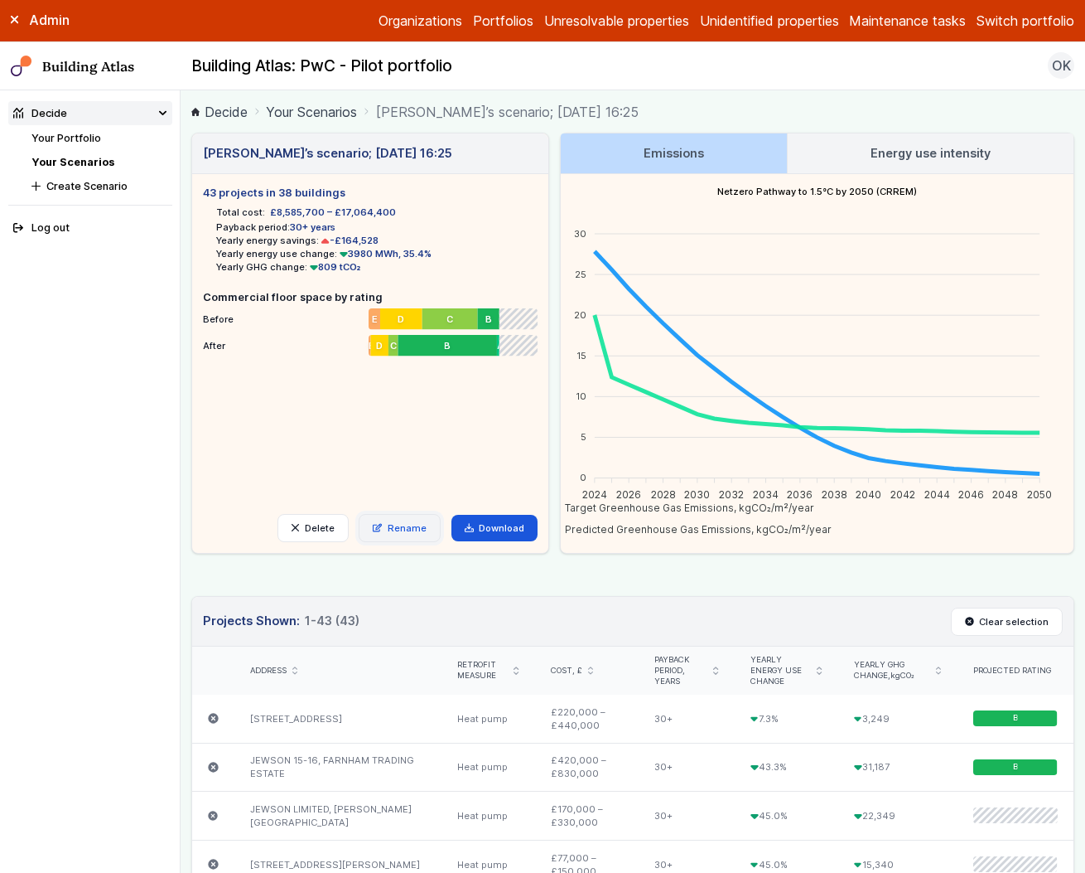
click at [394, 519] on link "Rename" at bounding box center [400, 528] width 82 height 28
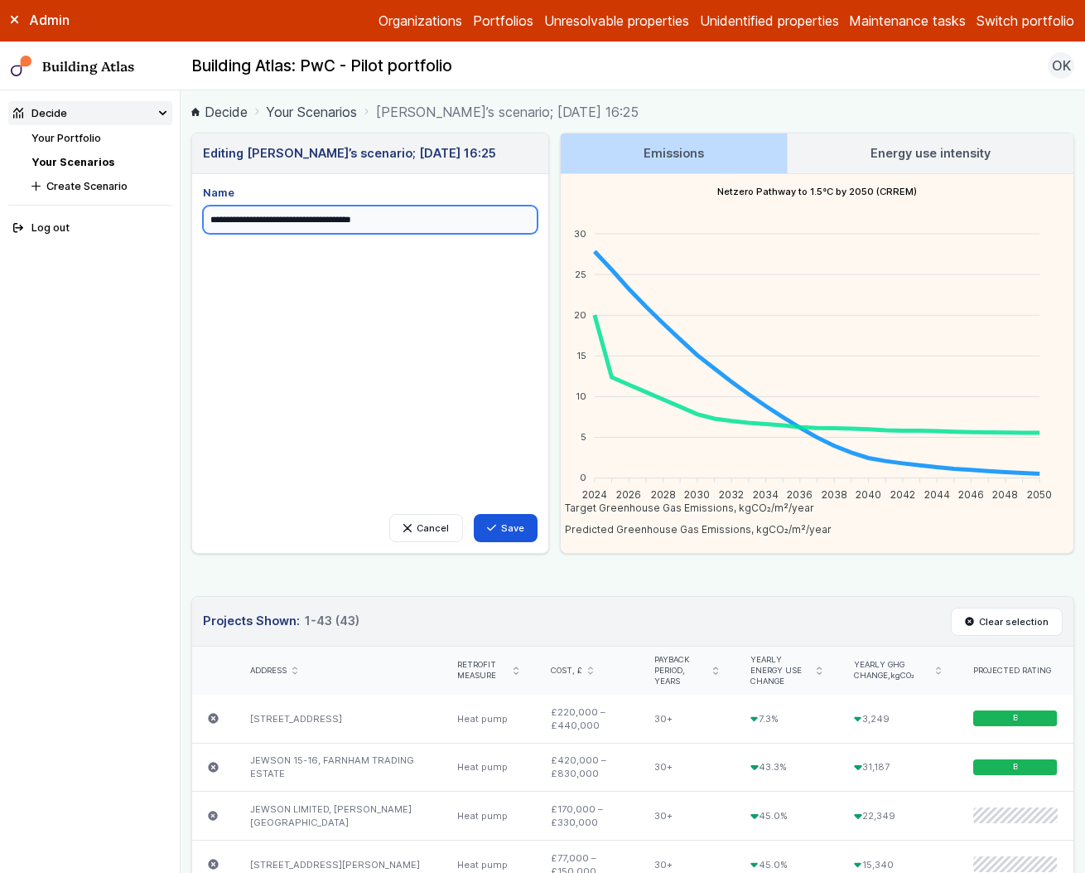
click at [317, 222] on input "**********" at bounding box center [370, 219] width 335 height 28
type input "**********"
click at [514, 514] on button "Save" at bounding box center [506, 528] width 65 height 28
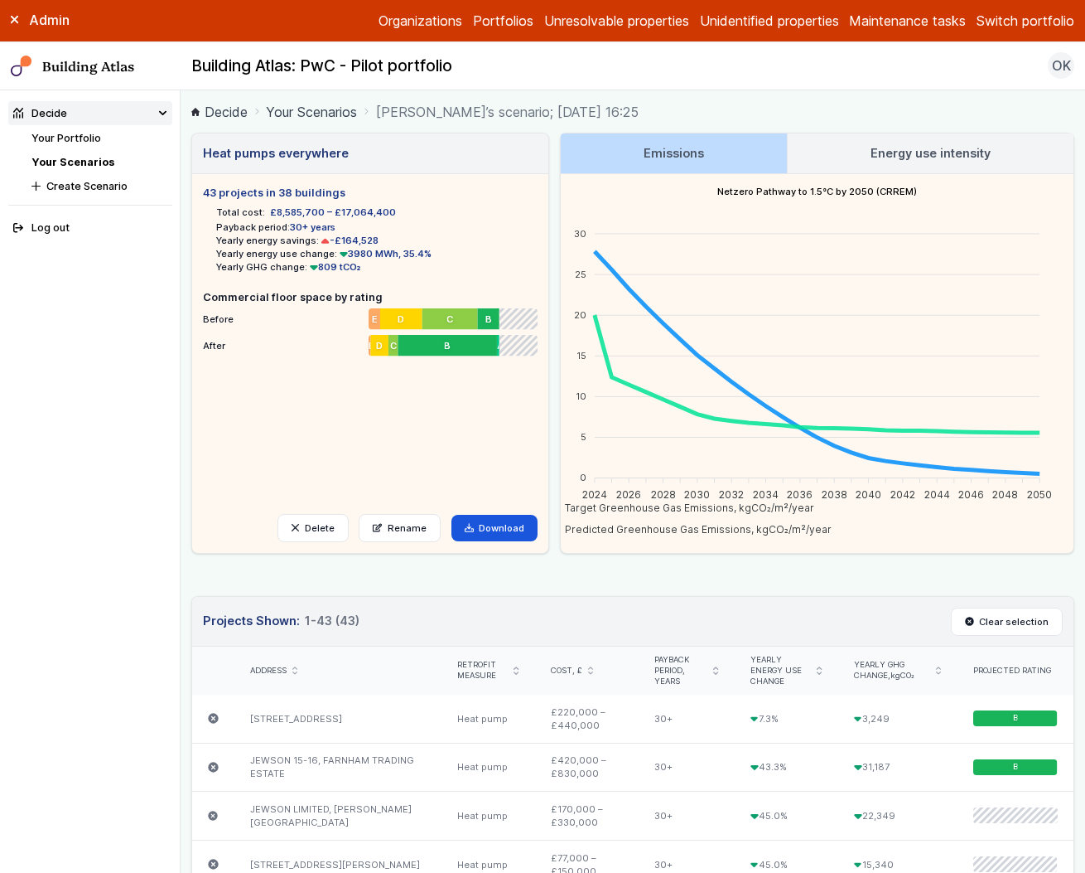
click at [84, 161] on link "Your Scenarios" at bounding box center [72, 162] width 83 height 12
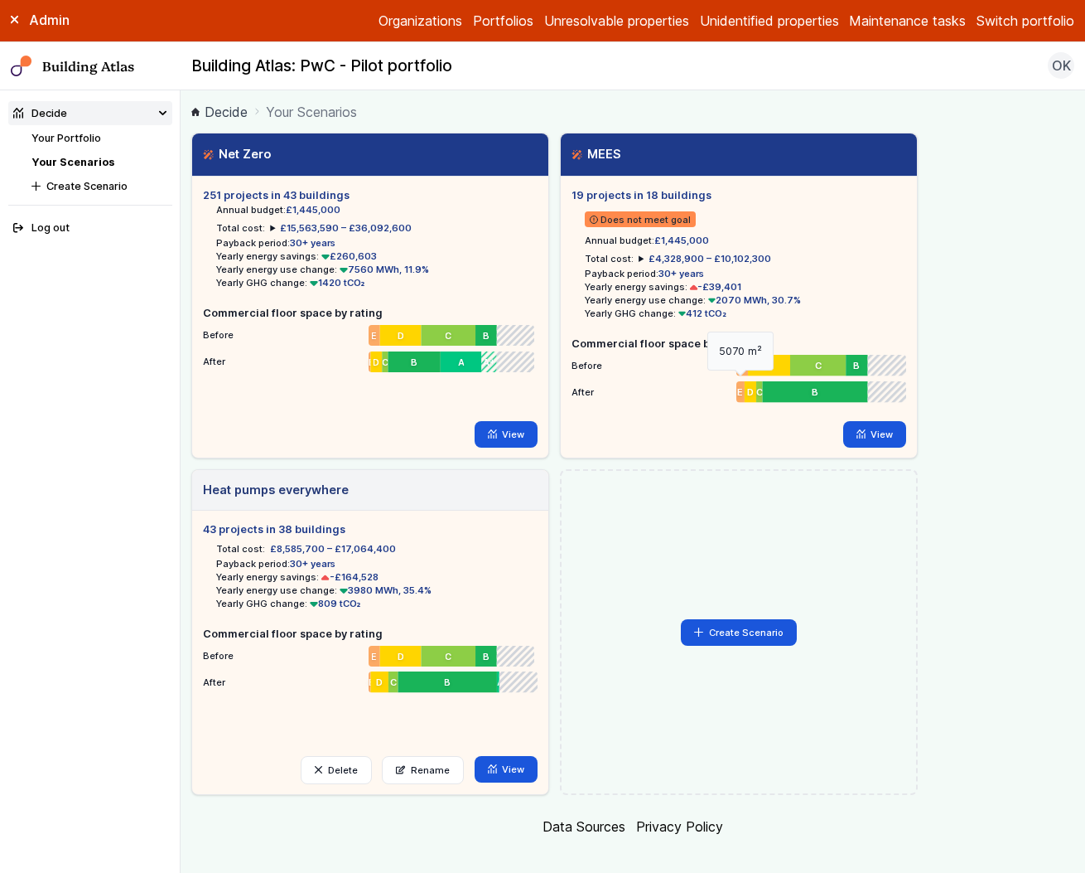
click at [740, 394] on span "E" at bounding box center [741, 391] width 6 height 13
click at [758, 481] on div "Create Scenario" at bounding box center [739, 632] width 358 height 326
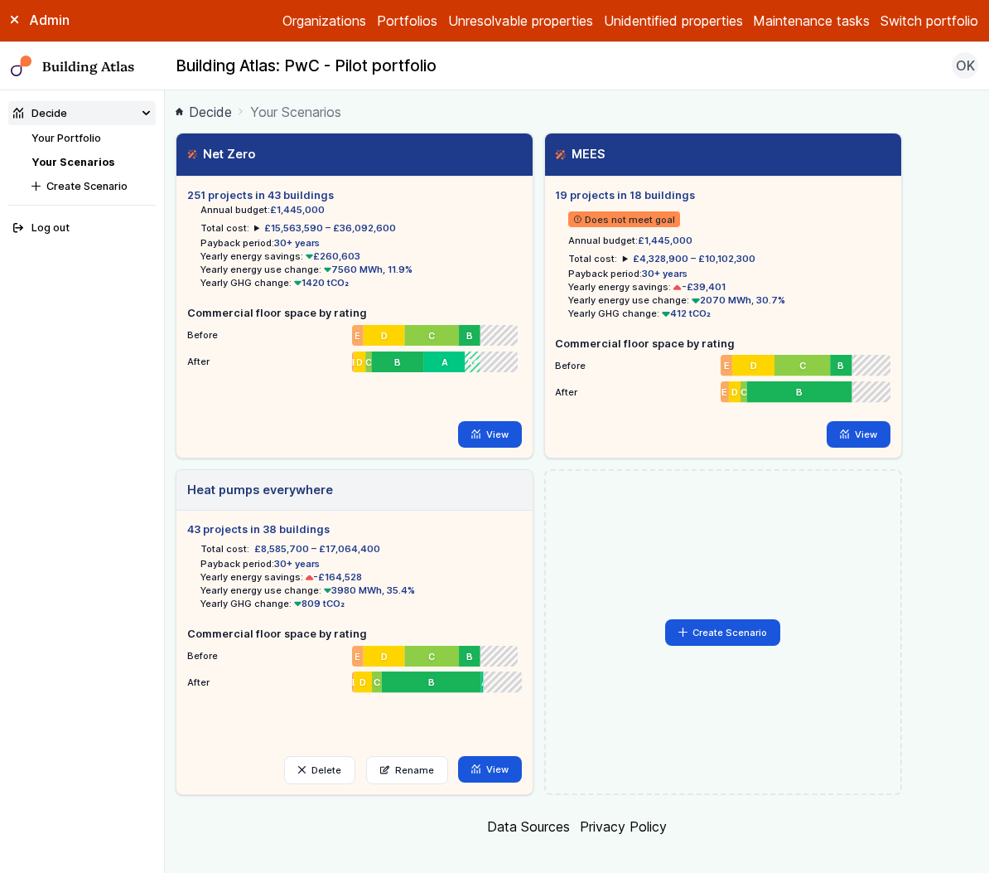
click at [727, 322] on ul "19 projects in 18 buildings Does not meet goal Annual budget: £1,445,000 Total …" at bounding box center [722, 293] width 335 height 212
click at [22, 23] on div "Admin" at bounding box center [82, 20] width 165 height 18
click at [11, 20] on icon at bounding box center [15, 20] width 8 height 8
click at [81, 191] on button "Create Scenario" at bounding box center [91, 186] width 129 height 24
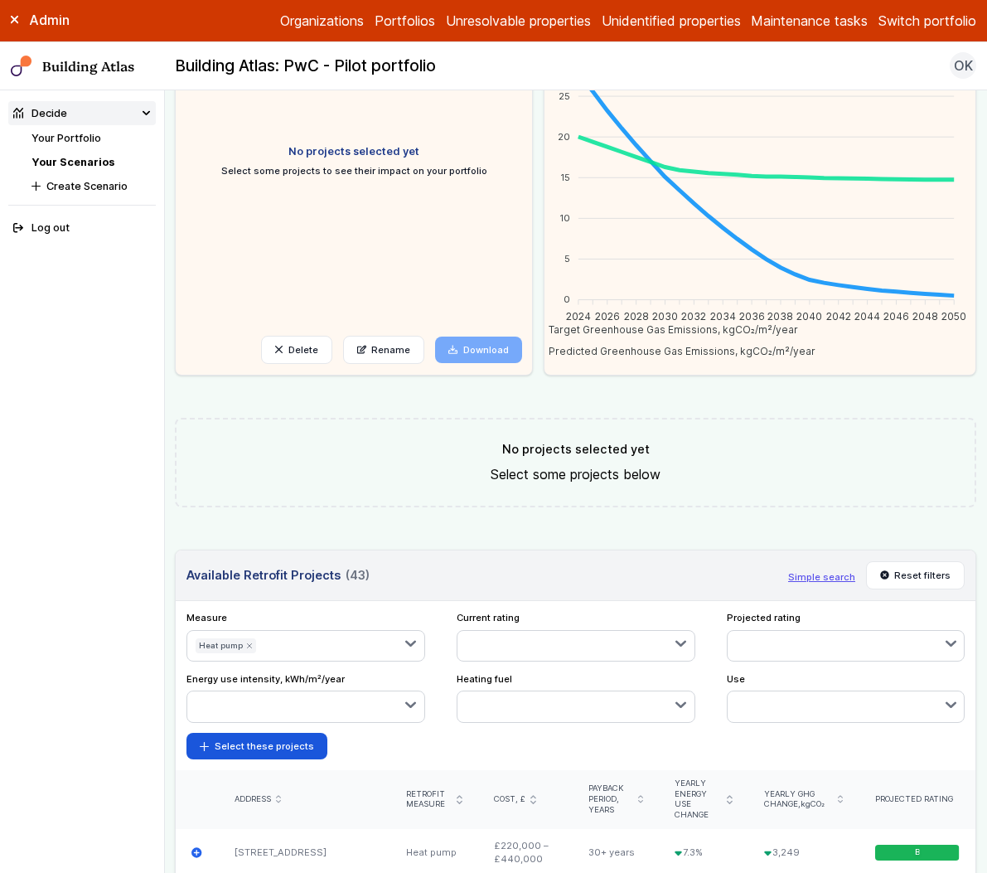
scroll to position [220, 0]
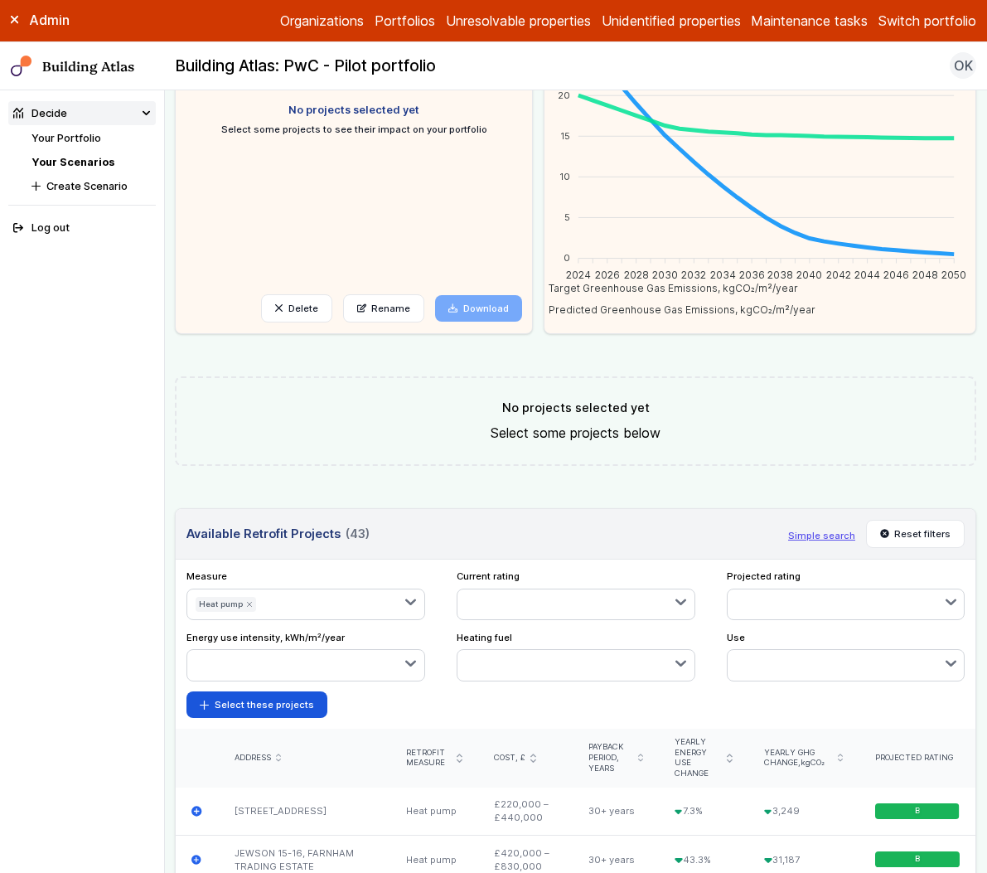
click at [248, 605] on icon "submit" at bounding box center [249, 604] width 7 height 7
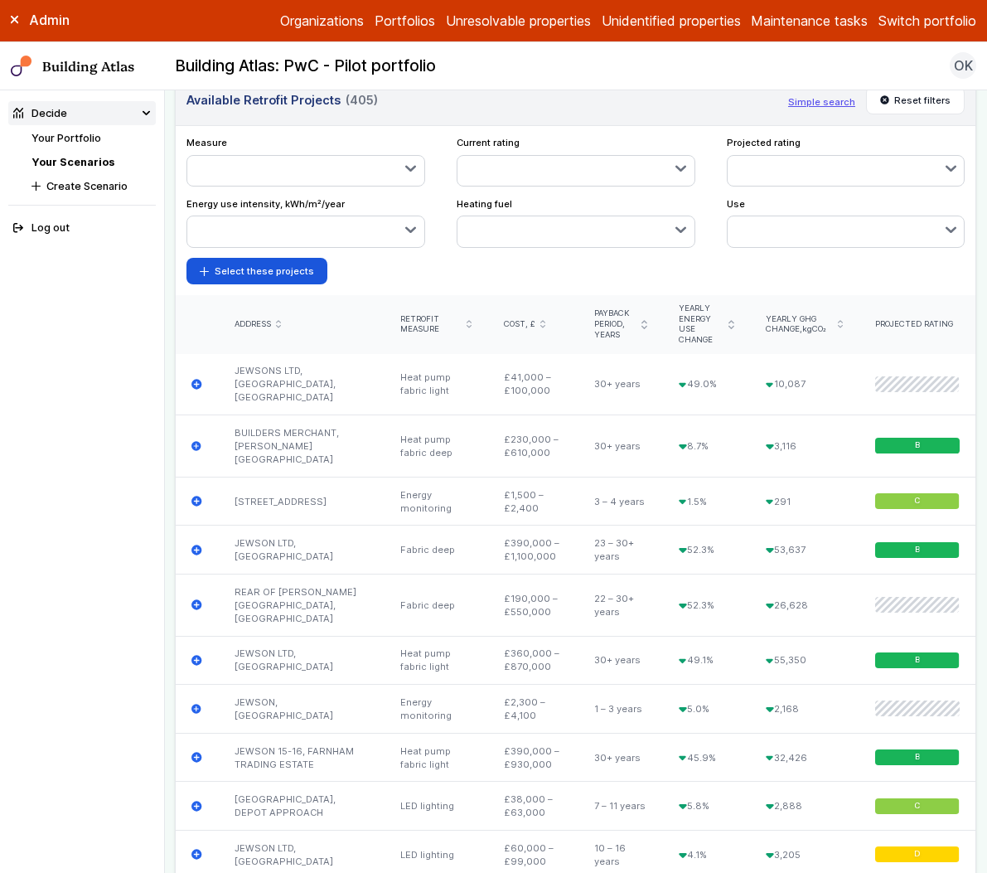
scroll to position [455, 0]
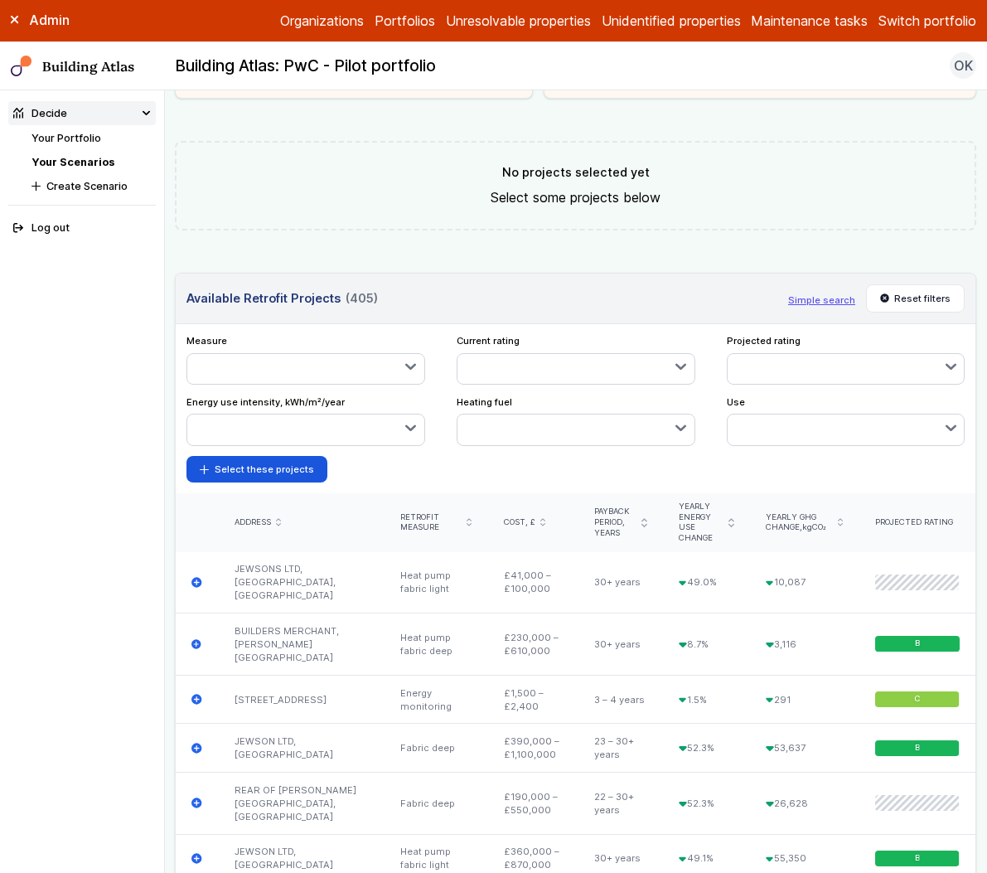
click at [356, 378] on button "button" at bounding box center [305, 369] width 237 height 30
click at [718, 468] on form "Select these projects" at bounding box center [575, 469] width 778 height 27
click at [99, 167] on link "Your Scenarios" at bounding box center [72, 162] width 83 height 12
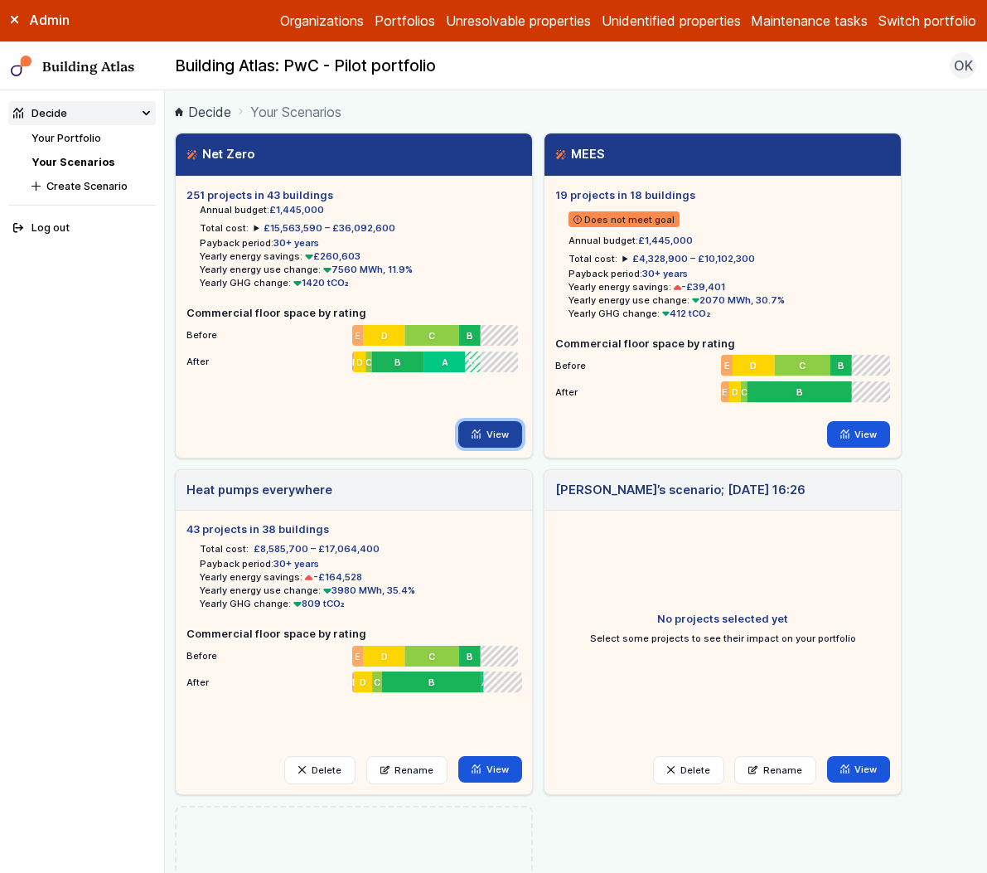
click at [496, 431] on link "View" at bounding box center [490, 434] width 64 height 27
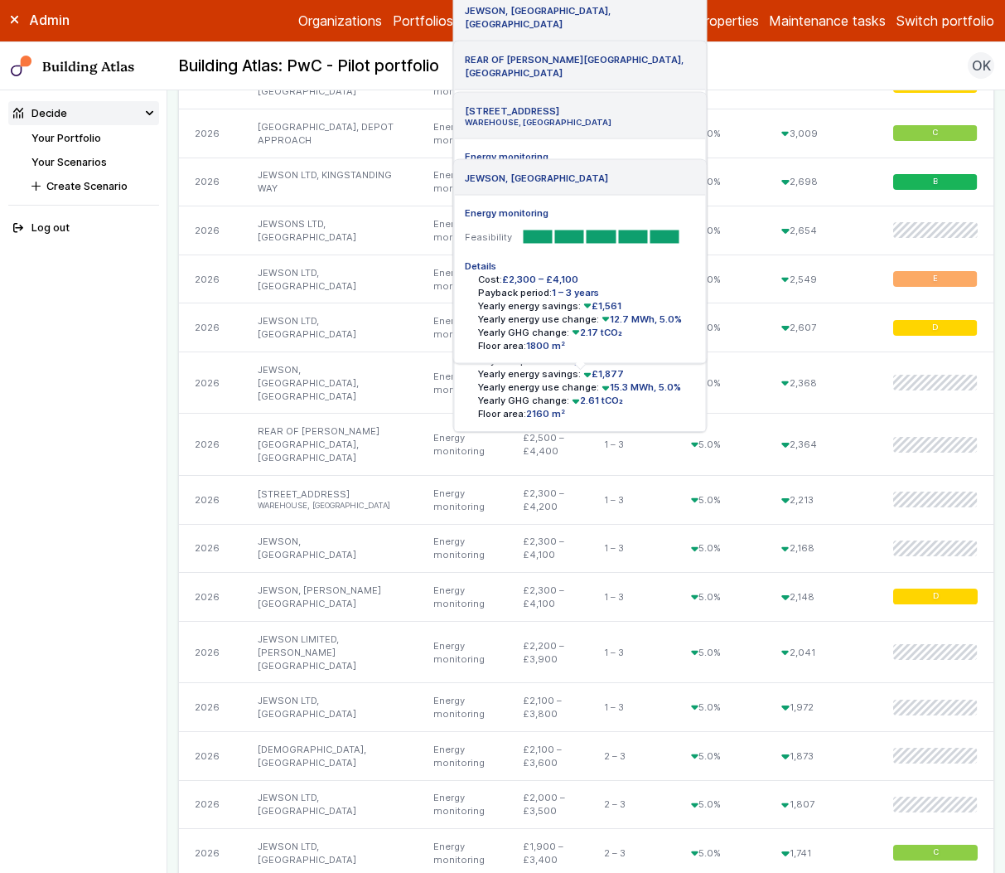
scroll to position [856, 0]
